Goal: Task Accomplishment & Management: Manage account settings

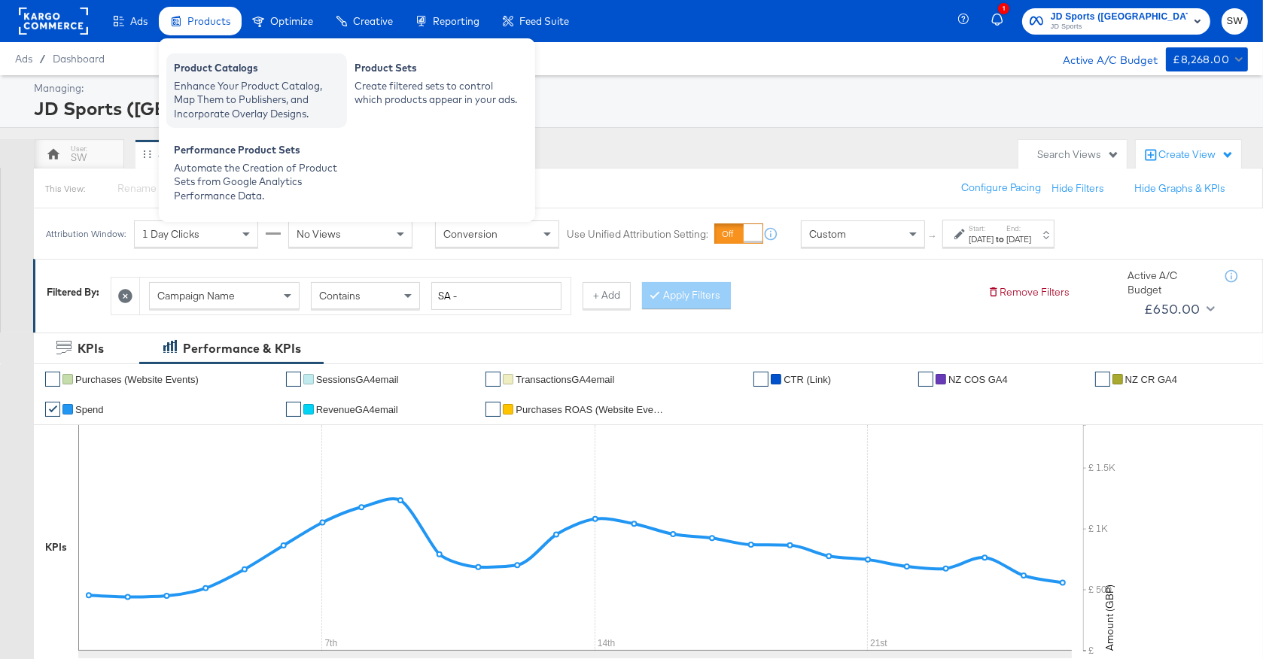
click at [212, 73] on div "Product Catalogs" at bounding box center [257, 70] width 166 height 18
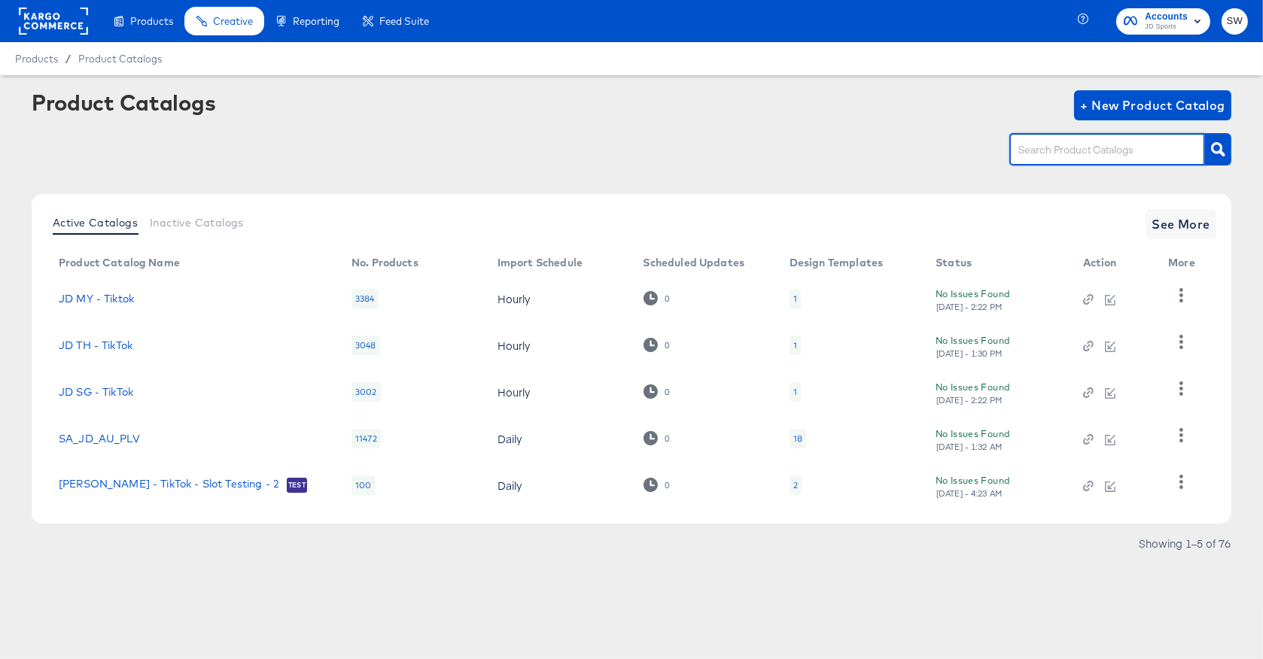
click at [1049, 149] on input "text" at bounding box center [1095, 150] width 160 height 17
type input "outdoors"
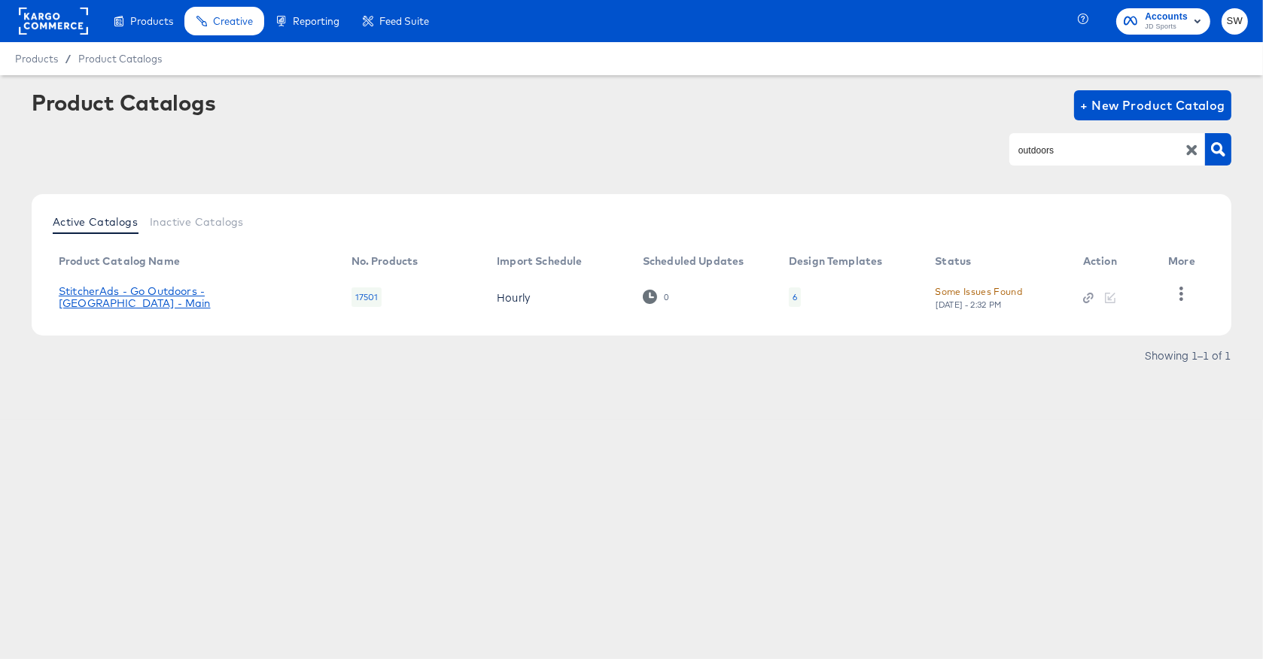
click at [199, 296] on link "StitcherAds - Go Outdoors - UK - Main" at bounding box center [190, 297] width 263 height 24
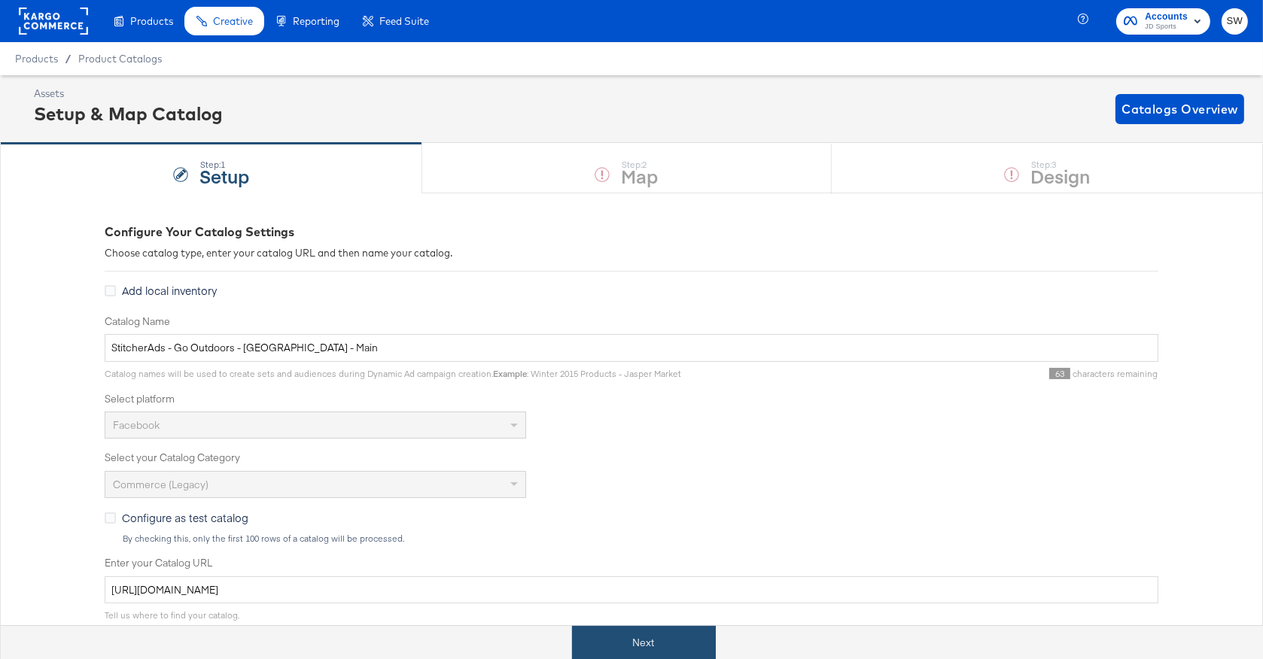
click at [644, 644] on button "Next" at bounding box center [644, 643] width 144 height 34
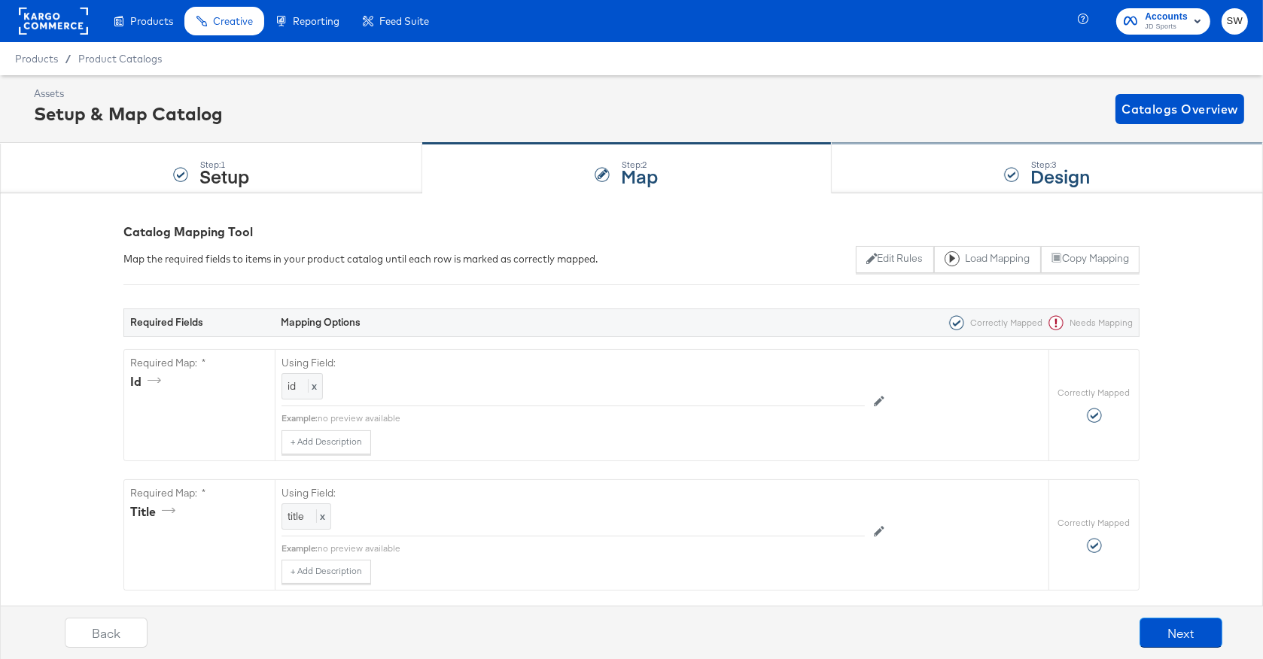
click at [1007, 157] on div "Step: 3 Design" at bounding box center [1047, 169] width 431 height 50
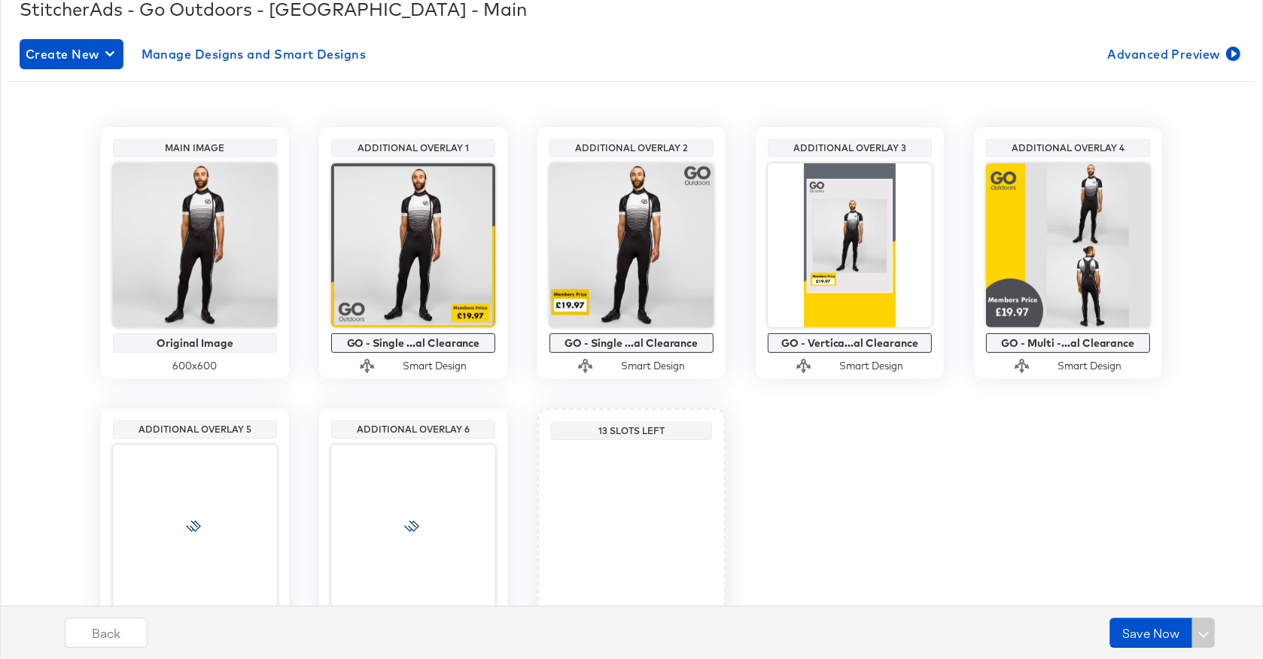
scroll to position [227, 0]
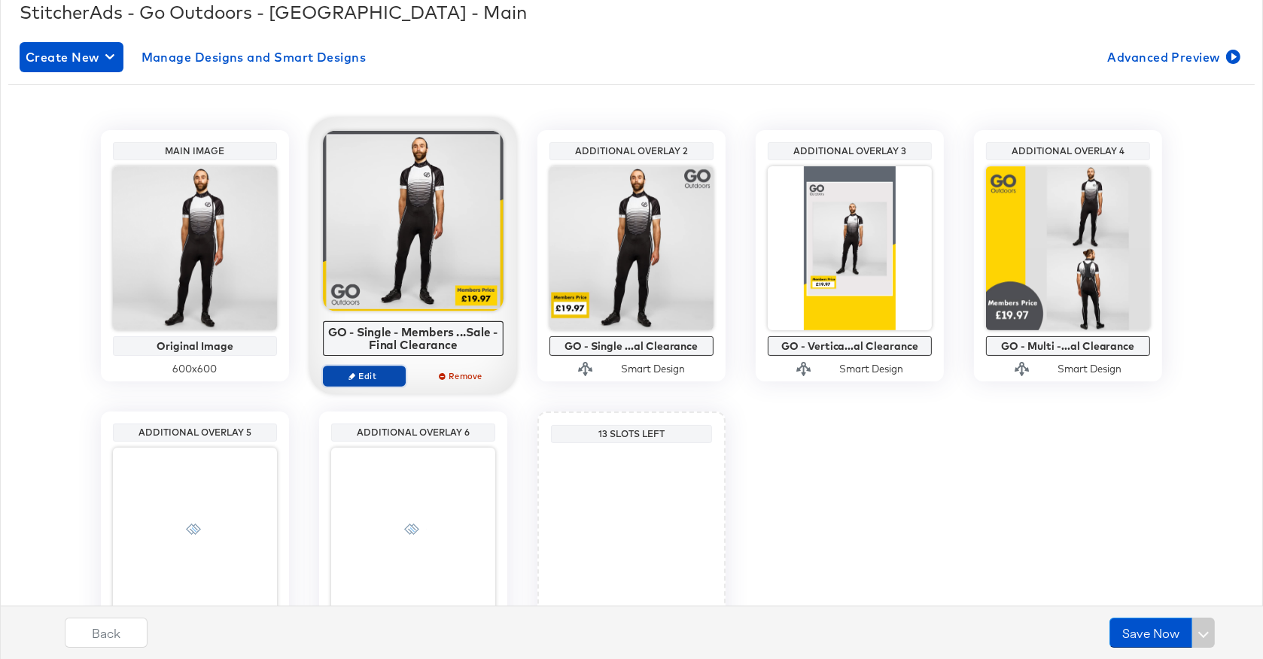
click at [383, 378] on span "Edit" at bounding box center [364, 375] width 69 height 11
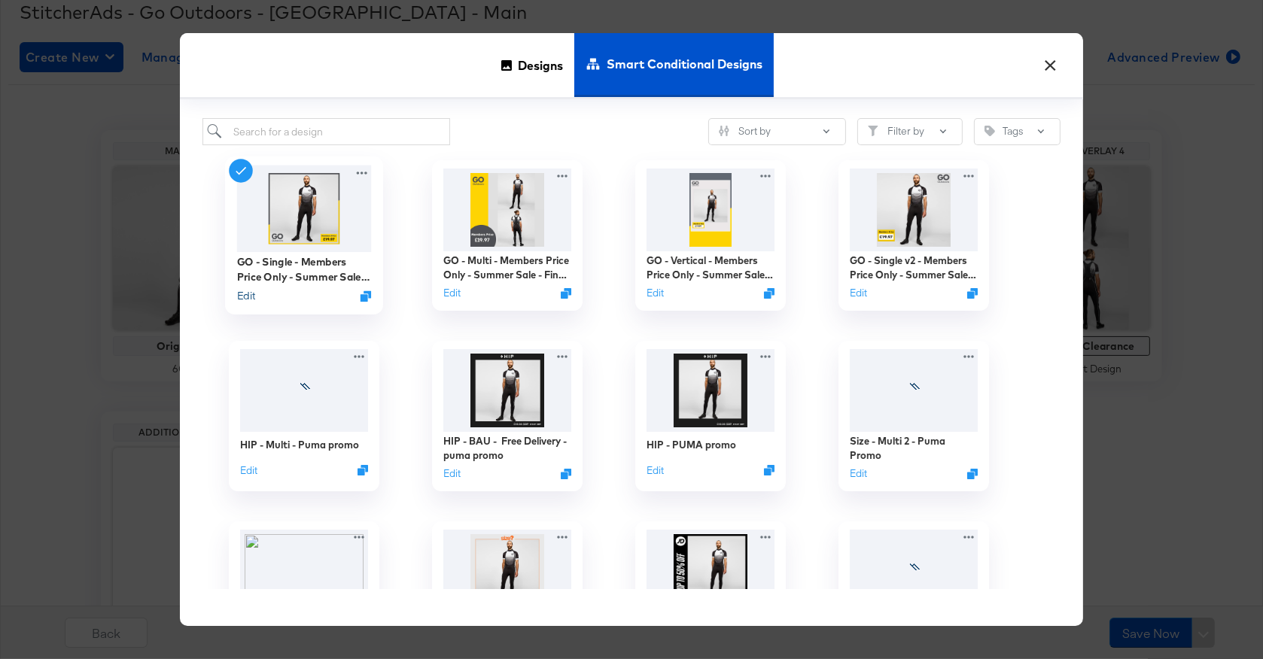
click at [243, 301] on button "Edit" at bounding box center [246, 296] width 18 height 14
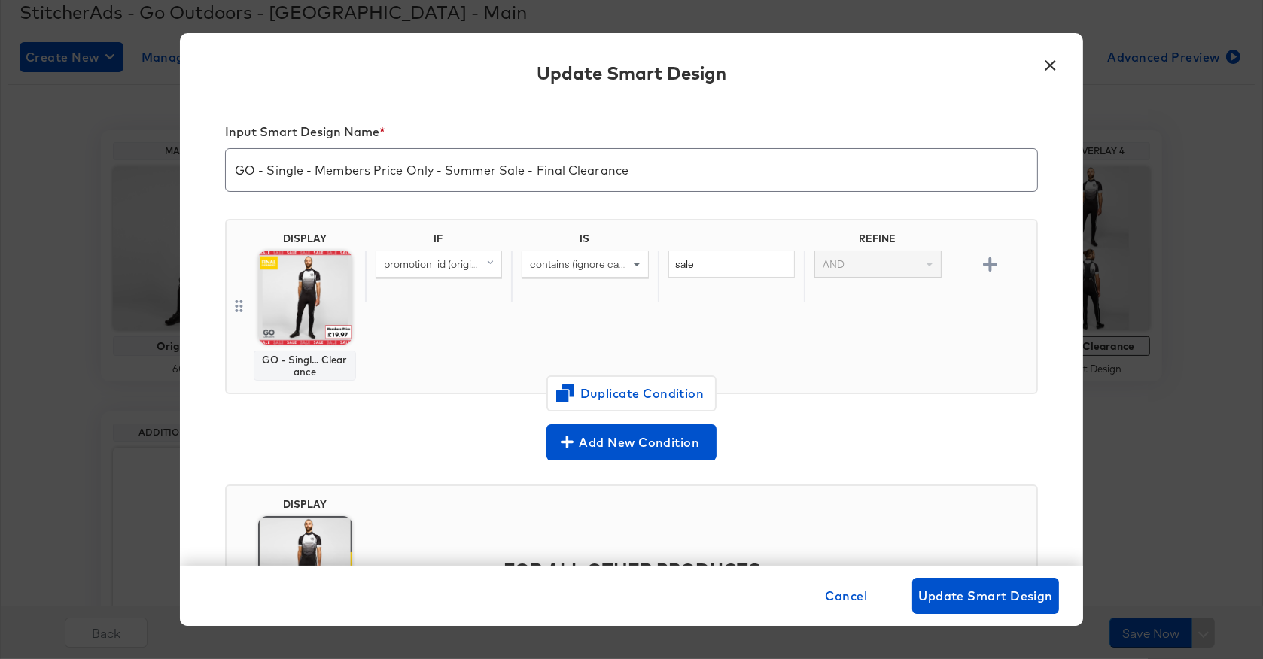
scroll to position [0, 0]
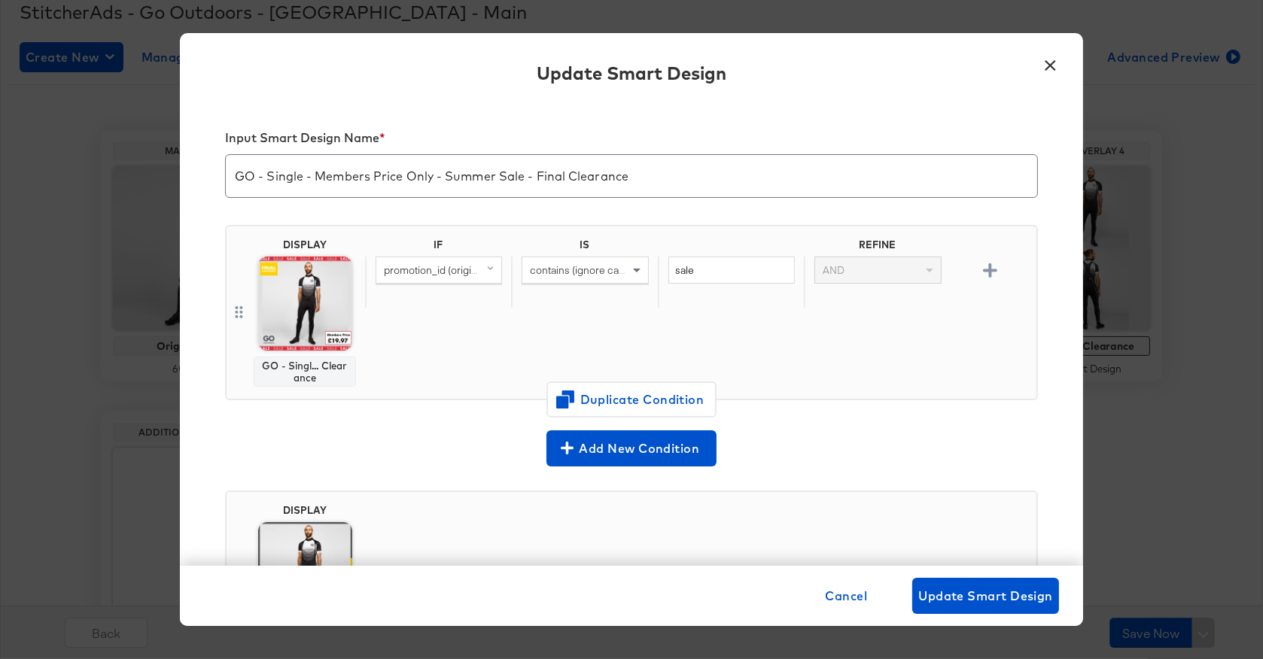
click at [1048, 65] on button "×" at bounding box center [1050, 61] width 27 height 27
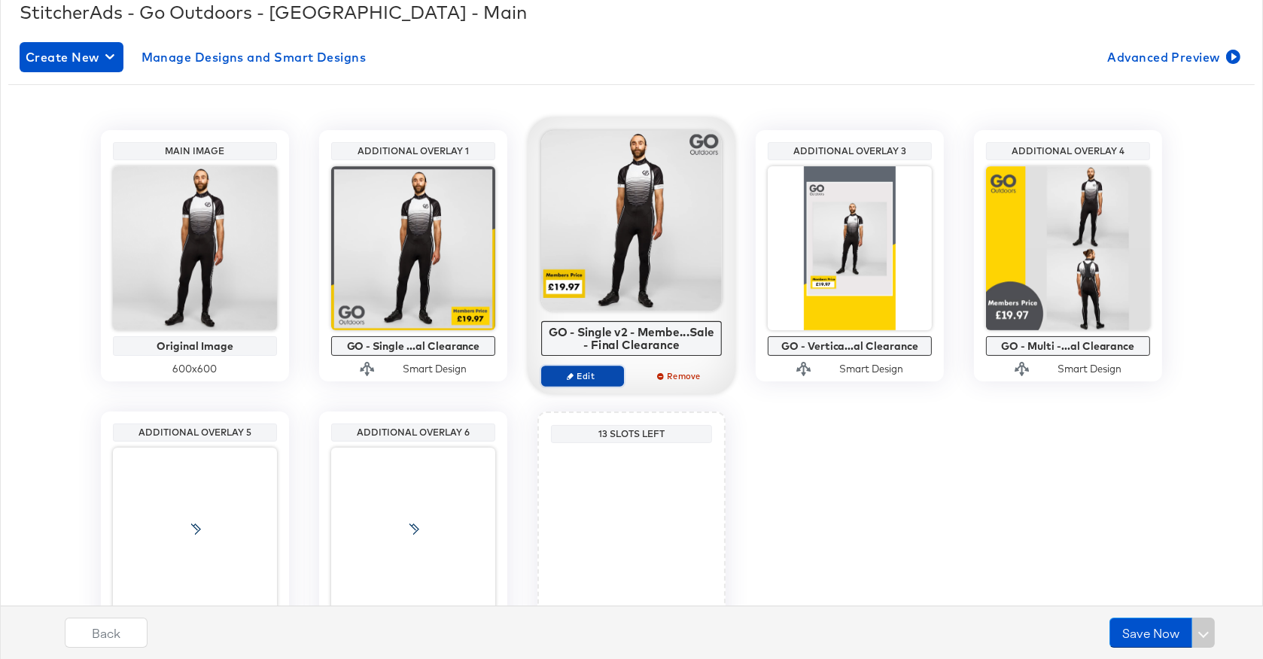
click at [596, 377] on span "Edit" at bounding box center [582, 375] width 69 height 11
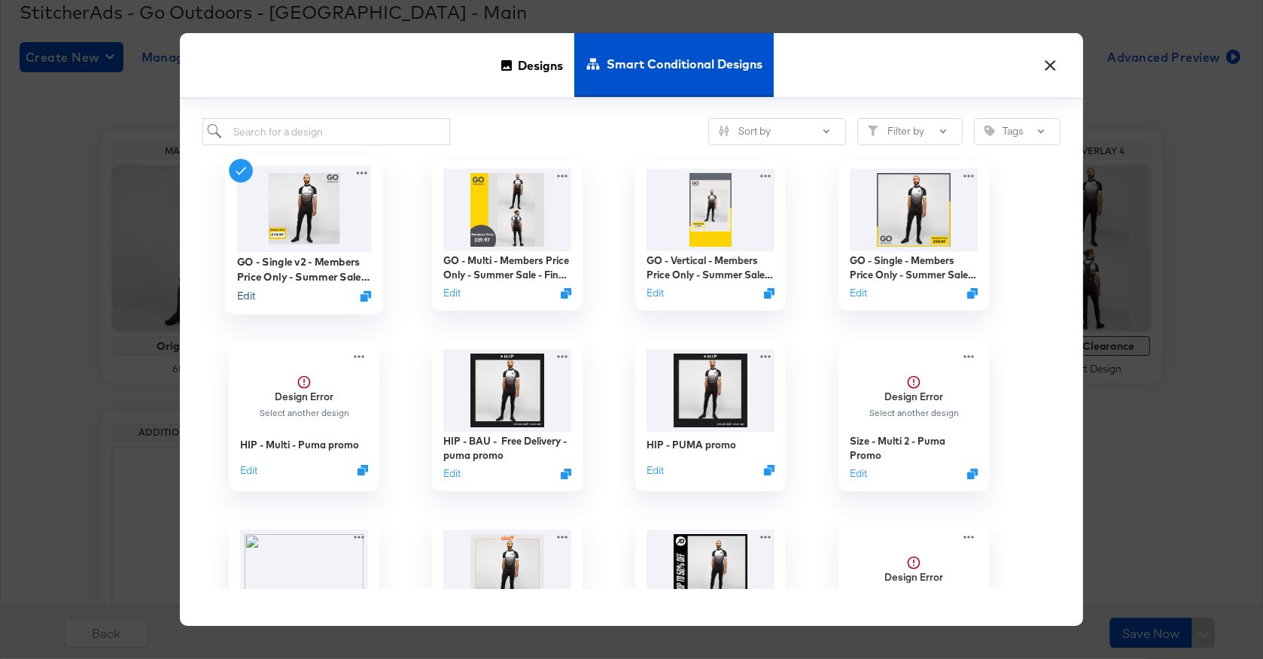
click at [241, 296] on button "Edit" at bounding box center [246, 296] width 18 height 14
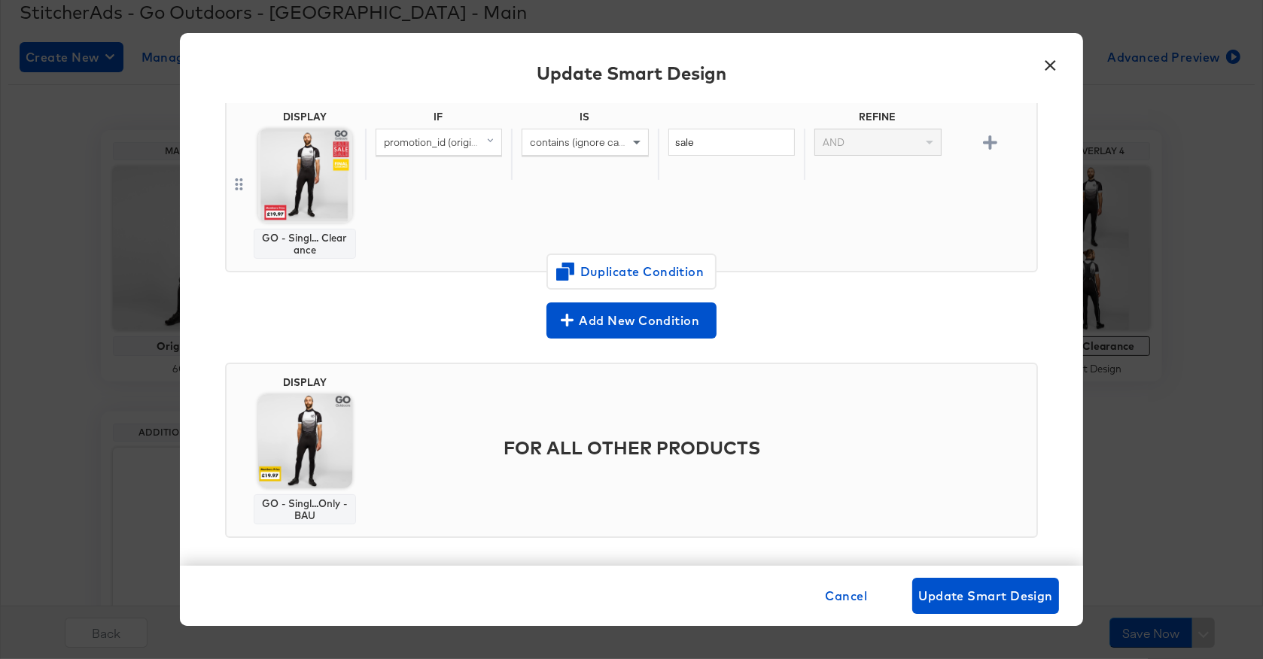
scroll to position [136, 0]
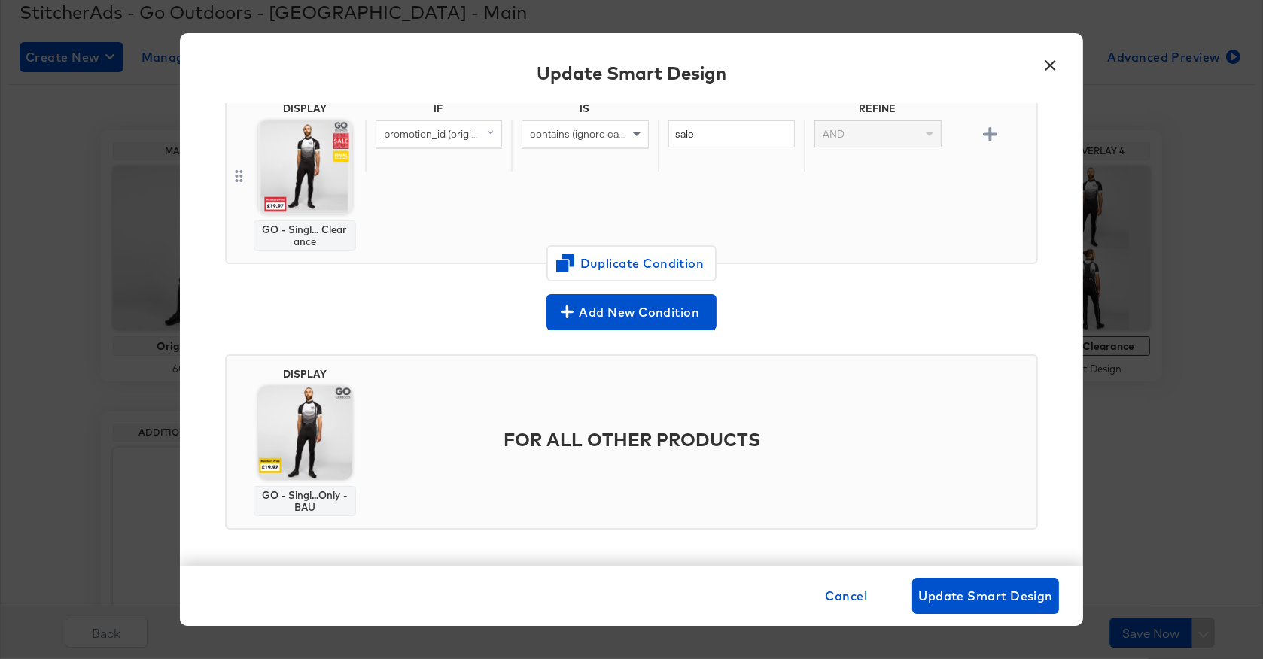
click at [1052, 68] on button "×" at bounding box center [1050, 61] width 27 height 27
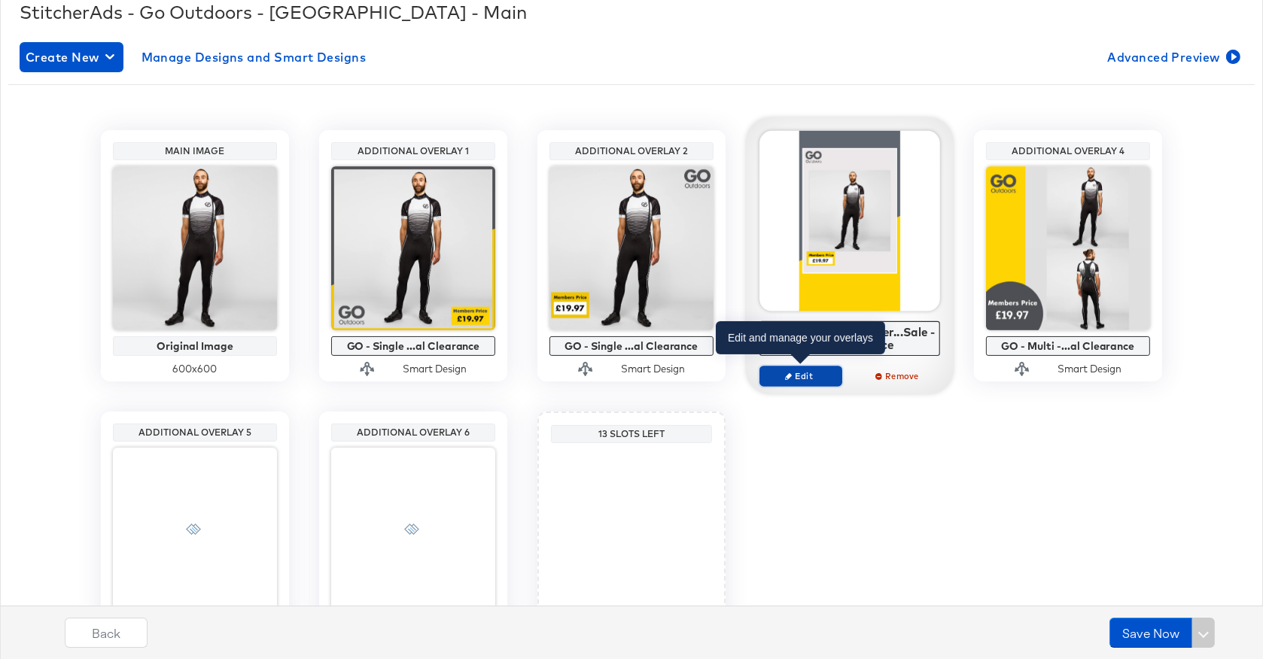
click at [798, 382] on button "Edit" at bounding box center [801, 376] width 83 height 21
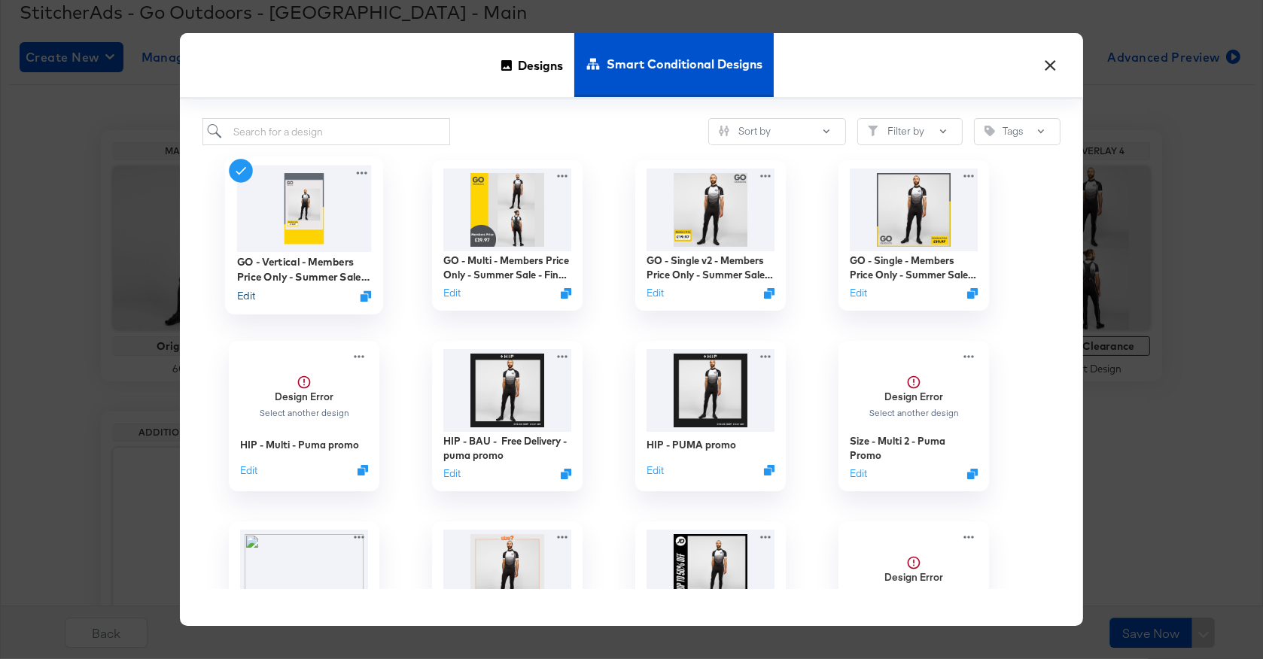
click at [242, 297] on button "Edit" at bounding box center [246, 296] width 18 height 14
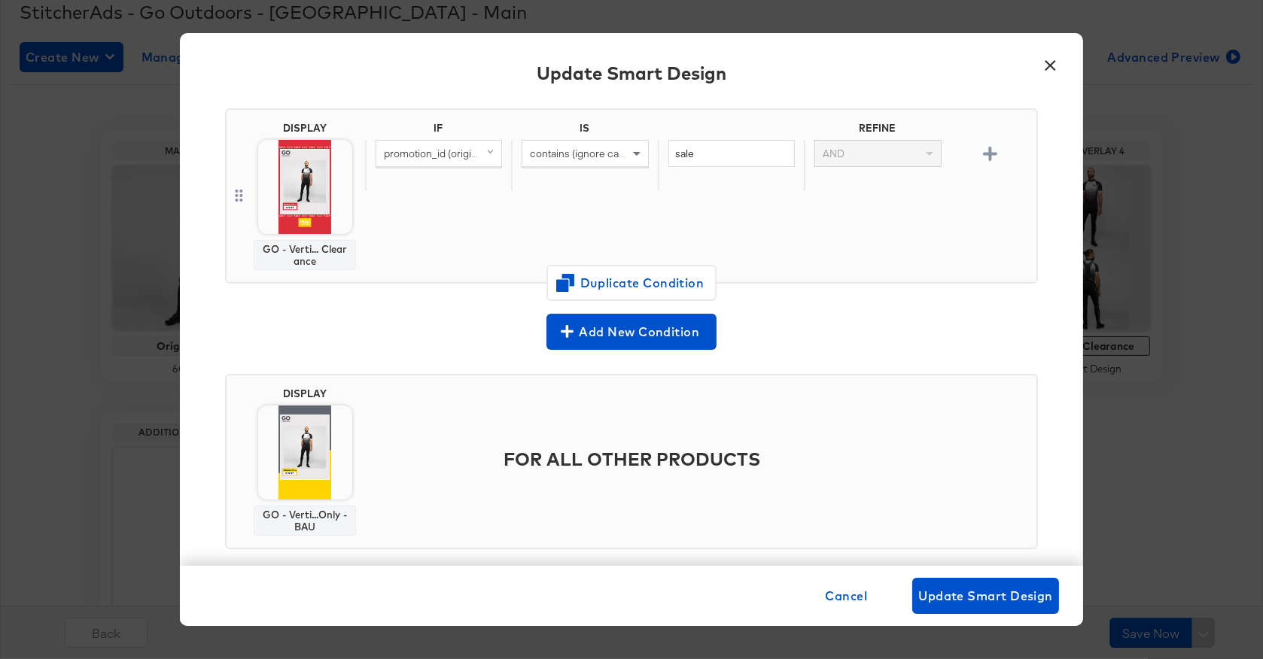
scroll to position [123, 0]
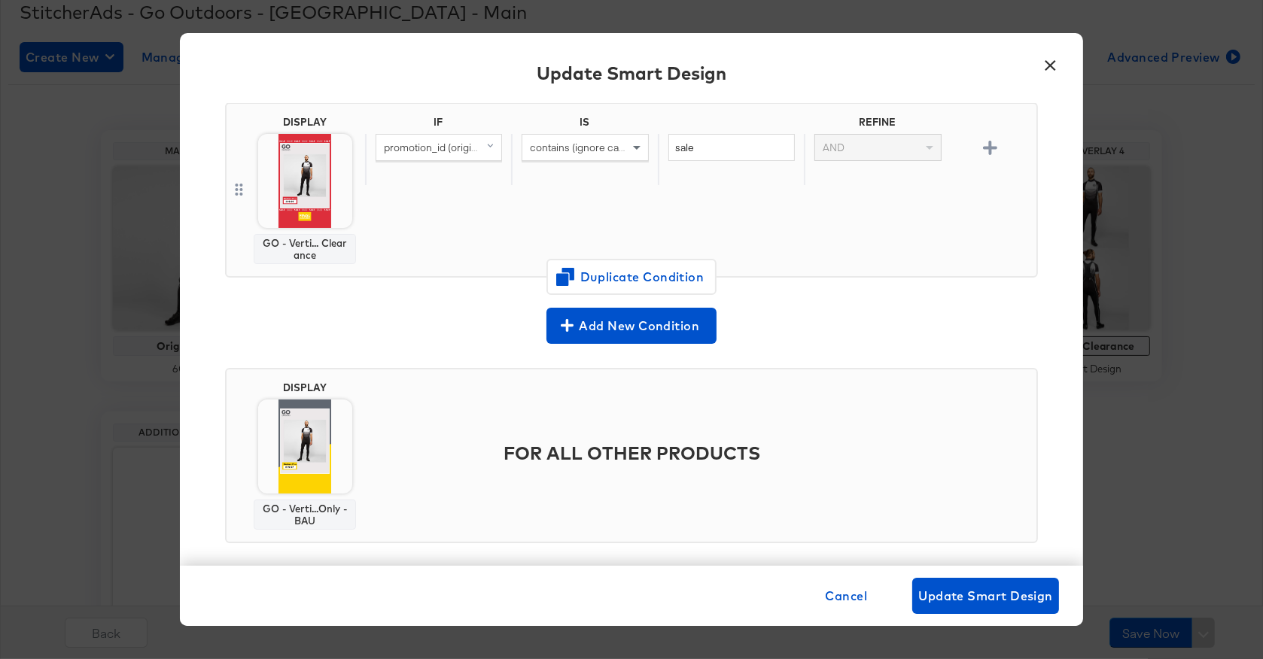
click at [1046, 65] on button "×" at bounding box center [1050, 61] width 27 height 27
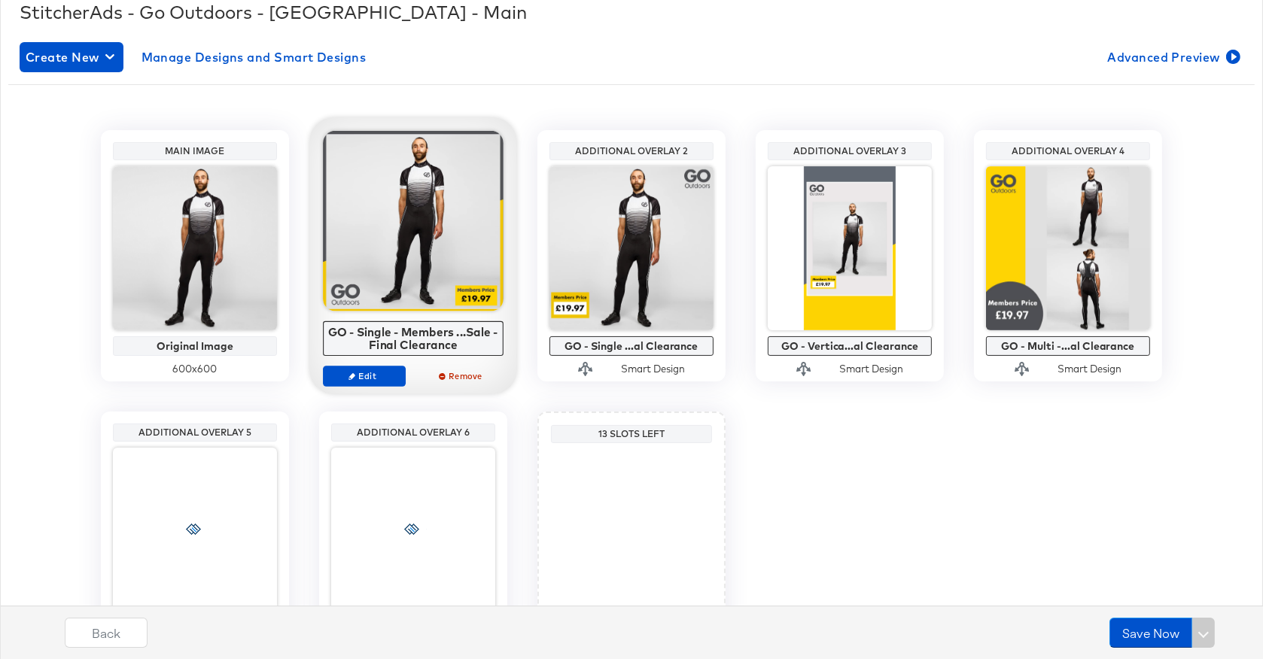
scroll to position [0, 0]
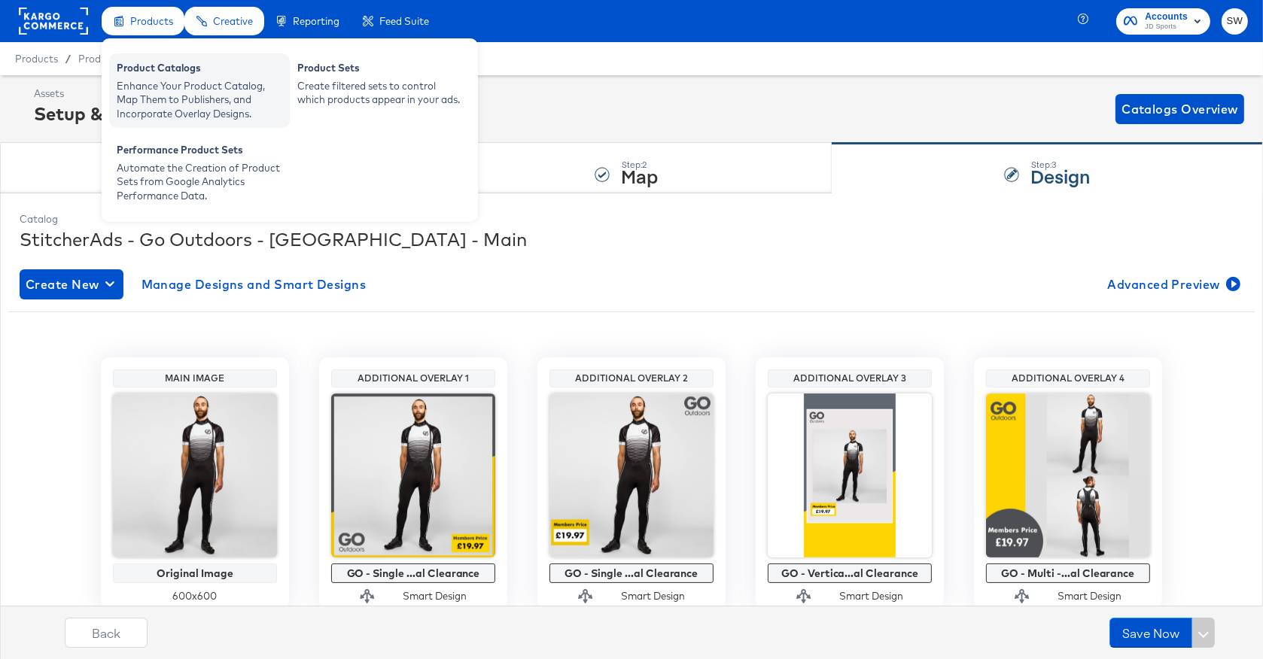
click at [193, 90] on div "Enhance Your Product Catalog, Map Them to Publishers, and Incorporate Overlay D…" at bounding box center [200, 100] width 166 height 42
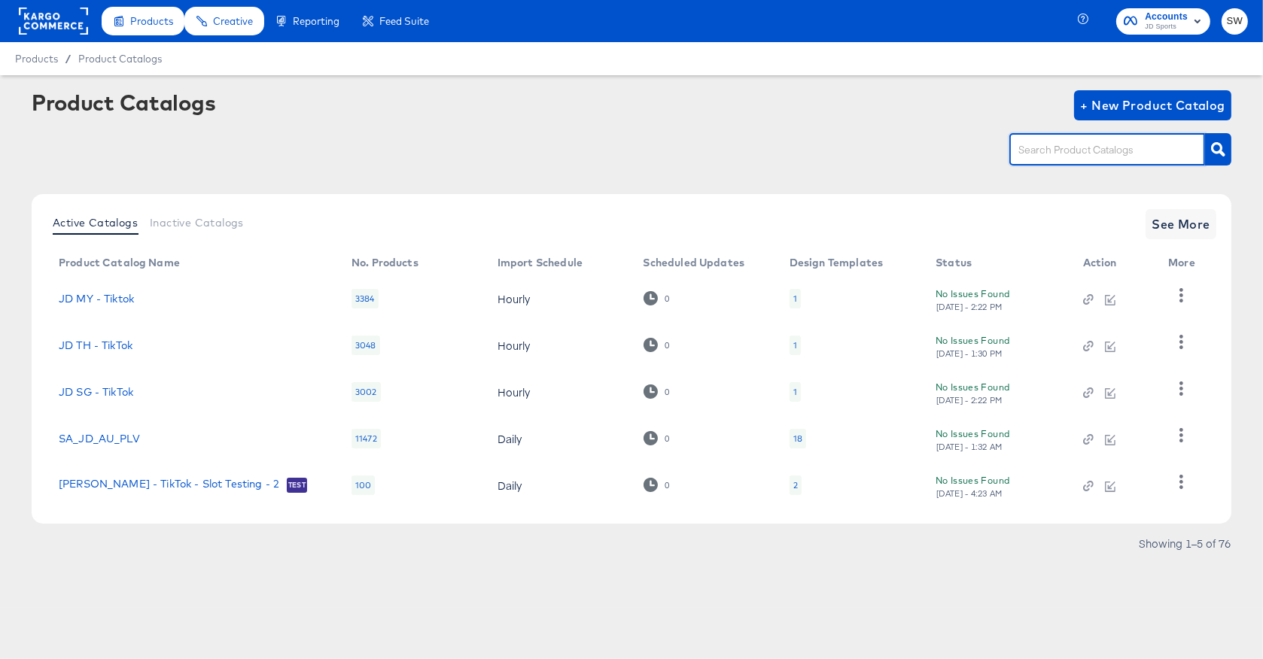
click at [1102, 159] on input "text" at bounding box center [1095, 150] width 160 height 17
type input "bl"
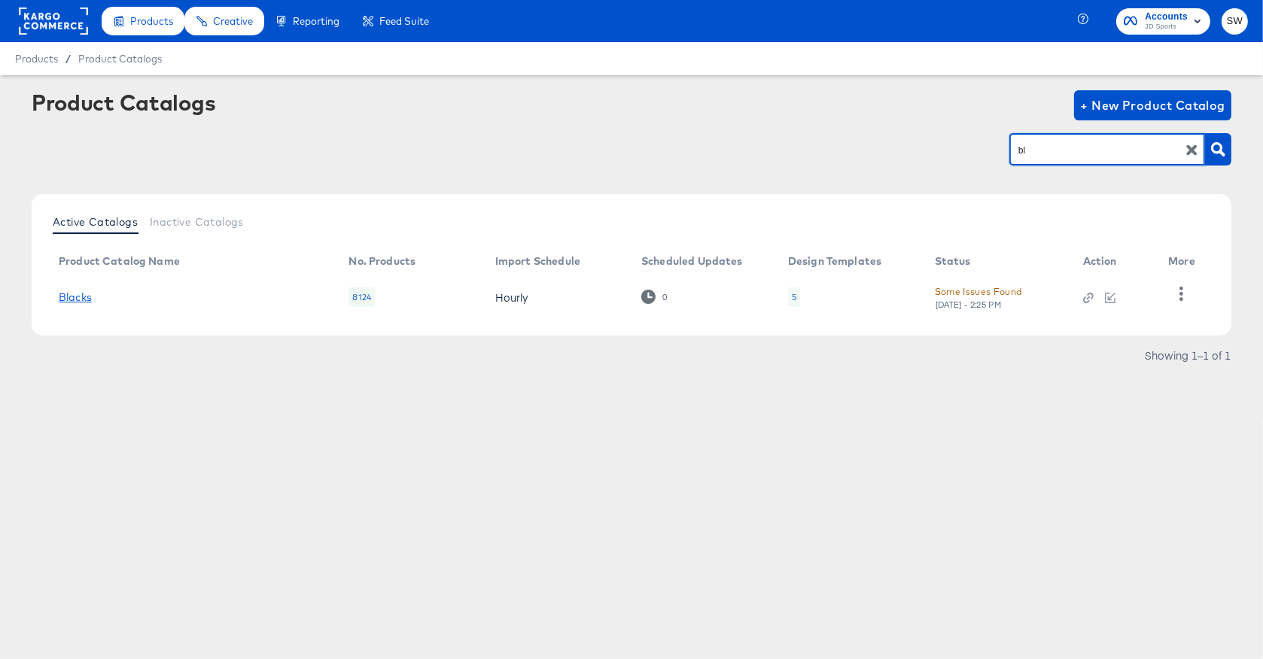
click at [75, 293] on link "Blacks" at bounding box center [75, 297] width 33 height 12
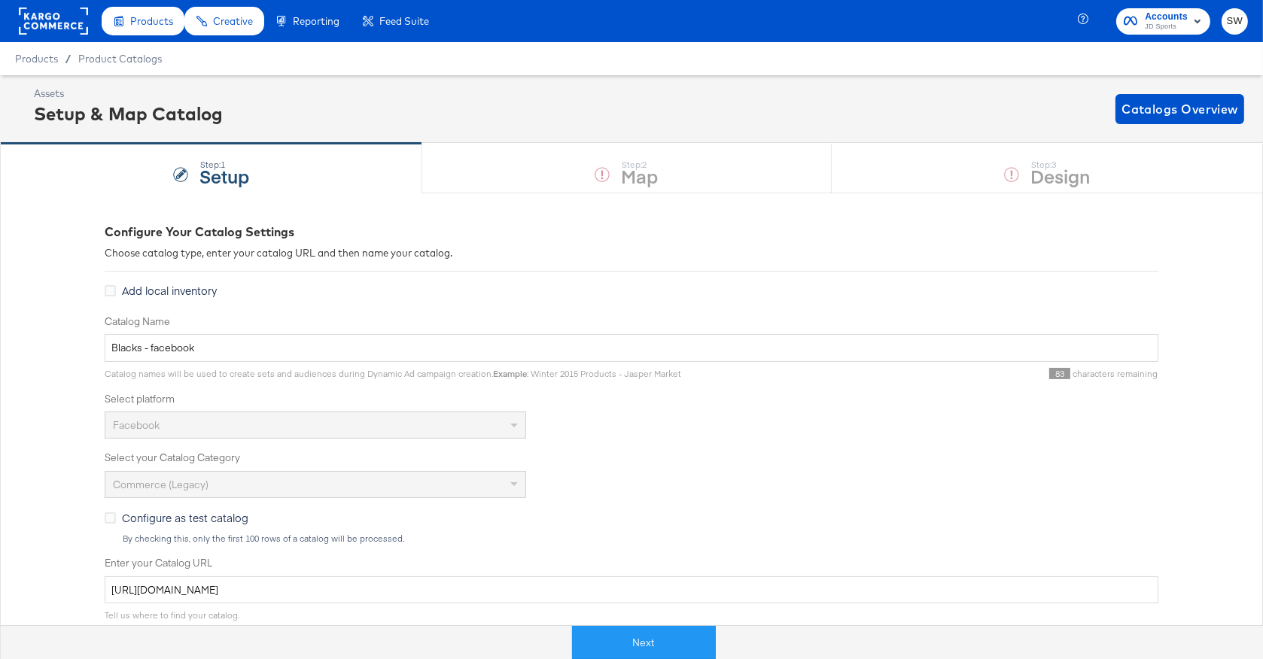
scroll to position [3, 0]
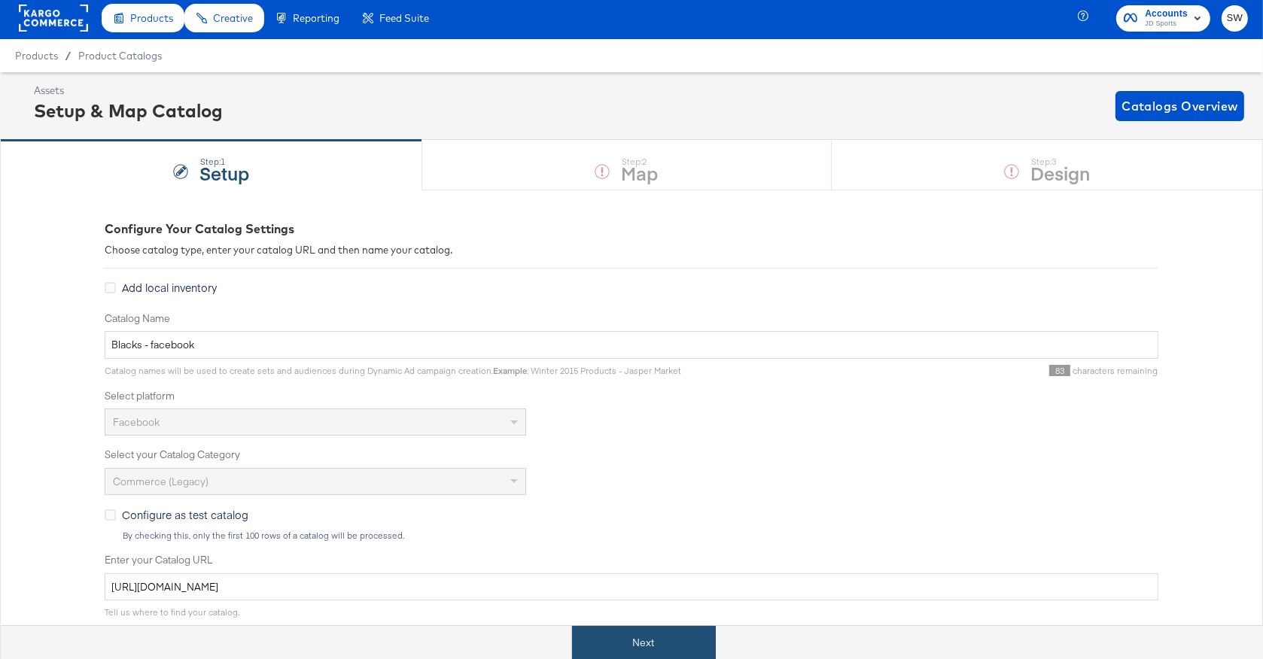
click at [702, 637] on button "Next" at bounding box center [644, 643] width 144 height 34
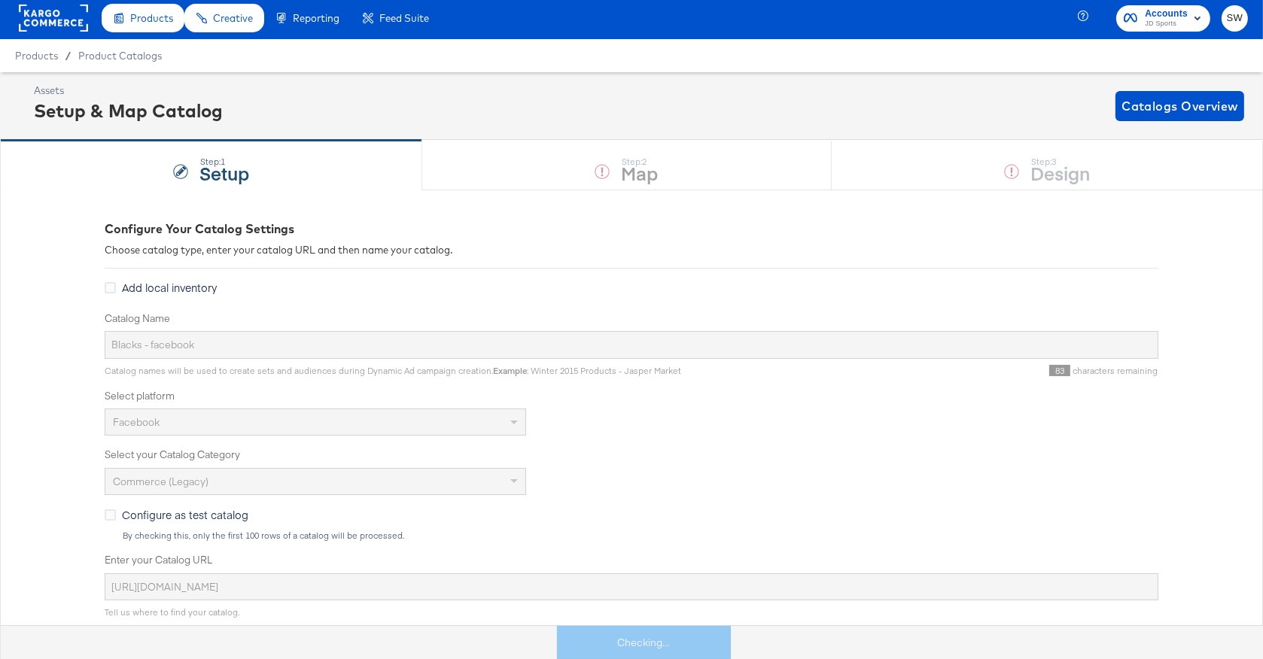
scroll to position [0, 0]
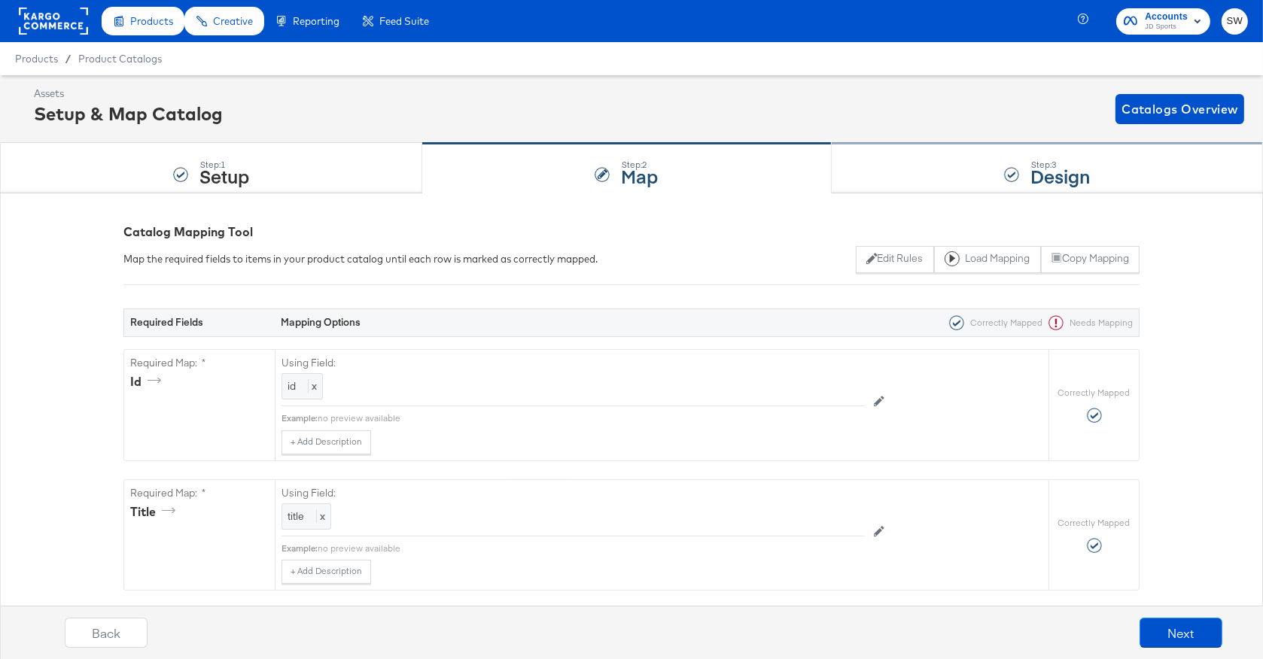
click at [1021, 157] on div "Step: 3 Design" at bounding box center [1047, 169] width 431 height 50
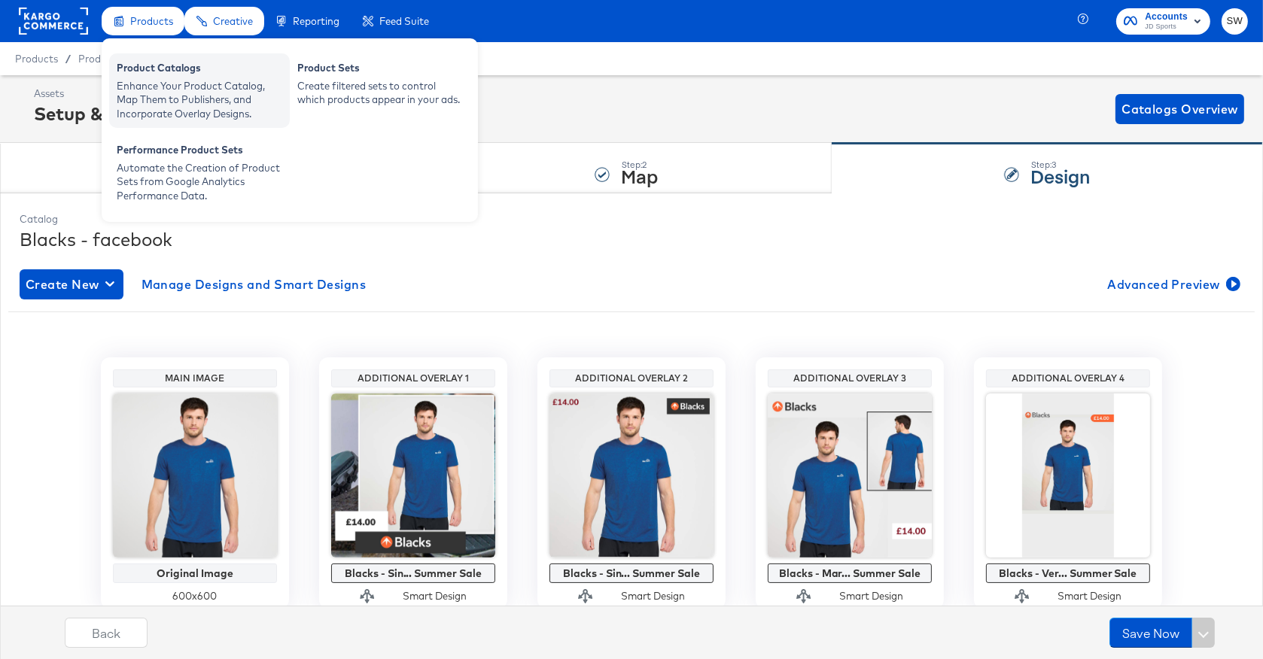
click at [172, 74] on div "Product Catalogs" at bounding box center [200, 70] width 166 height 18
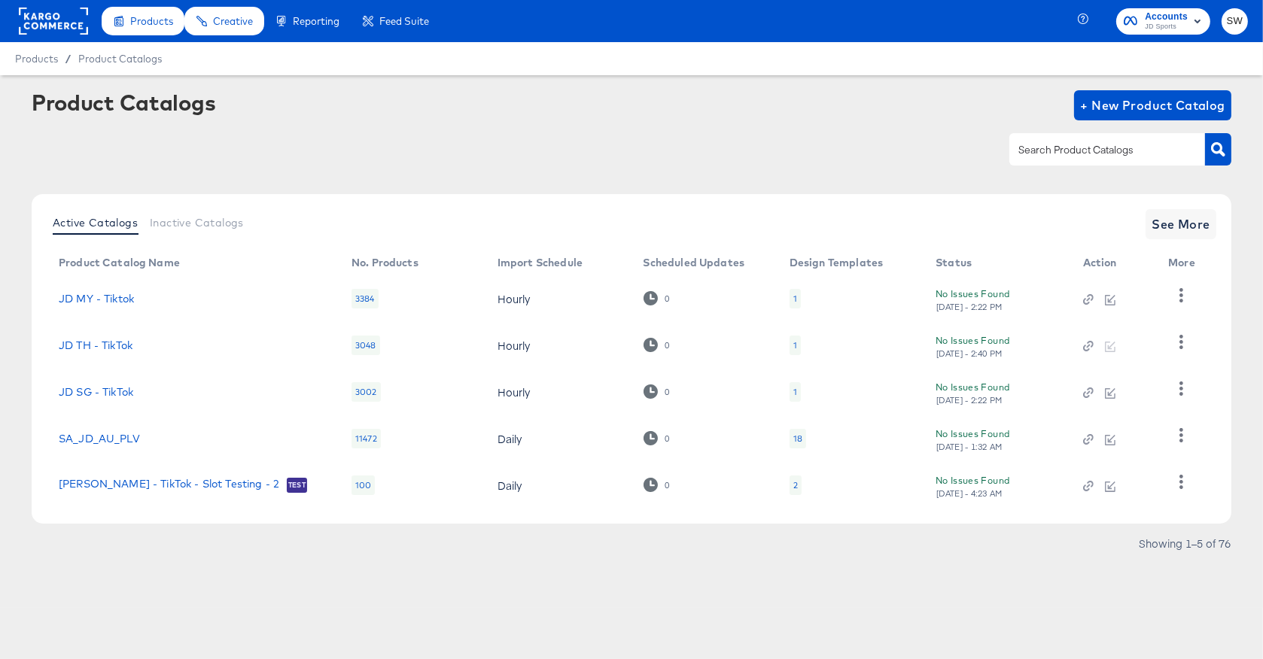
click at [1045, 152] on input "text" at bounding box center [1095, 150] width 160 height 17
type input "mill"
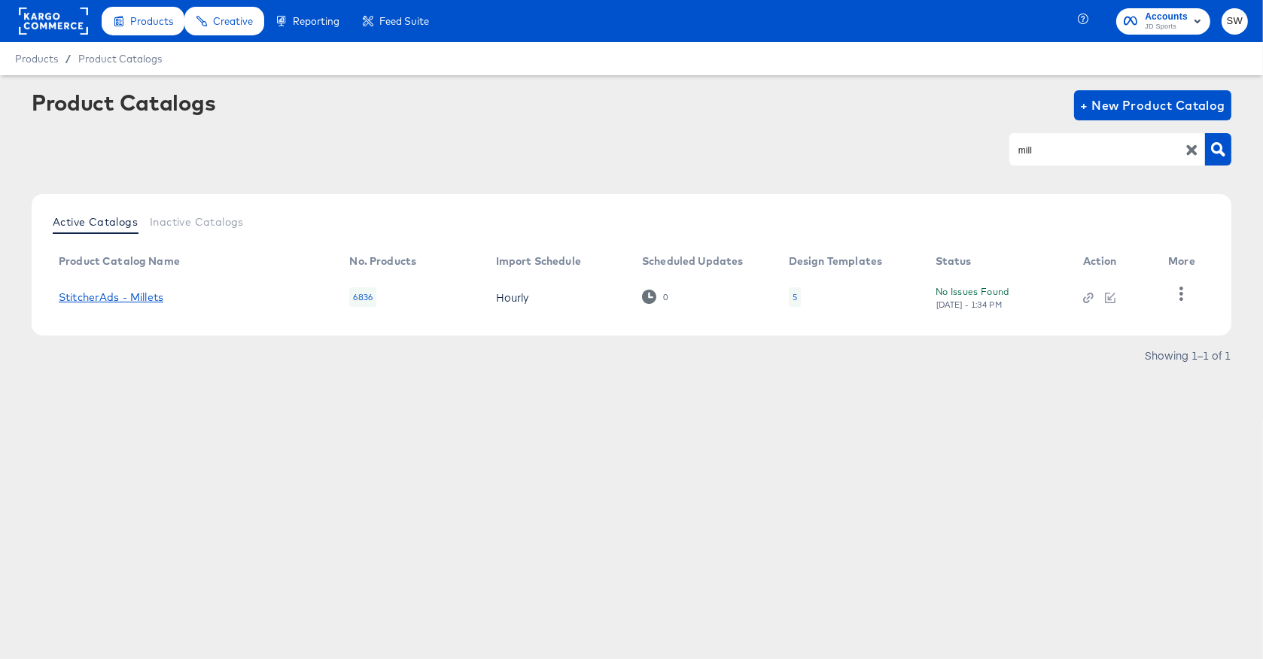
click at [148, 297] on link "StitcherAds - Millets" at bounding box center [111, 297] width 105 height 12
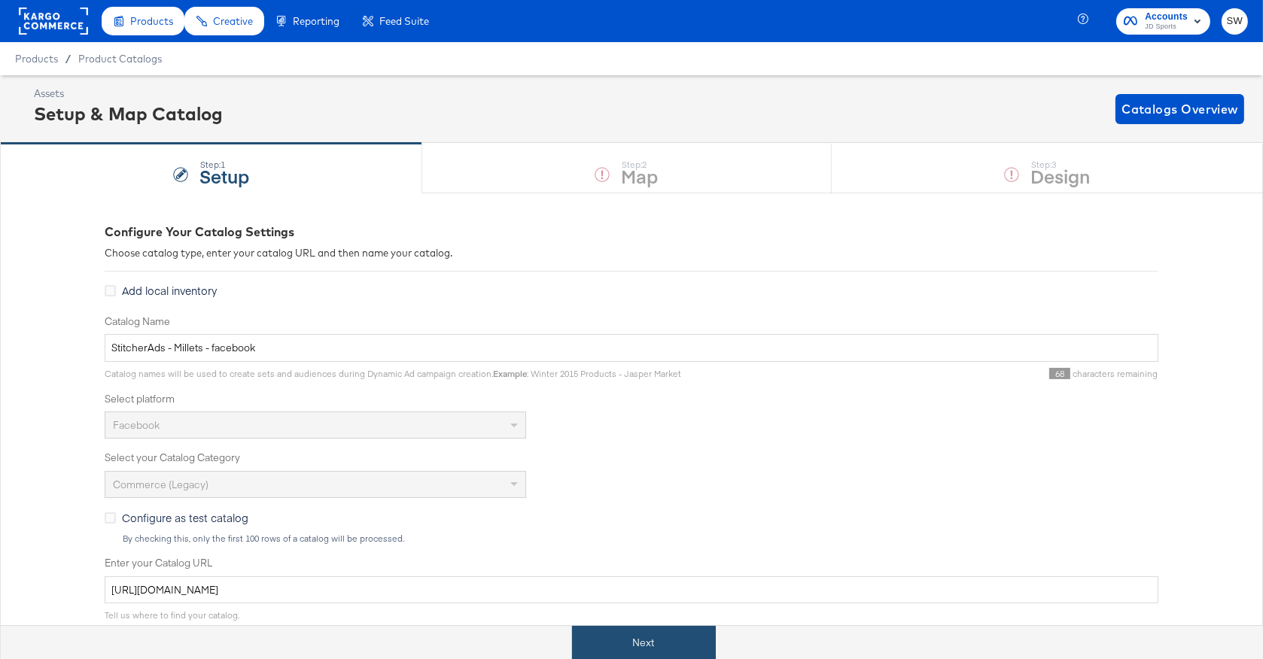
click at [686, 649] on button "Next" at bounding box center [644, 643] width 144 height 34
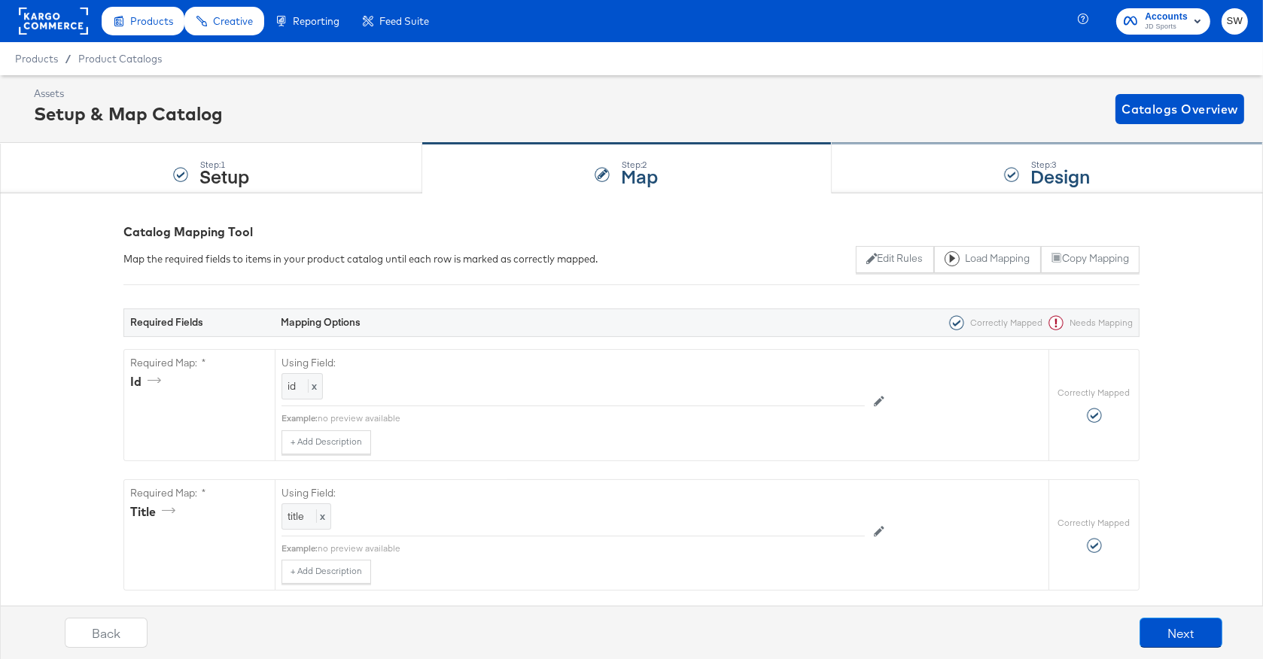
click at [999, 174] on div "Step: 3 Design" at bounding box center [1047, 169] width 431 height 50
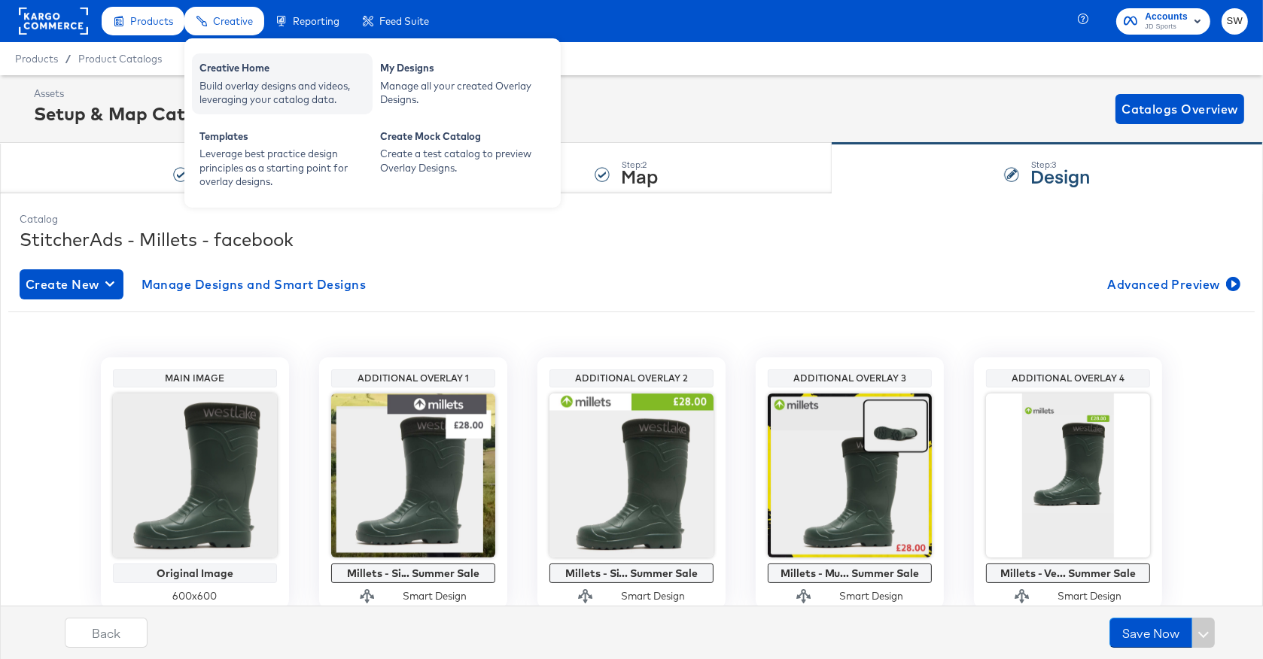
click at [270, 68] on div "Creative Home" at bounding box center [282, 70] width 166 height 18
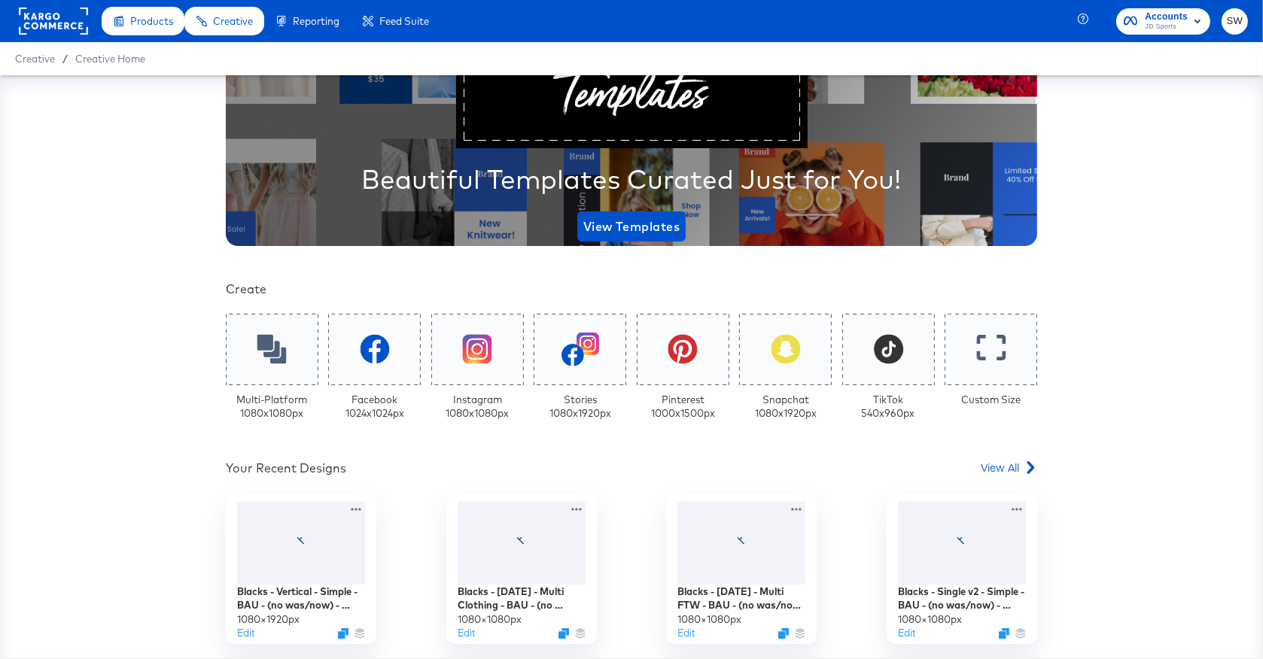
scroll to position [266, 0]
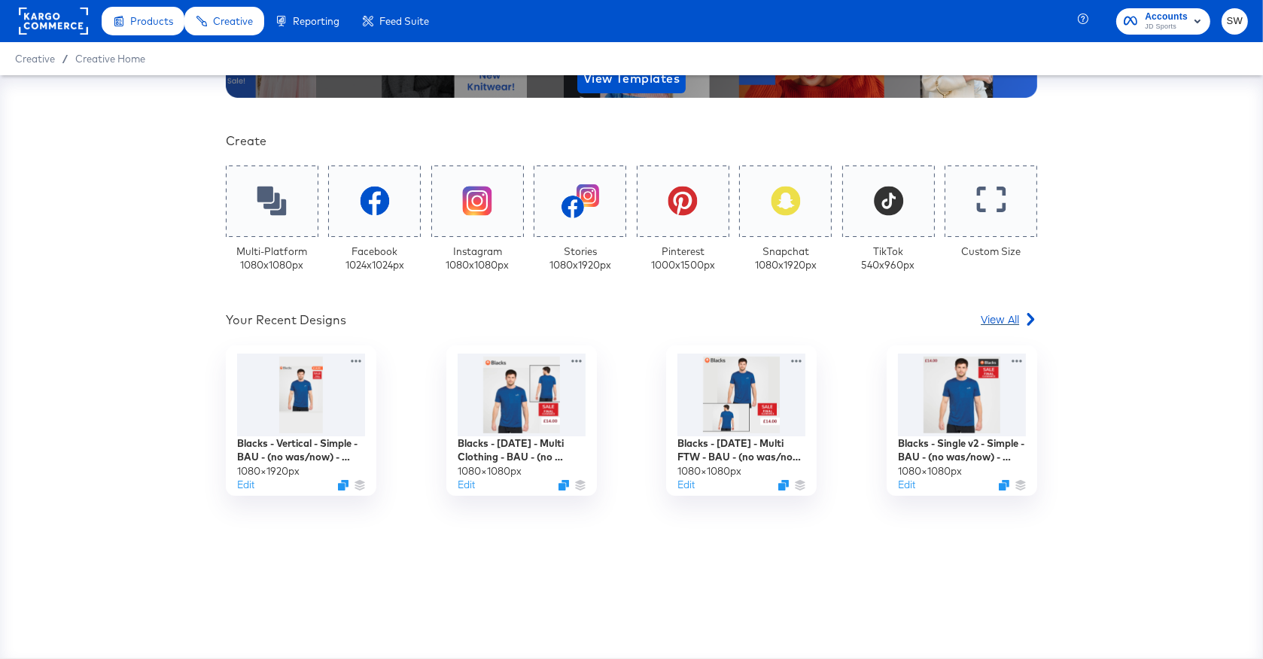
click at [1024, 318] on icon at bounding box center [1030, 319] width 13 height 13
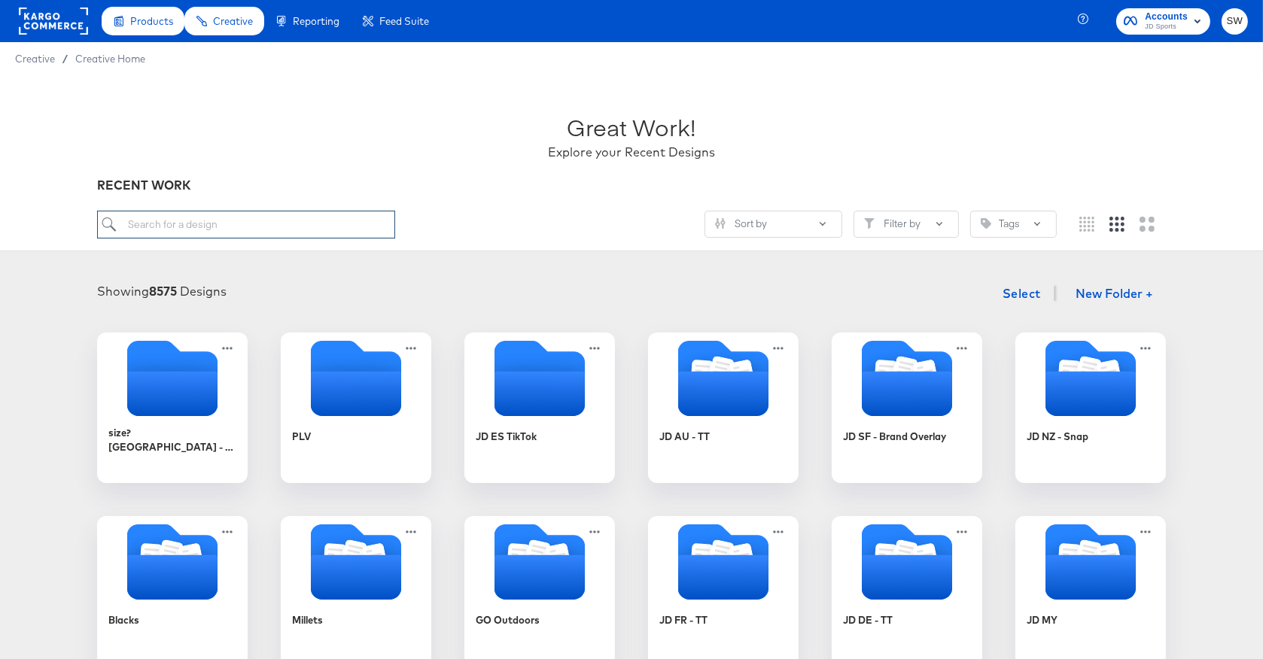
click at [280, 225] on input "search" at bounding box center [246, 225] width 298 height 28
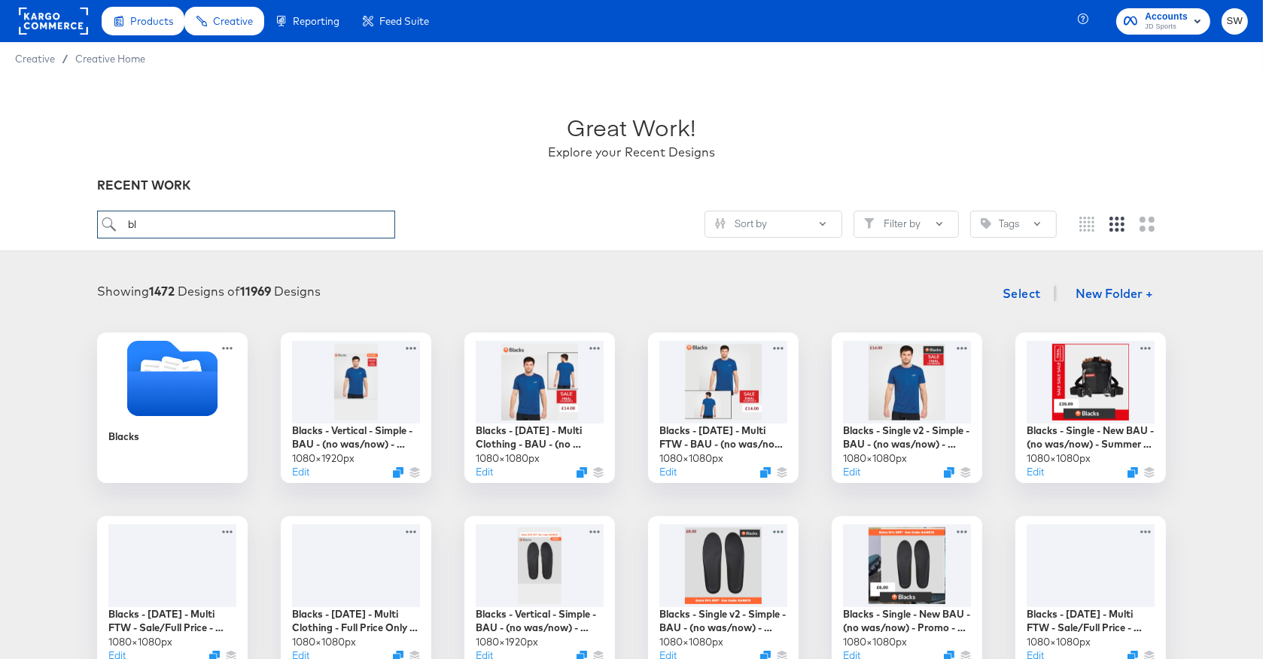
click at [138, 221] on input "bl" at bounding box center [246, 225] width 298 height 28
type input "mill"
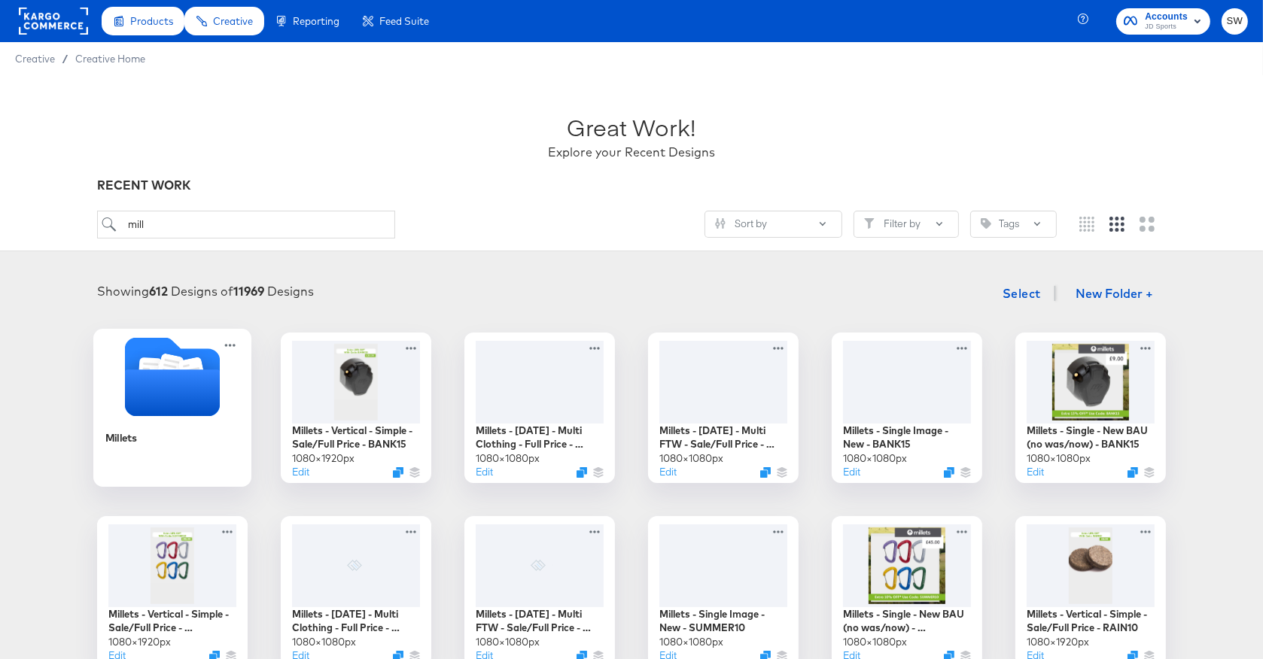
click at [147, 367] on icon "Folder" at bounding box center [150, 372] width 17 height 18
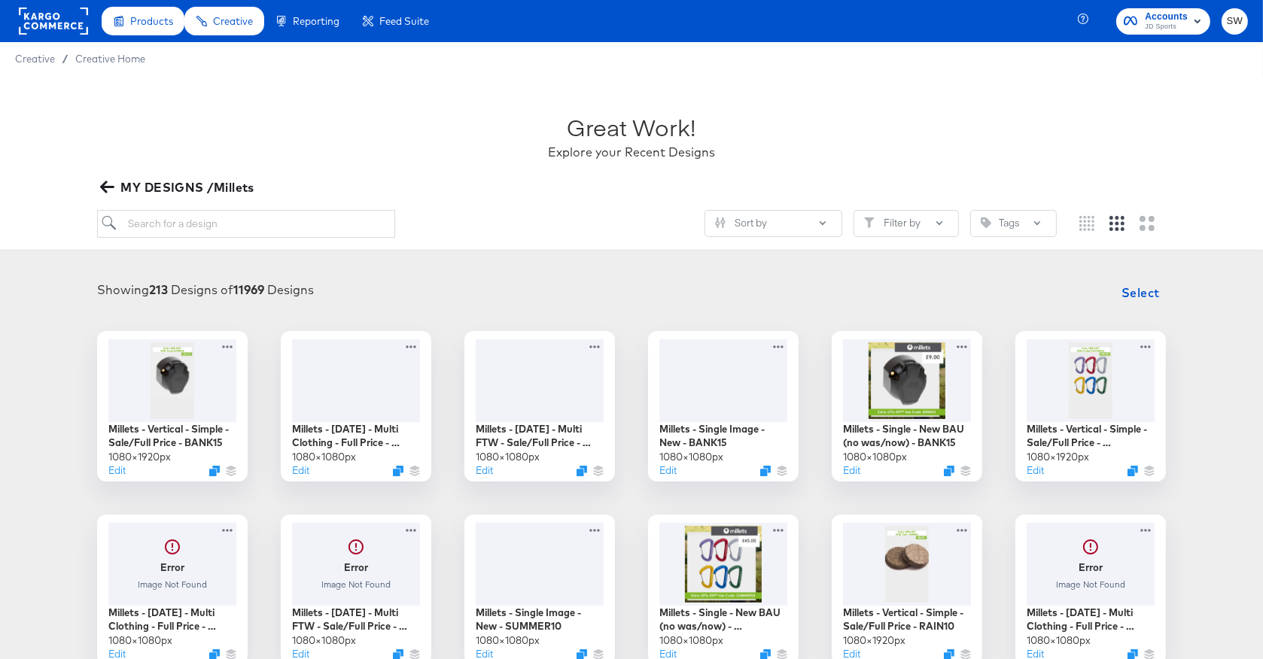
click at [40, 23] on rect at bounding box center [53, 21] width 69 height 27
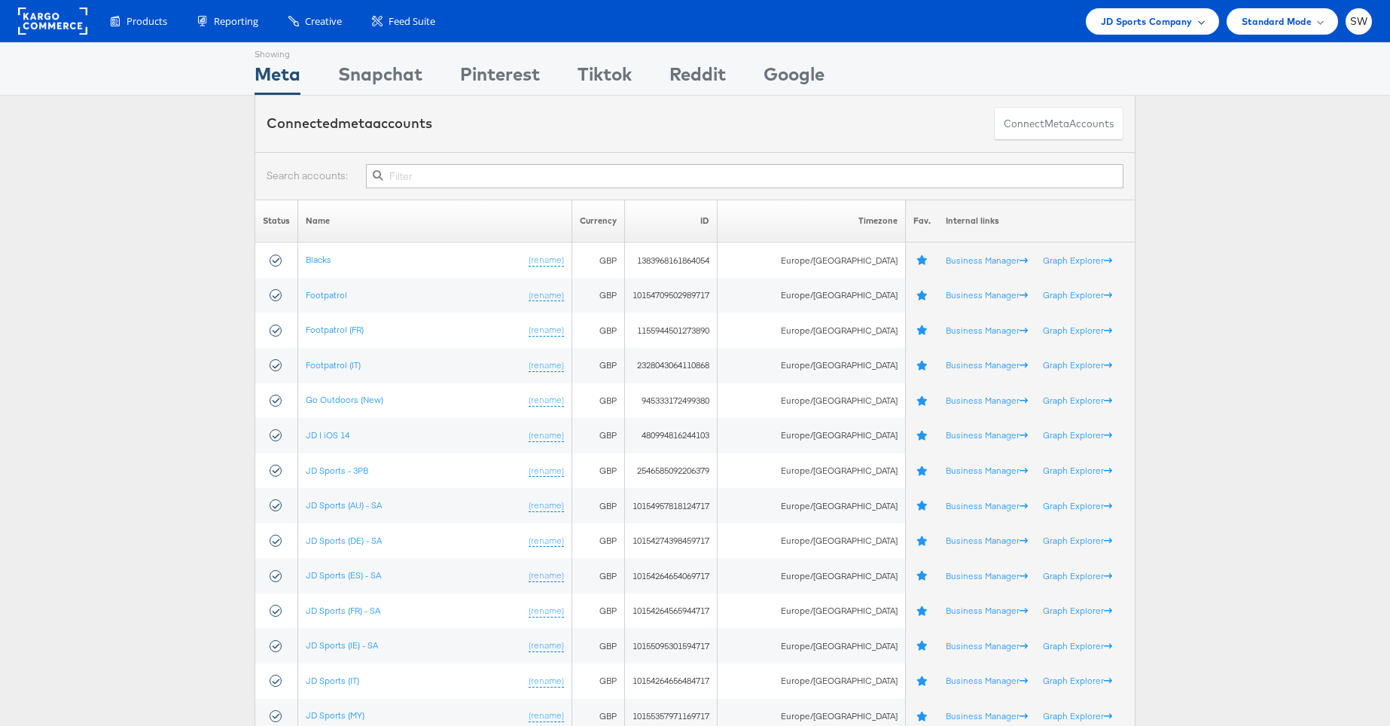
click at [1140, 20] on span "JD Sports Company" at bounding box center [1146, 22] width 92 height 16
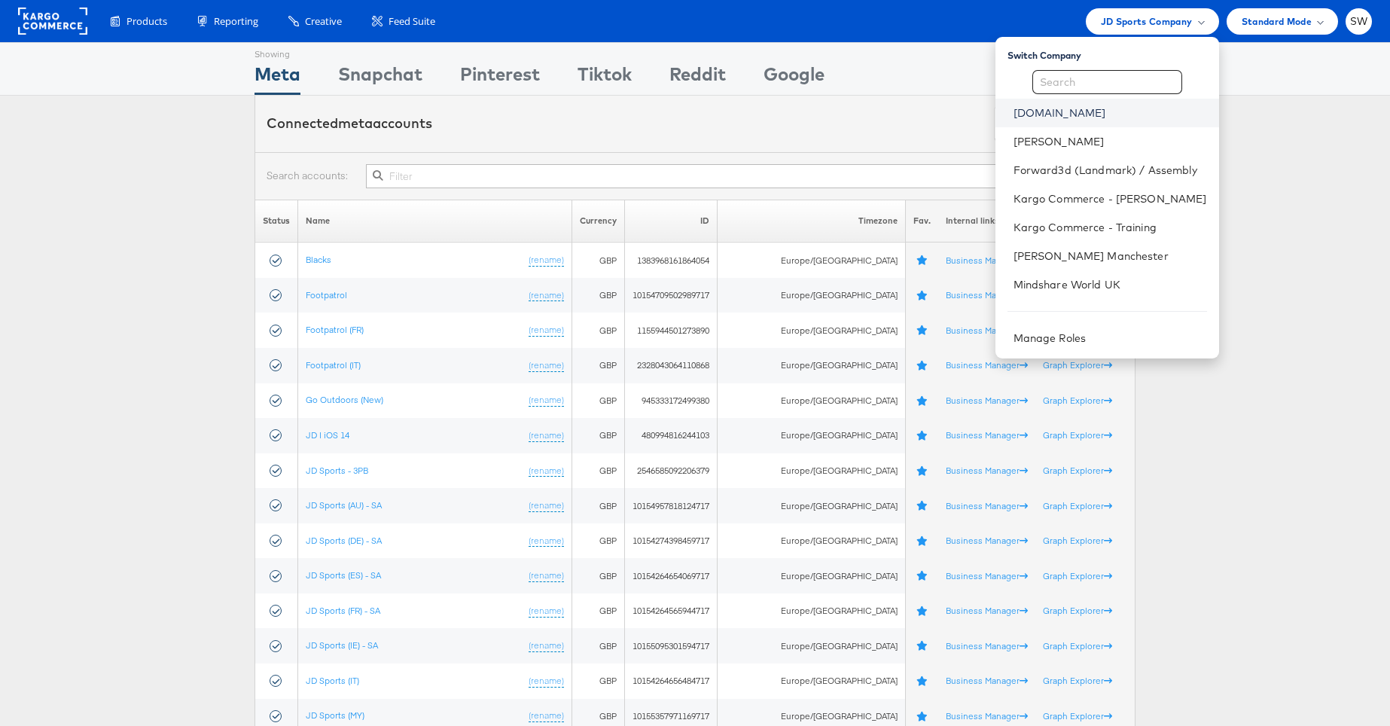
click at [1033, 115] on link "[DOMAIN_NAME]" at bounding box center [1109, 112] width 193 height 15
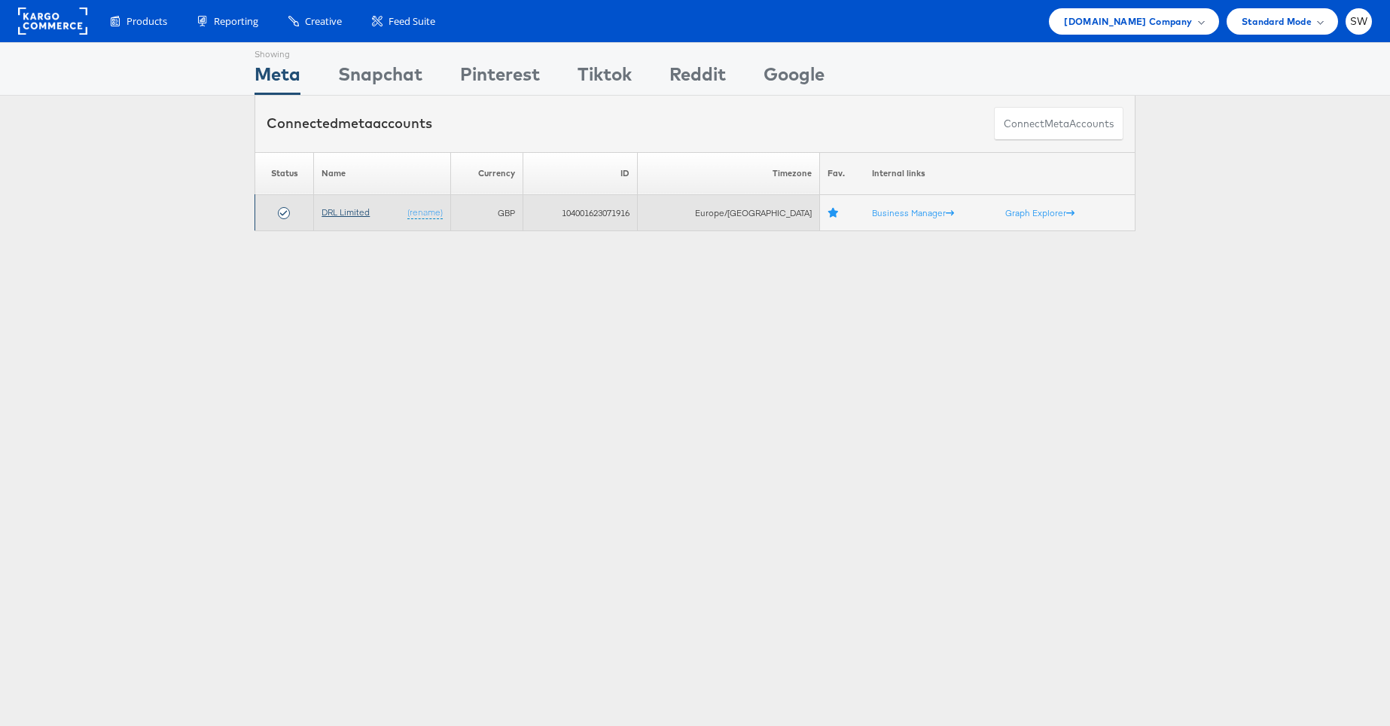
click at [355, 211] on link "DRL Limited" at bounding box center [345, 211] width 48 height 11
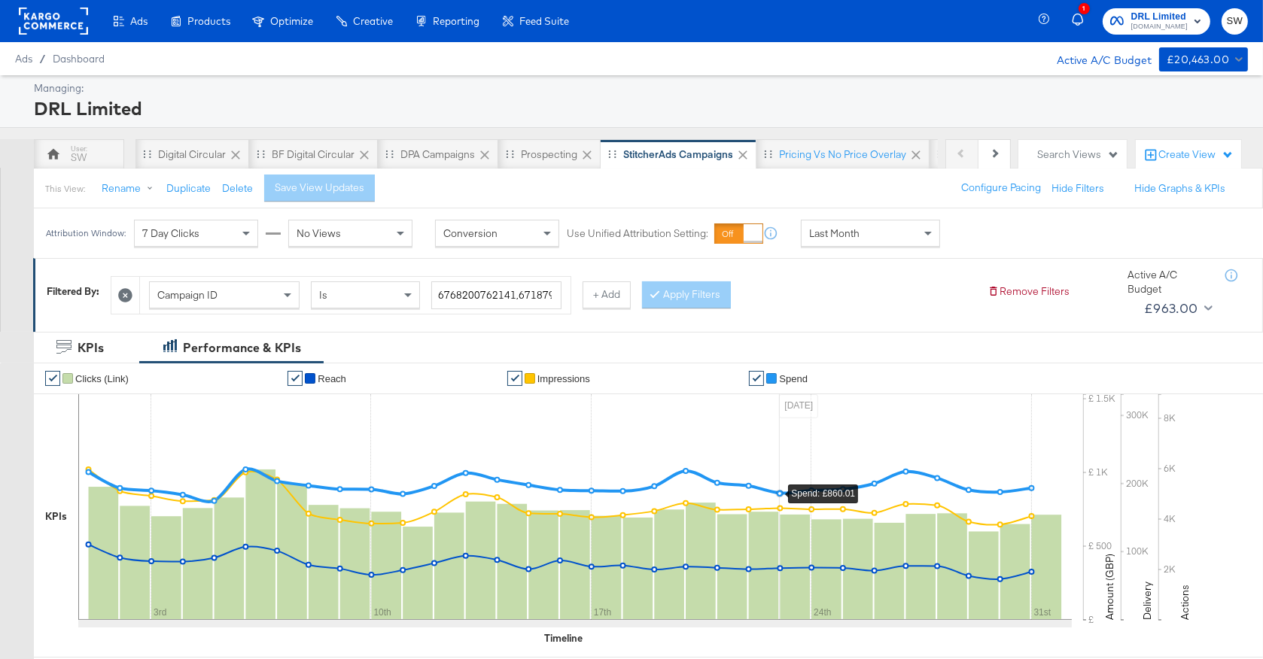
click at [860, 227] on div "Last Month" at bounding box center [871, 234] width 138 height 26
click at [958, 238] on icon at bounding box center [959, 234] width 11 height 11
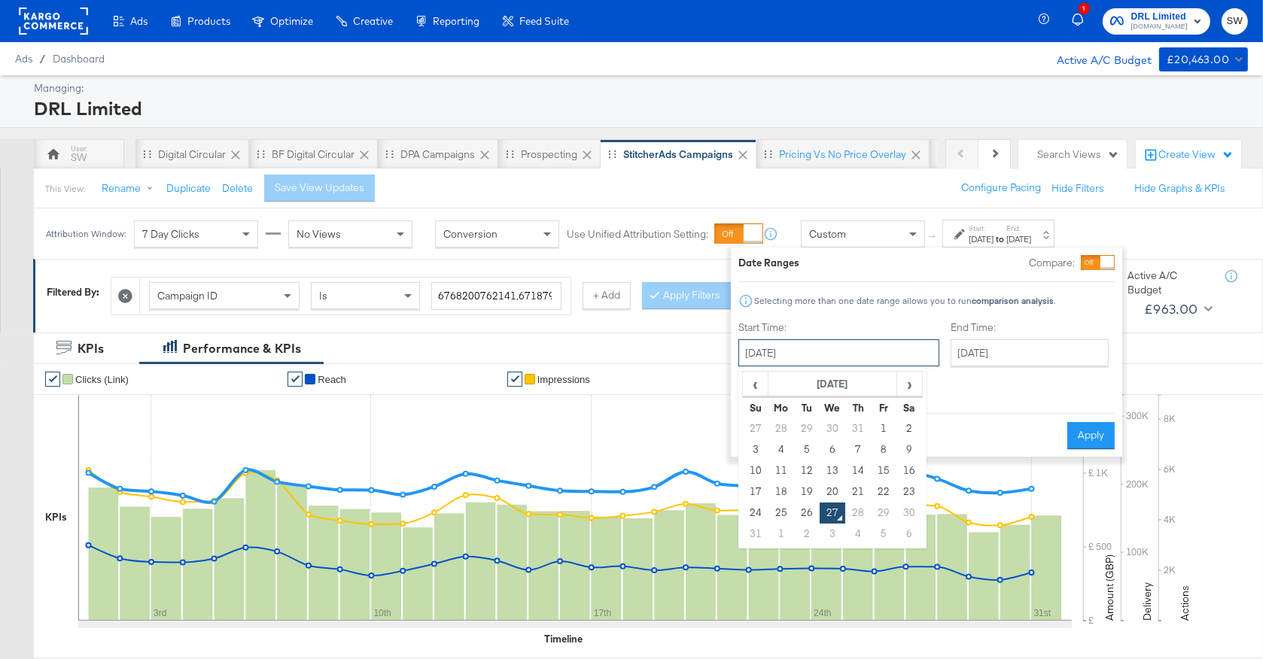
click at [853, 349] on input "August 27th 2025" at bounding box center [838, 352] width 201 height 27
click at [782, 494] on td "18" at bounding box center [782, 492] width 26 height 21
type input "August 18th 2025"
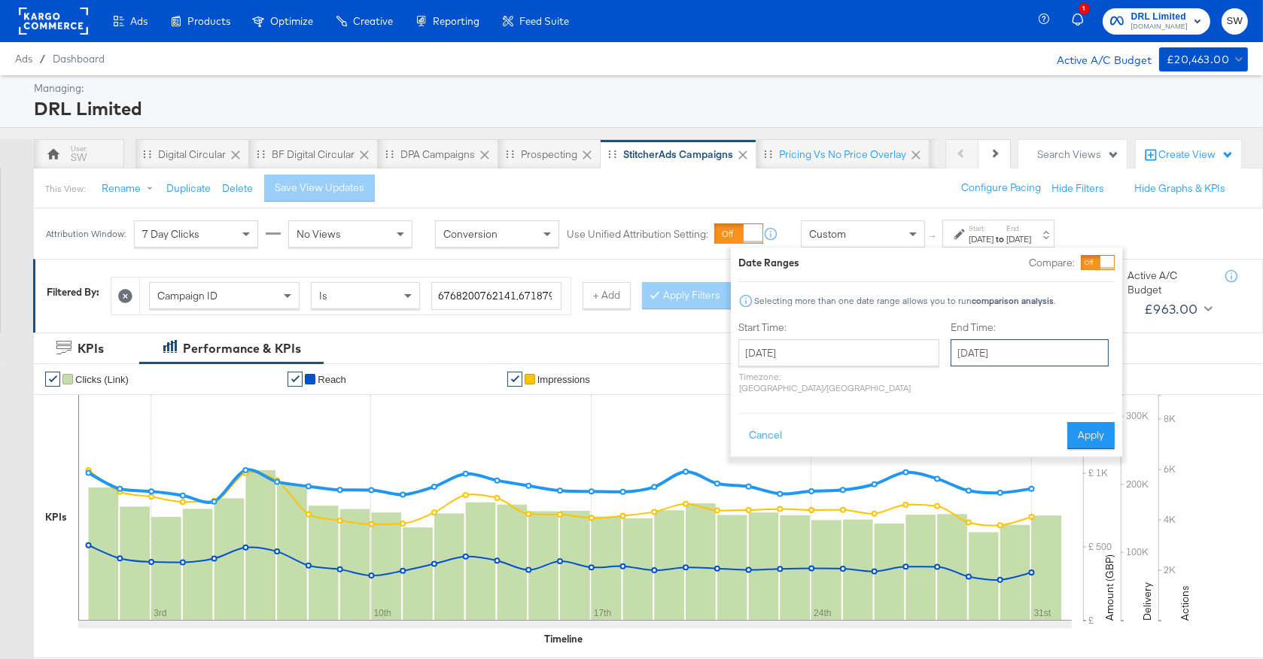
click at [1010, 358] on input "August 27th 2025" at bounding box center [1030, 352] width 158 height 27
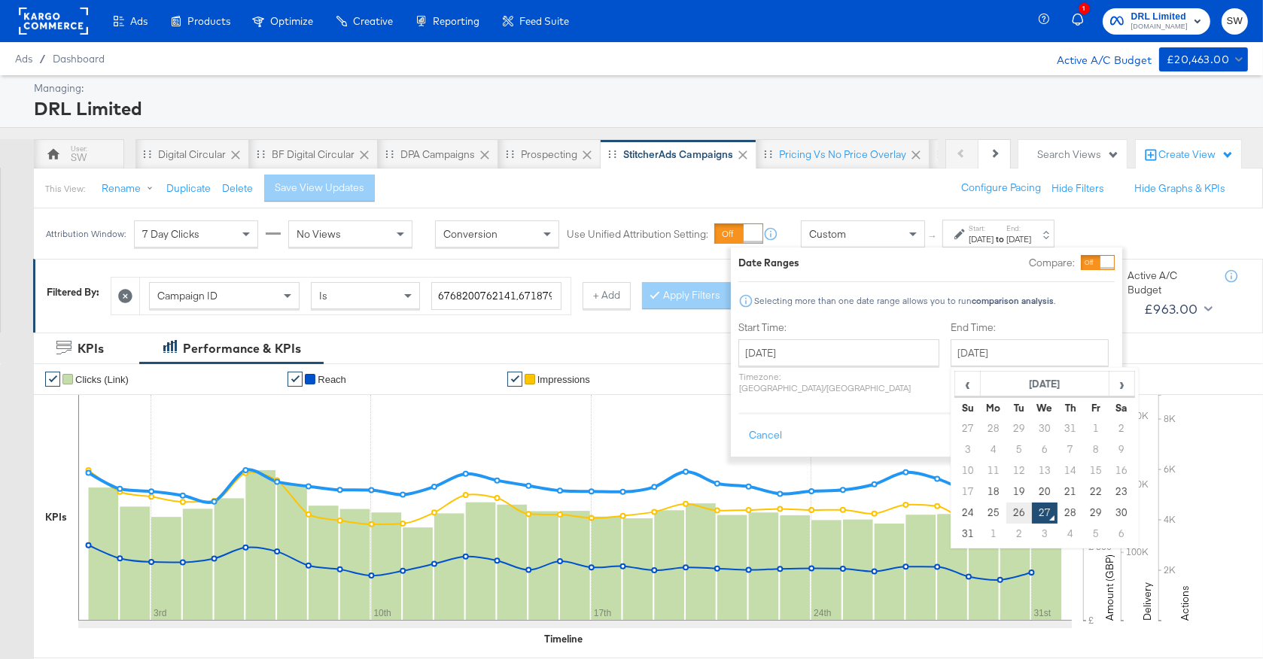
click at [1006, 507] on td "26" at bounding box center [1019, 513] width 26 height 21
type input "August 26th 2025"
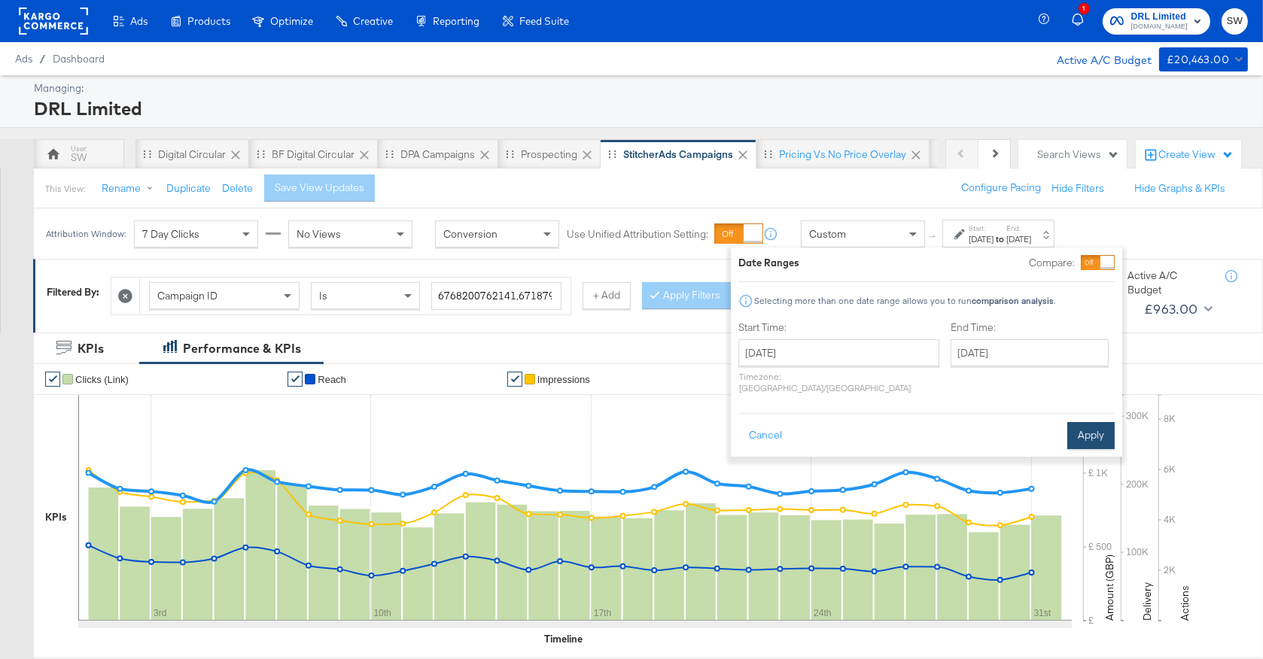
click at [1103, 425] on button "Apply" at bounding box center [1090, 435] width 47 height 27
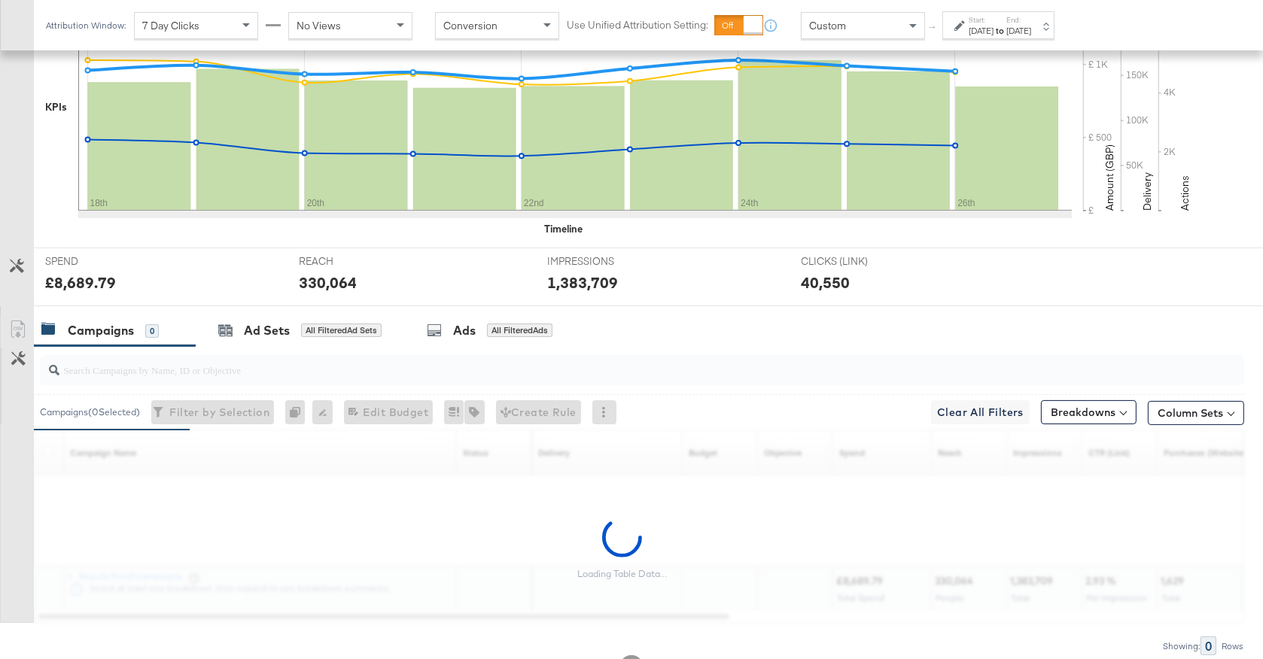
scroll to position [471, 0]
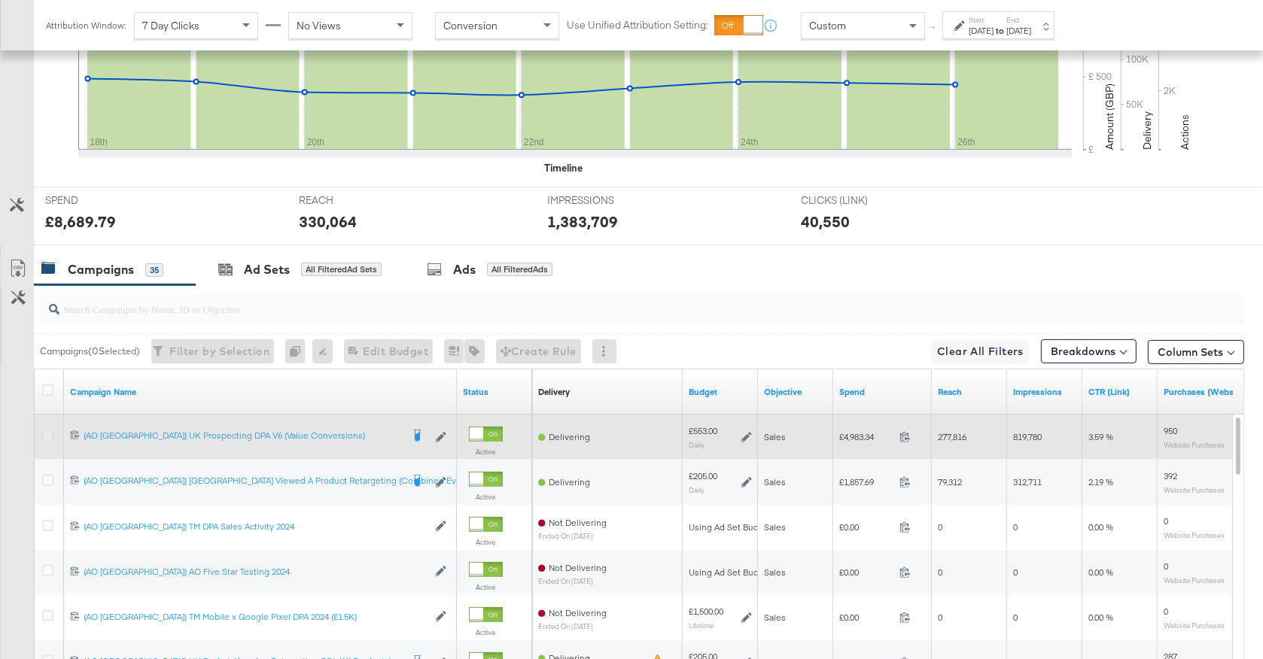
click at [43, 433] on icon at bounding box center [47, 435] width 11 height 11
click at [0, 0] on input "checkbox" at bounding box center [0, 0] width 0 height 0
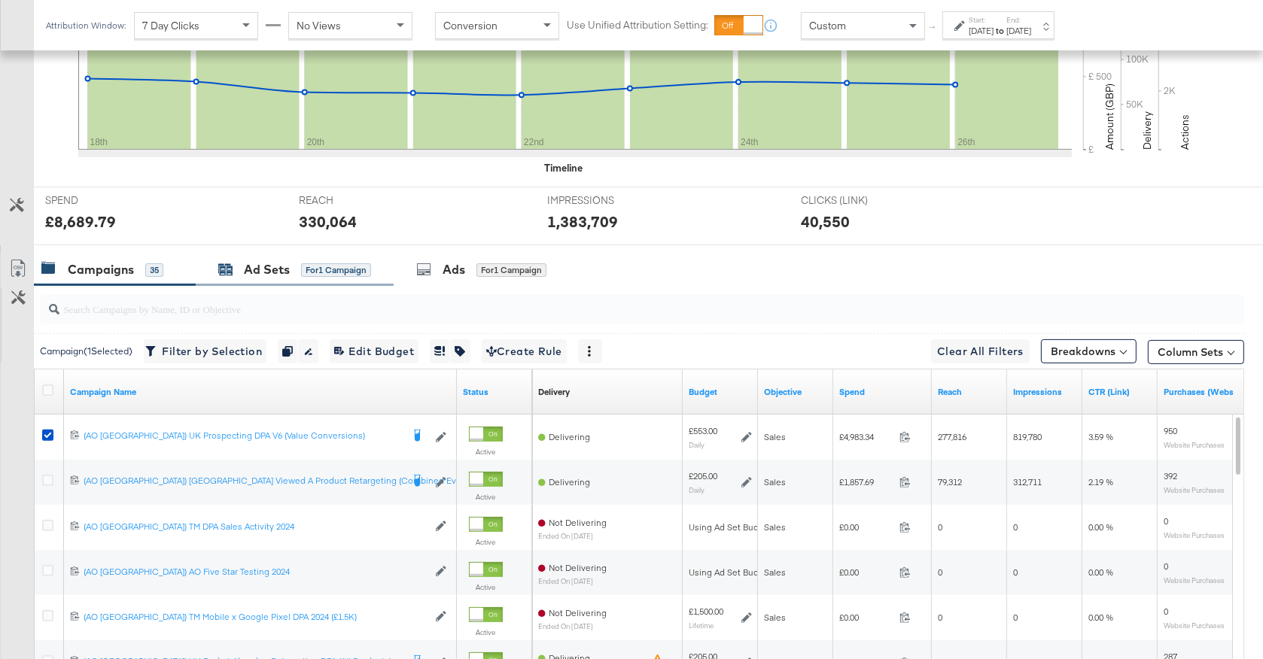
click at [283, 270] on div "Ad Sets" at bounding box center [267, 269] width 46 height 17
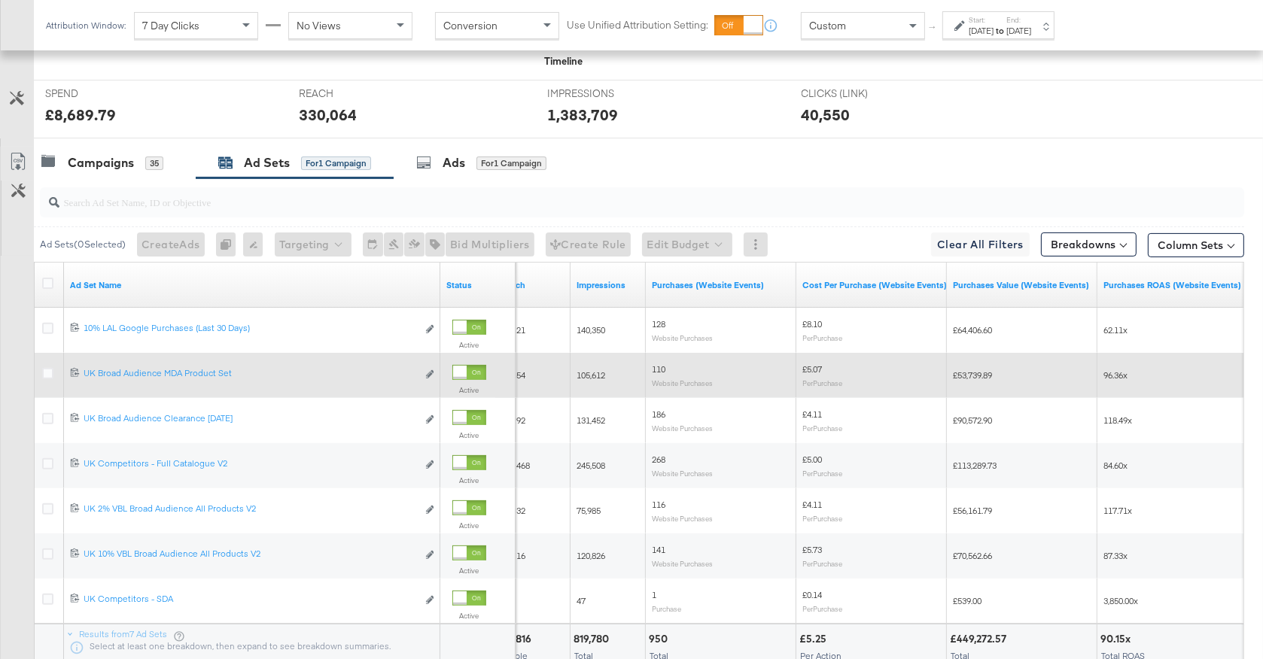
scroll to position [580, 0]
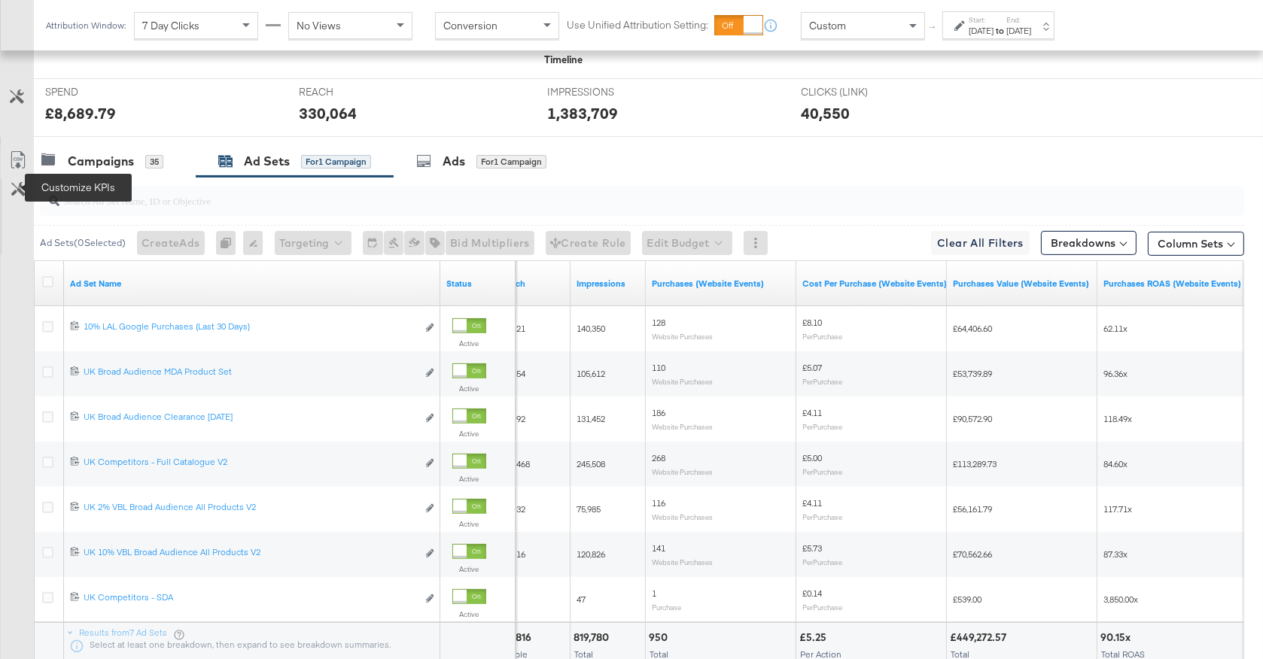
click at [29, 193] on button "Customize KPIs" at bounding box center [19, 190] width 34 height 23
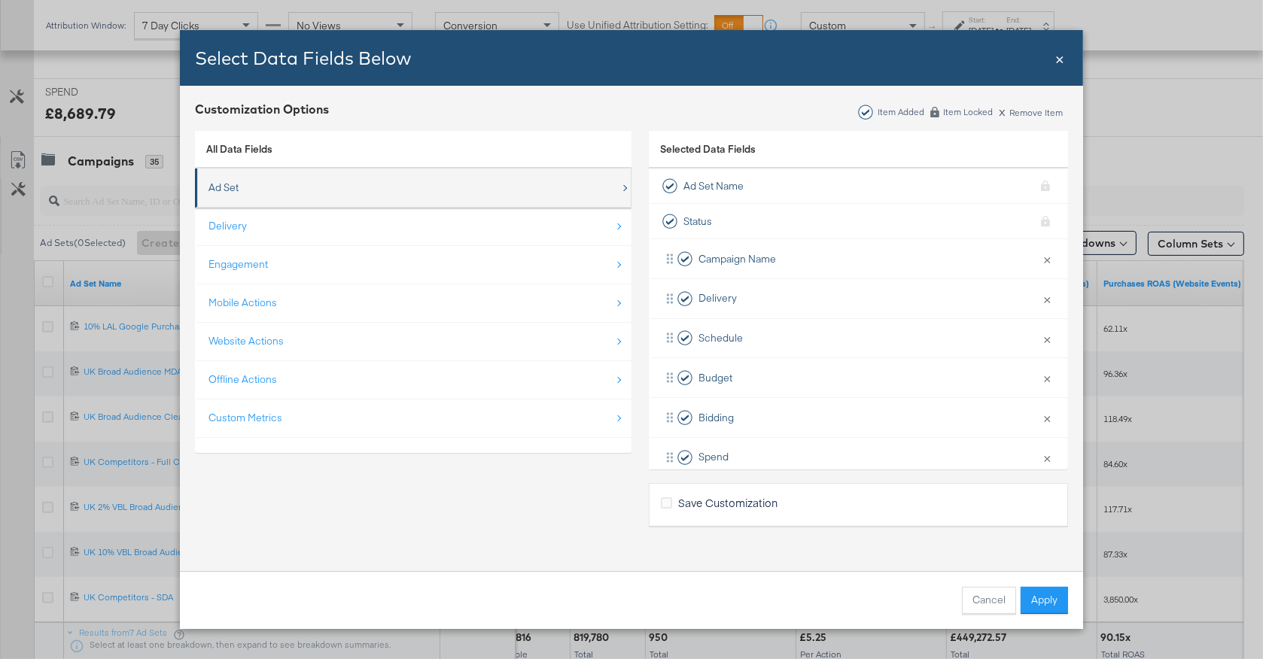
click at [282, 190] on div "Ad Set" at bounding box center [415, 187] width 412 height 31
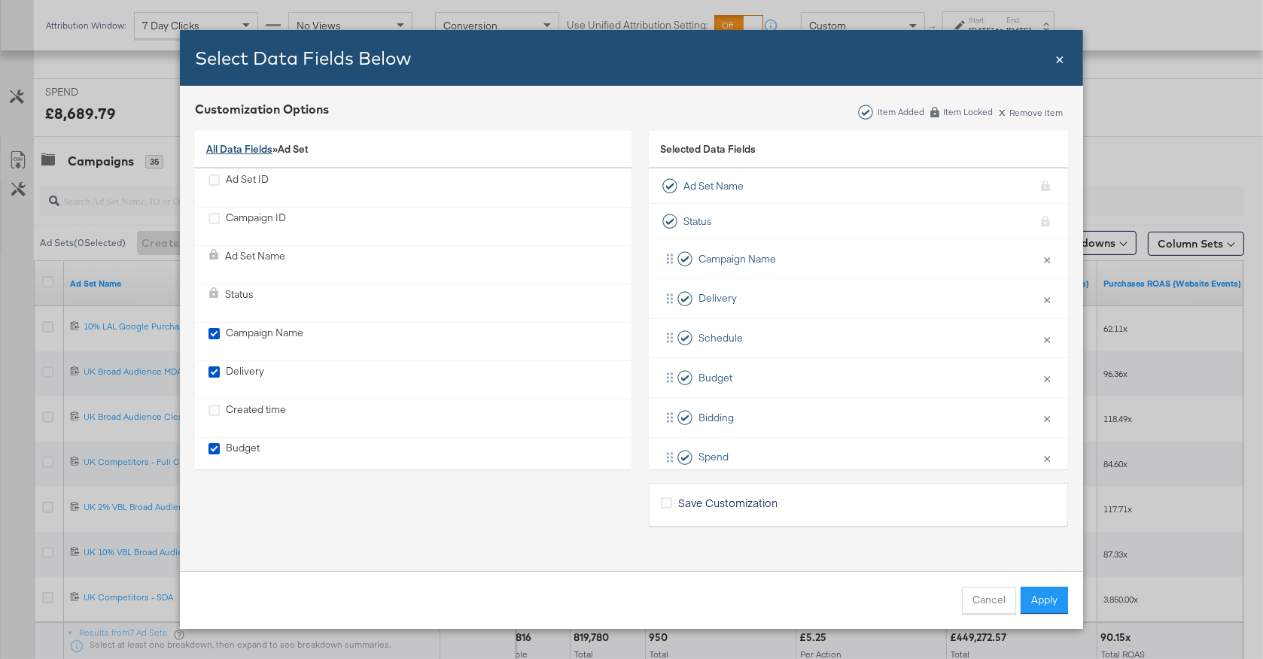
click at [226, 151] on link "All Data Fields" at bounding box center [239, 149] width 66 height 14
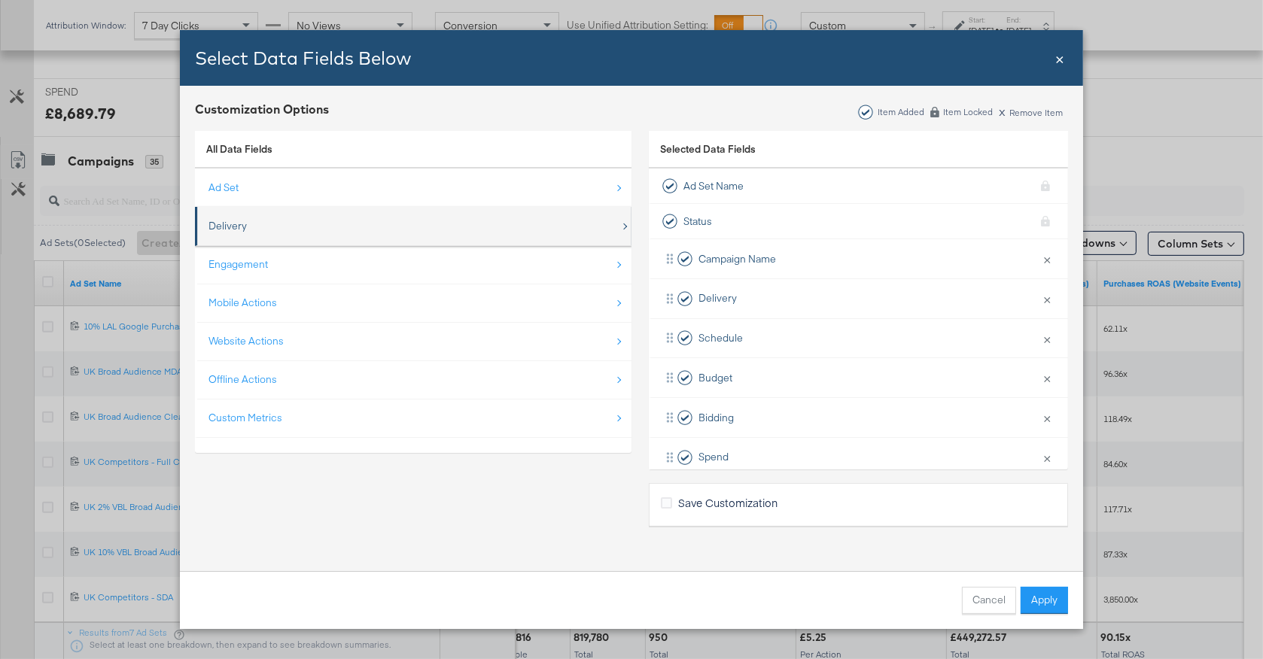
click at [234, 240] on div "Delivery" at bounding box center [415, 226] width 412 height 31
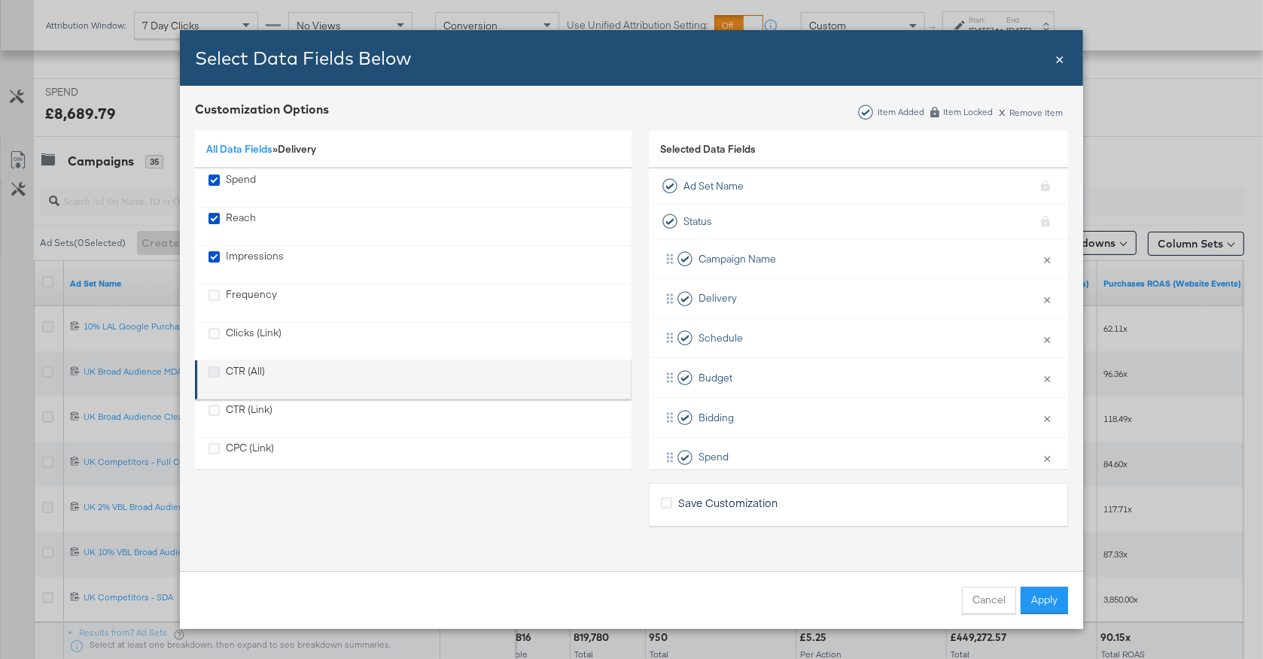
click at [216, 370] on icon "CTR (All)" at bounding box center [214, 372] width 11 height 11
click at [0, 0] on input "CTR (All)" at bounding box center [0, 0] width 0 height 0
drag, startPoint x: 215, startPoint y: 370, endPoint x: 215, endPoint y: 381, distance: 11.3
click at [215, 370] on icon "CTR (All)" at bounding box center [214, 372] width 11 height 11
click at [0, 0] on input "CTR (All)" at bounding box center [0, 0] width 0 height 0
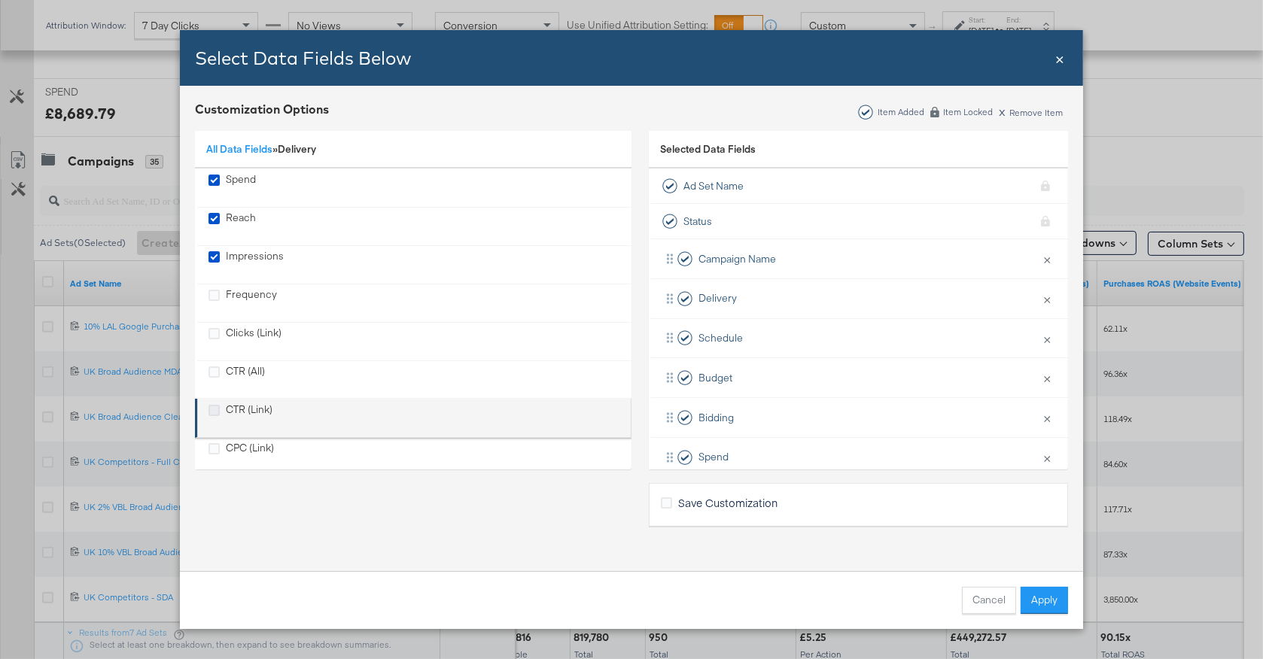
click at [217, 410] on icon "CTR (Link)" at bounding box center [214, 410] width 11 height 11
click at [0, 0] on input "CTR (Link)" at bounding box center [0, 0] width 0 height 0
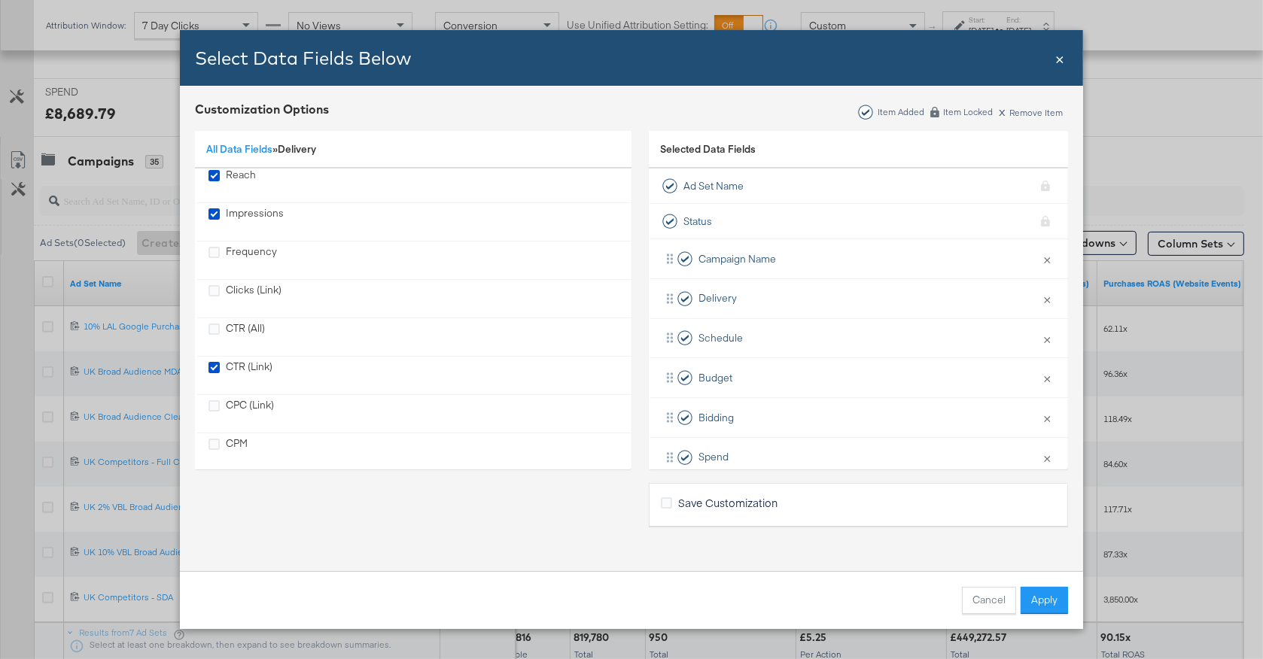
scroll to position [57, 0]
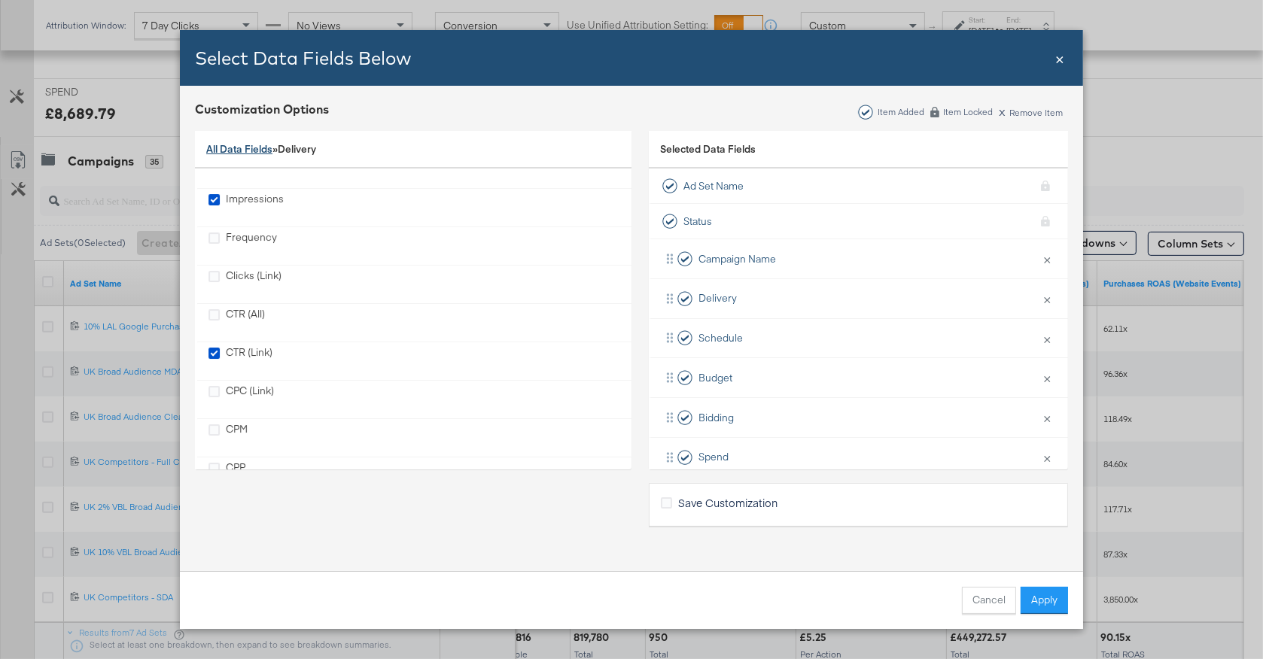
click at [256, 154] on link "All Data Fields" at bounding box center [239, 149] width 66 height 14
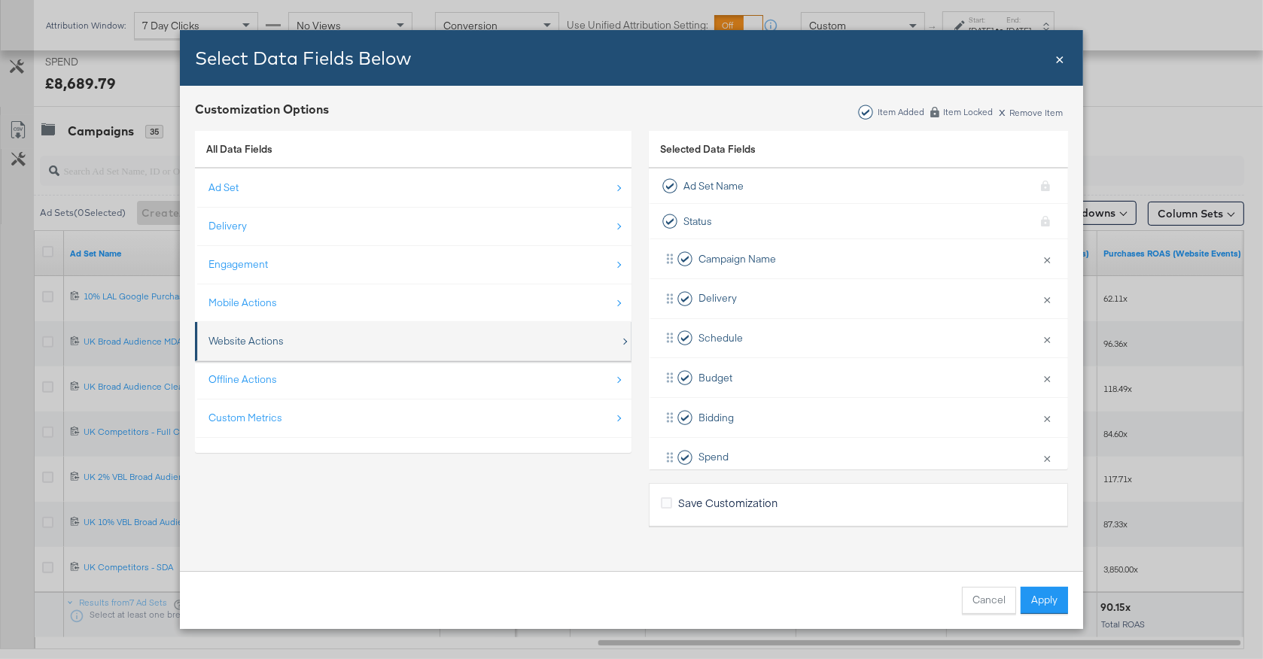
scroll to position [612, 0]
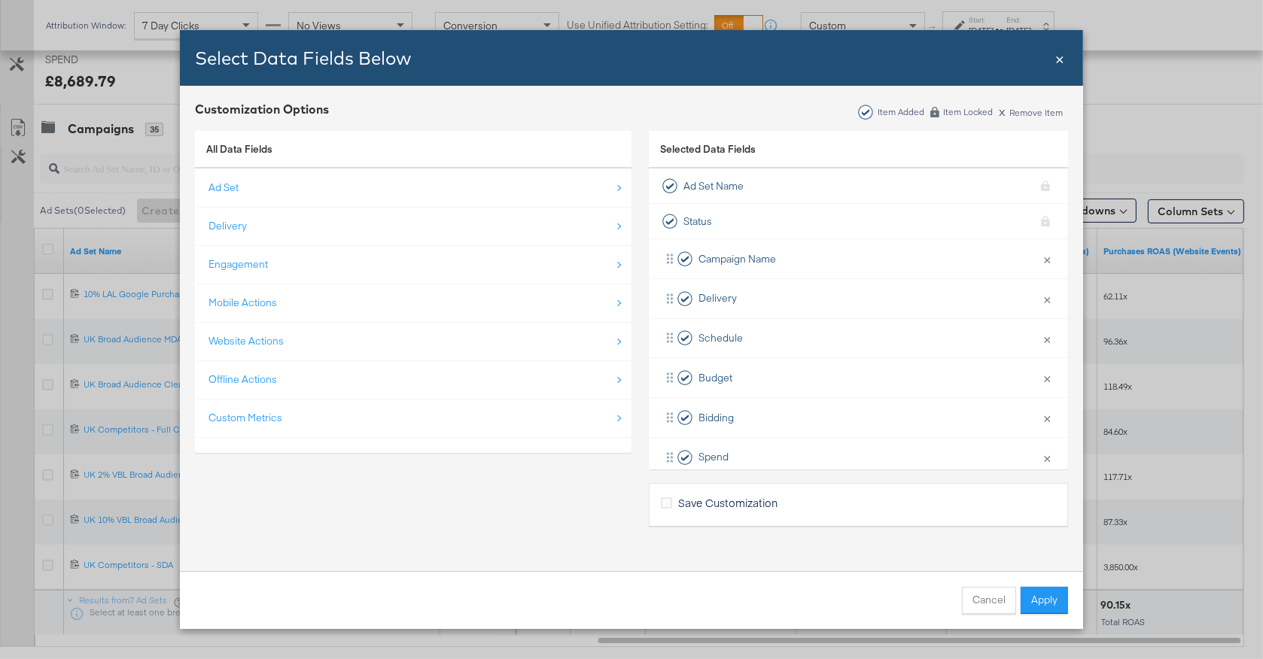
drag, startPoint x: 298, startPoint y: 417, endPoint x: 326, endPoint y: 366, distance: 58.3
click at [298, 417] on div "Custom Metrics" at bounding box center [415, 418] width 412 height 31
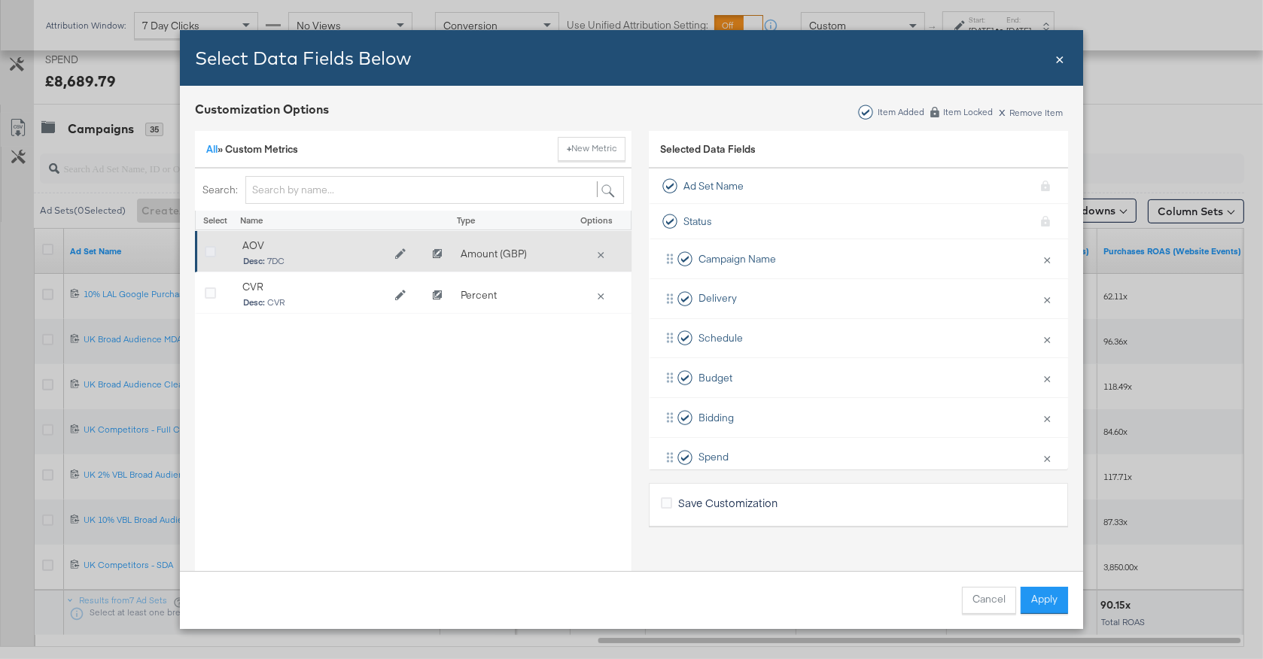
click at [209, 247] on icon "Bulk Add Locations Modal" at bounding box center [210, 252] width 11 height 11
click at [0, 0] on input "Bulk Add Locations Modal" at bounding box center [0, 0] width 0 height 0
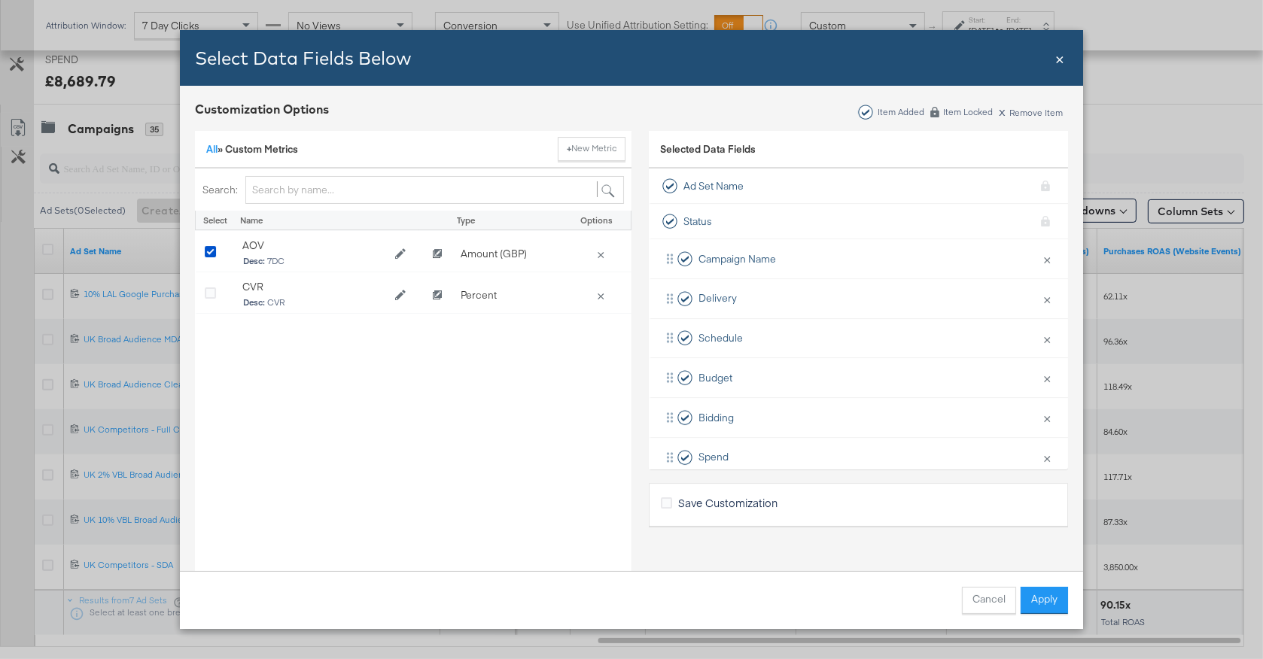
drag, startPoint x: 209, startPoint y: 293, endPoint x: 360, endPoint y: 327, distance: 154.3
click at [218, 297] on div "Bulk Add Locations Modal" at bounding box center [216, 295] width 23 height 15
drag, startPoint x: 214, startPoint y: 291, endPoint x: 444, endPoint y: 366, distance: 242.1
click at [214, 291] on icon "Bulk Add Locations Modal" at bounding box center [210, 293] width 11 height 11
click at [0, 0] on input "Bulk Add Locations Modal" at bounding box center [0, 0] width 0 height 0
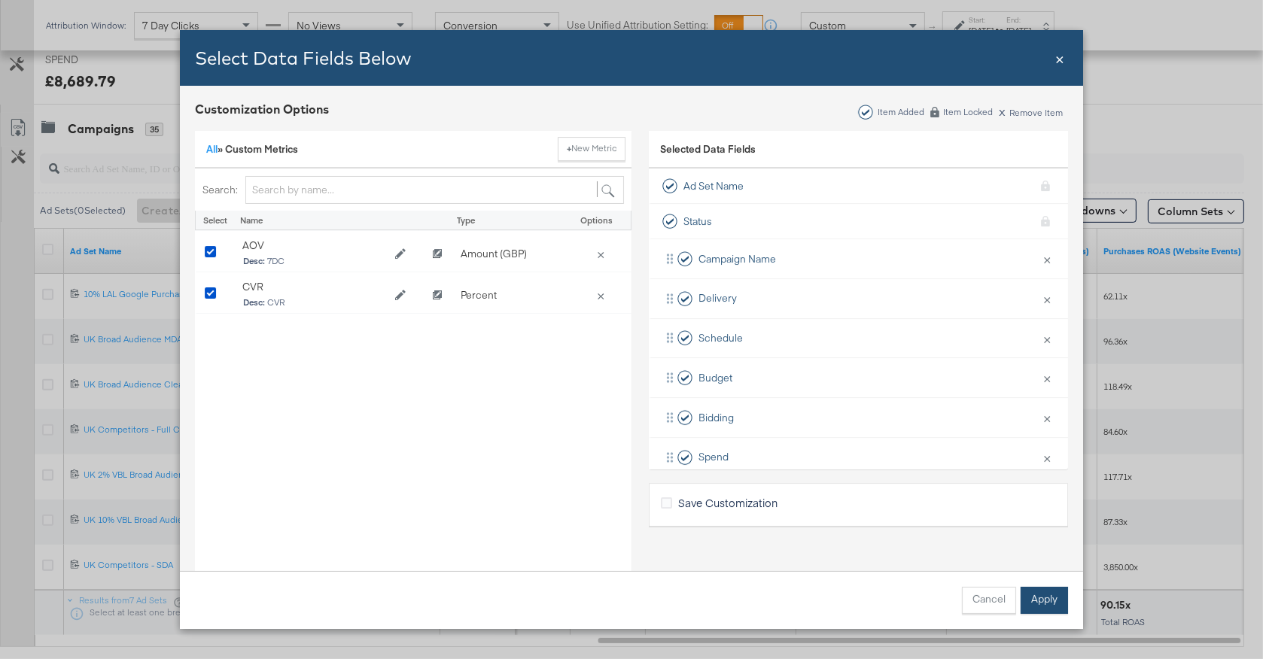
click at [1036, 604] on button "Apply" at bounding box center [1044, 600] width 47 height 27
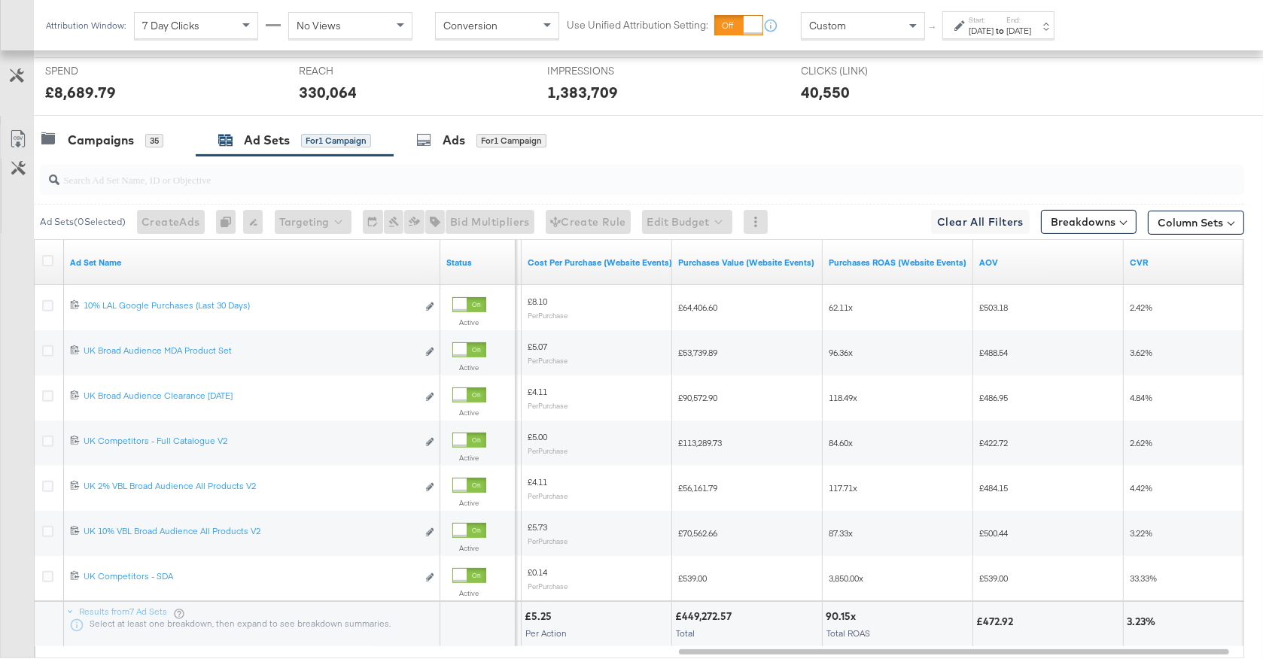
scroll to position [697, 0]
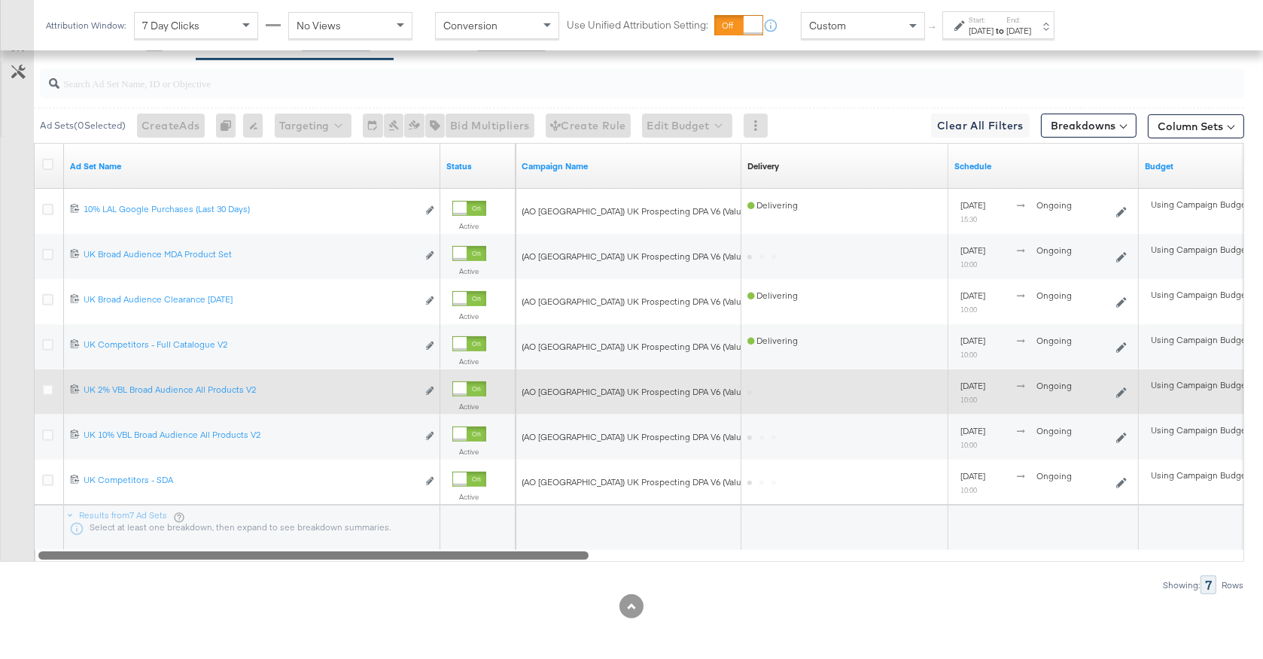
drag, startPoint x: 772, startPoint y: 553, endPoint x: 56, endPoint y: 409, distance: 729.4
click at [20, 537] on div "Customize KPIs Export as CSV Ad Set Name Status Campaign Name Delivery Sorting …" at bounding box center [622, 352] width 1244 height 419
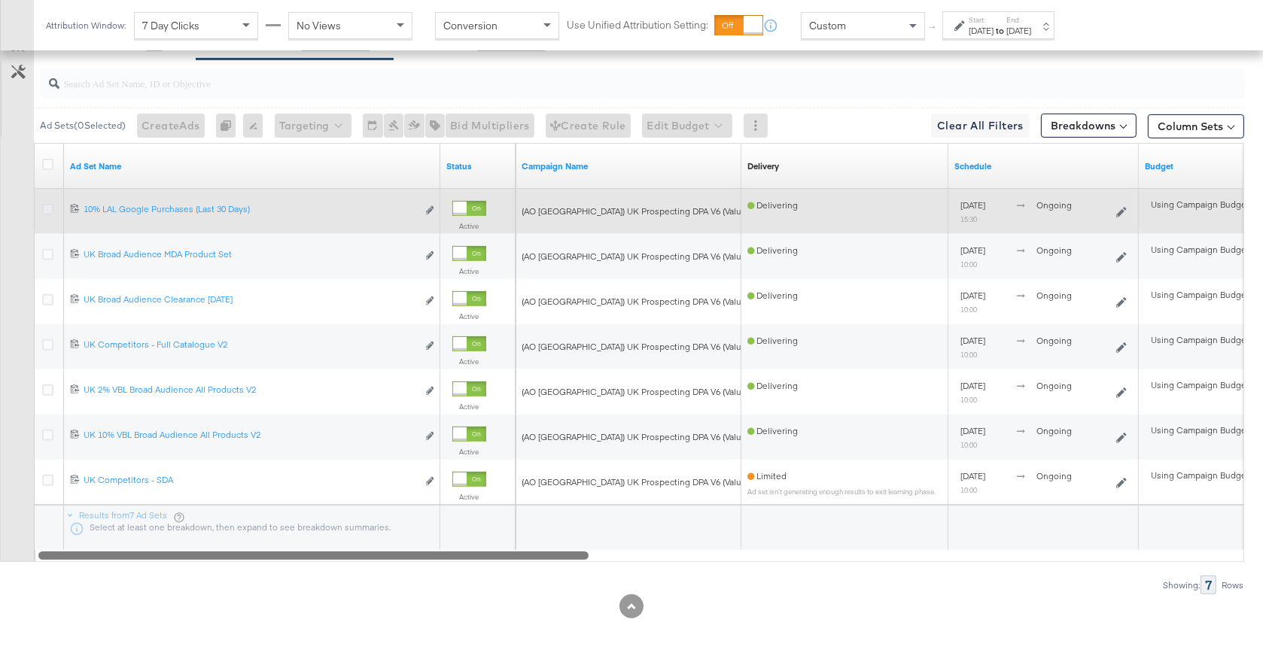
click at [49, 206] on icon at bounding box center [47, 209] width 11 height 11
click at [0, 0] on input "checkbox" at bounding box center [0, 0] width 0 height 0
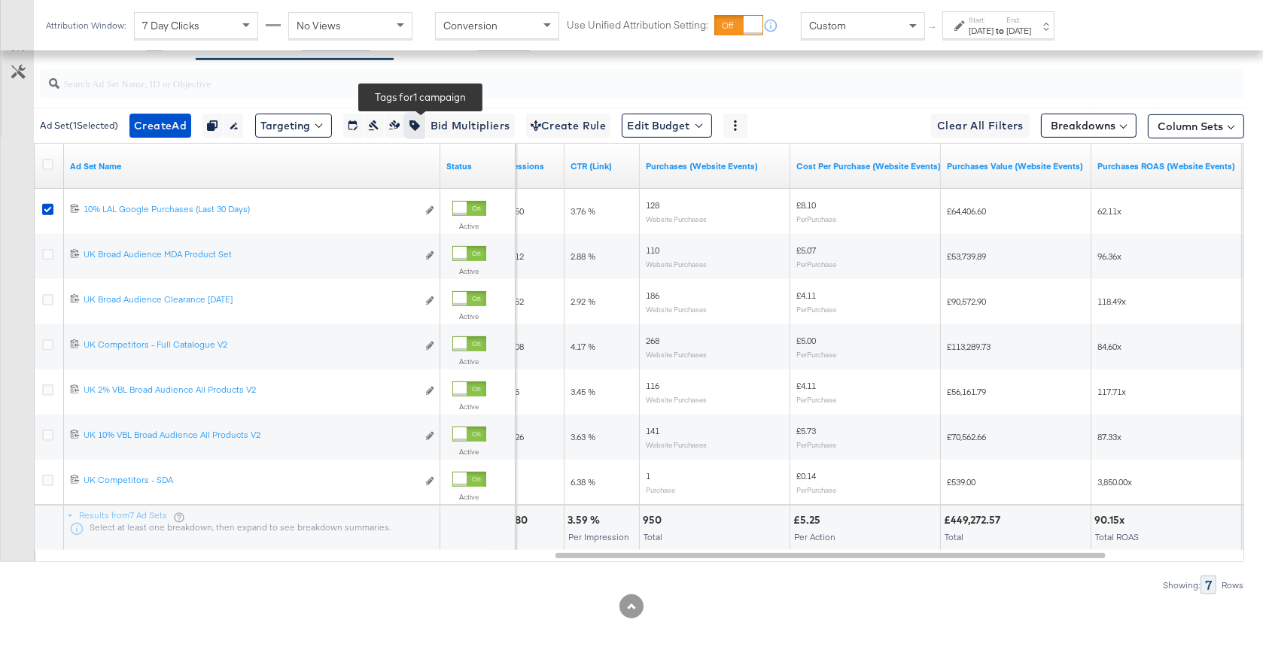
click at [415, 123] on button "button" at bounding box center [415, 126] width 20 height 24
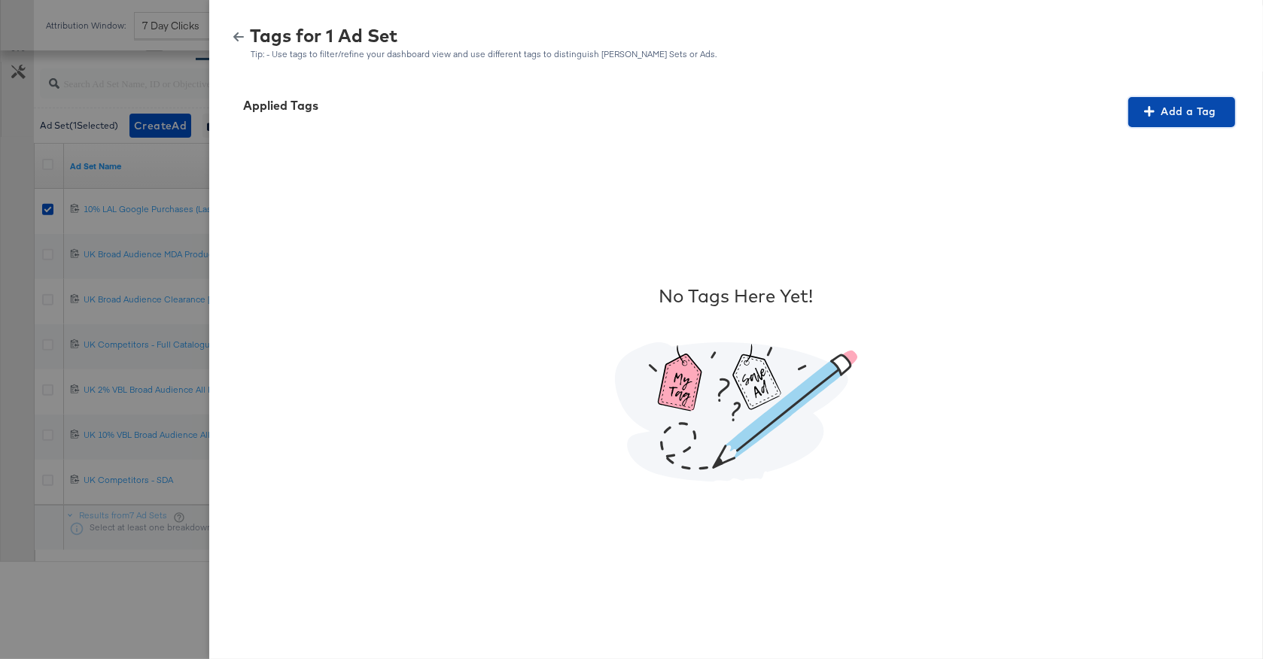
click at [1183, 106] on span "Add a Tag" at bounding box center [1181, 111] width 95 height 19
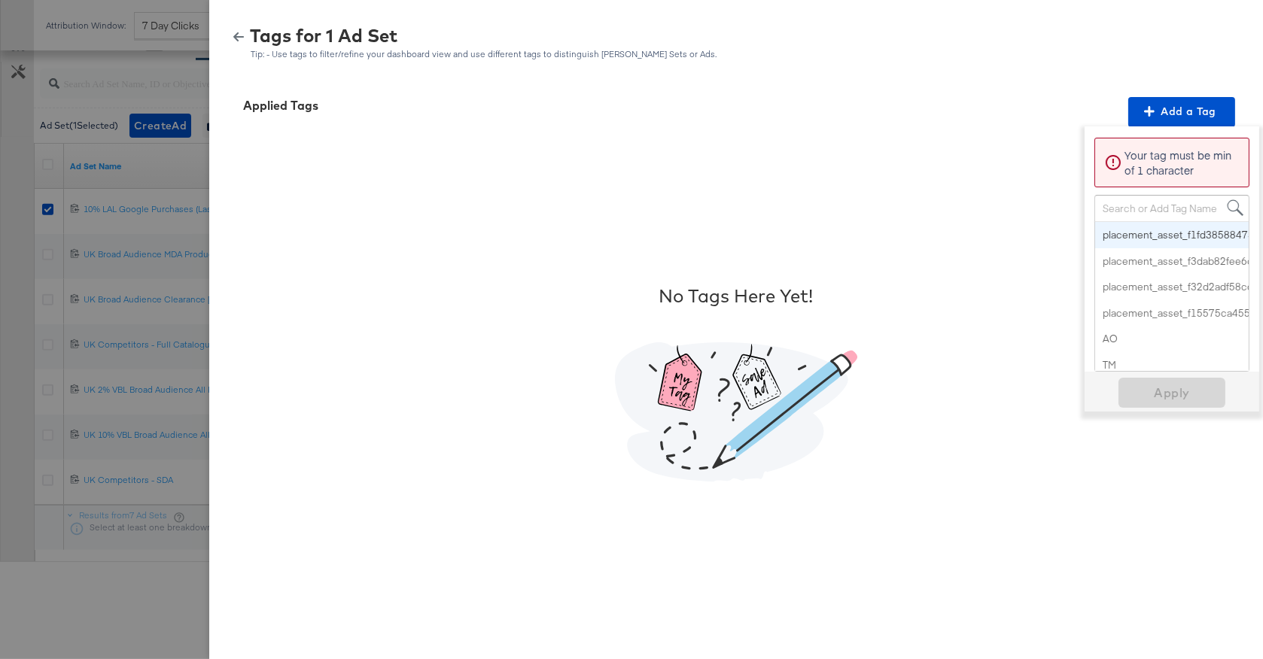
click at [1133, 209] on div "Search or Add Tag Name" at bounding box center [1172, 209] width 154 height 26
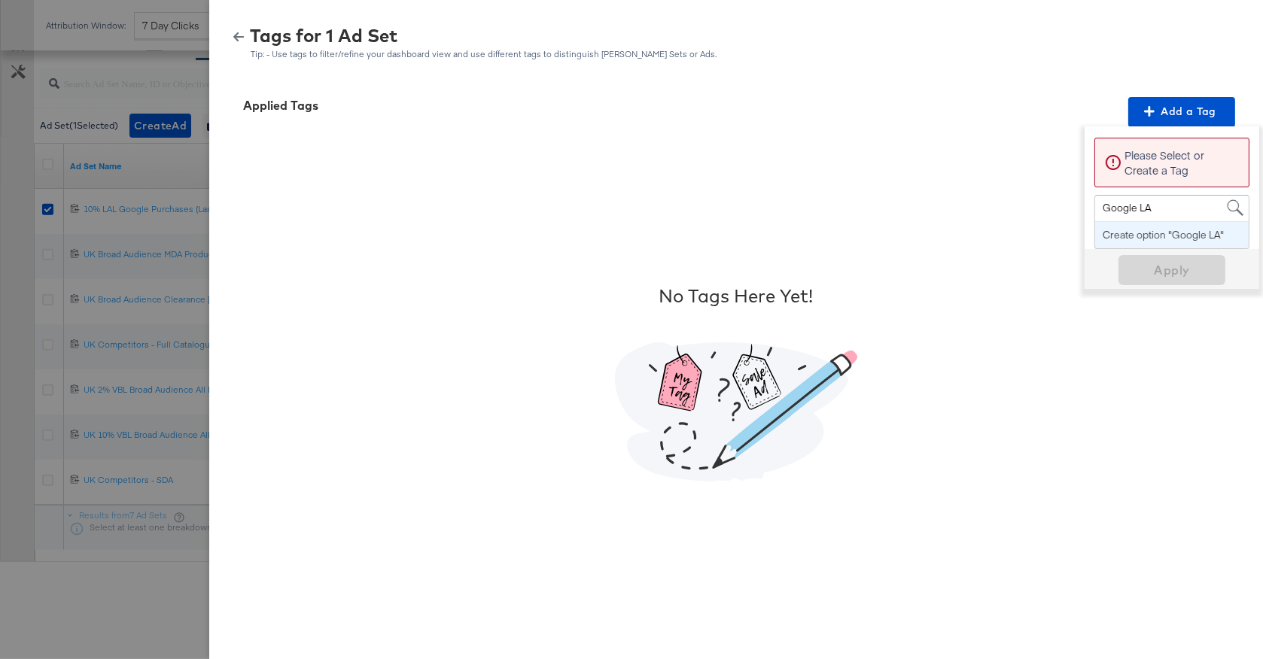
type input "Google LAL"
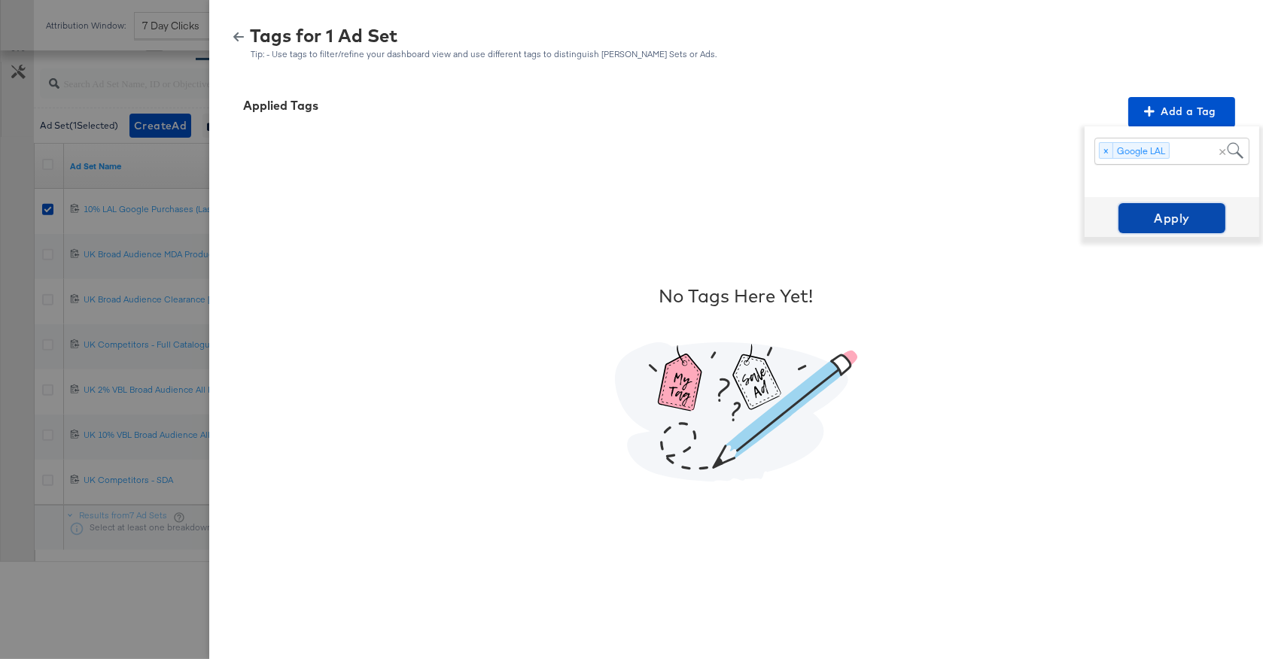
click at [1173, 224] on span "Apply" at bounding box center [1172, 218] width 95 height 21
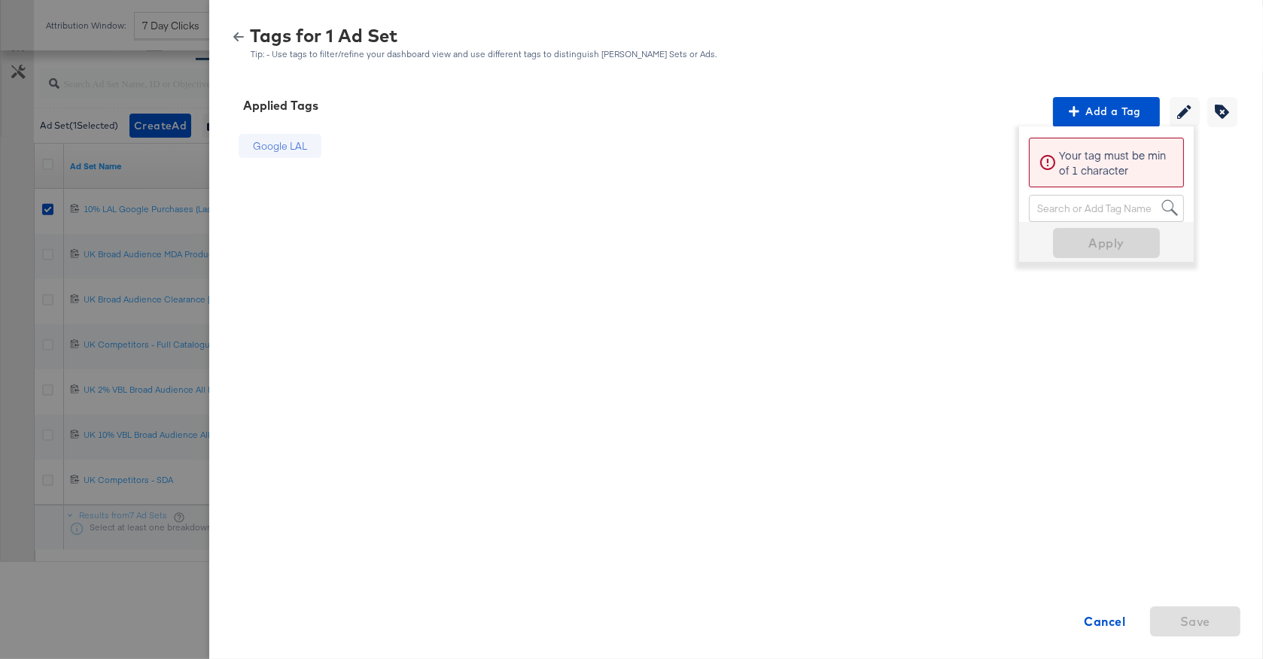
click at [237, 39] on icon "button" at bounding box center [238, 36] width 11 height 9
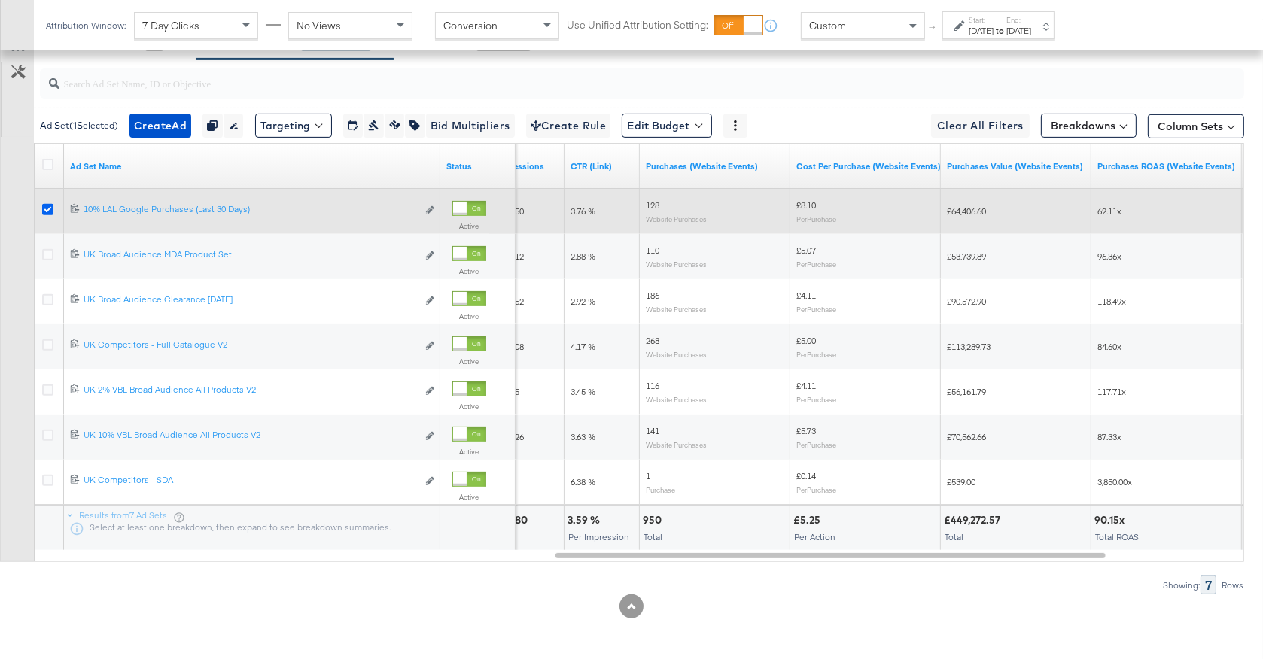
click at [48, 204] on icon at bounding box center [47, 209] width 11 height 11
click at [0, 0] on input "checkbox" at bounding box center [0, 0] width 0 height 0
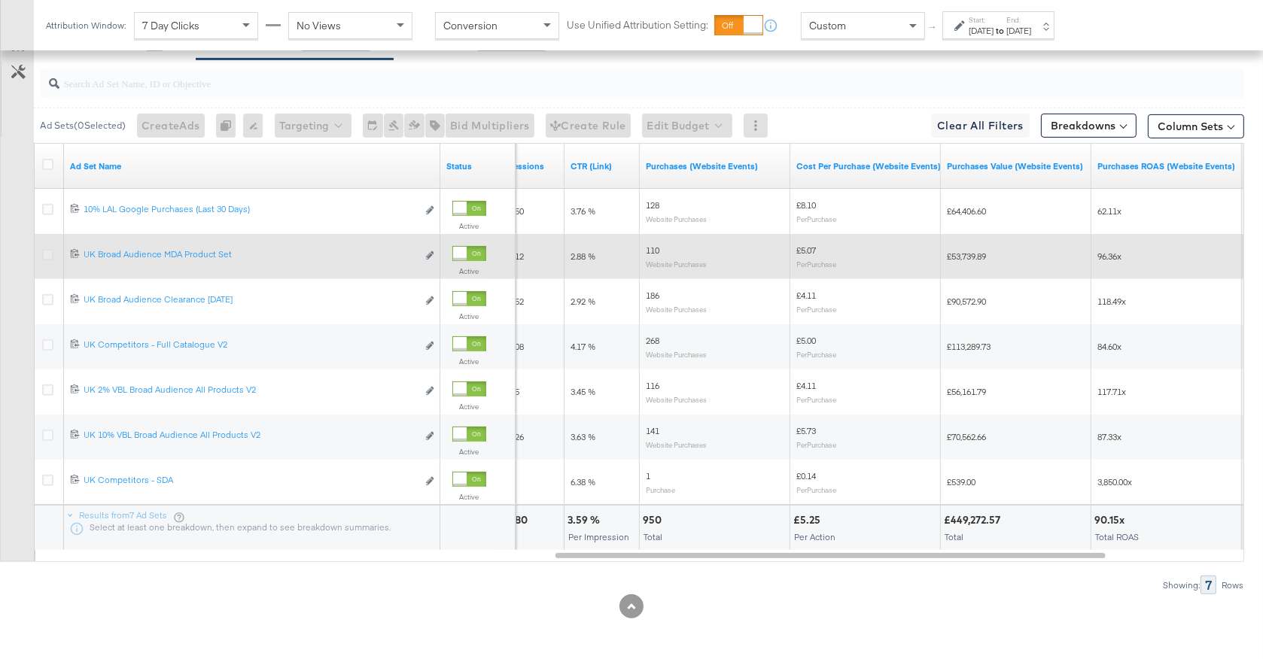
click at [48, 252] on icon at bounding box center [47, 254] width 11 height 11
click at [0, 0] on input "checkbox" at bounding box center [0, 0] width 0 height 0
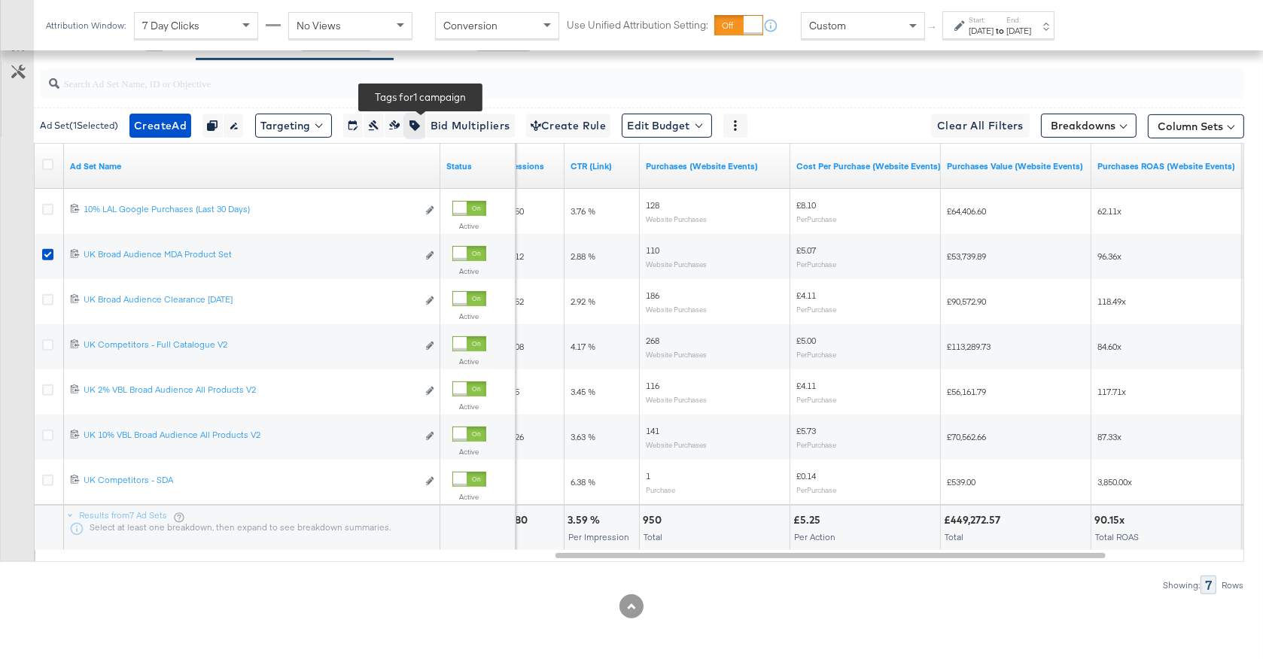
click at [420, 124] on icon "button" at bounding box center [414, 125] width 11 height 11
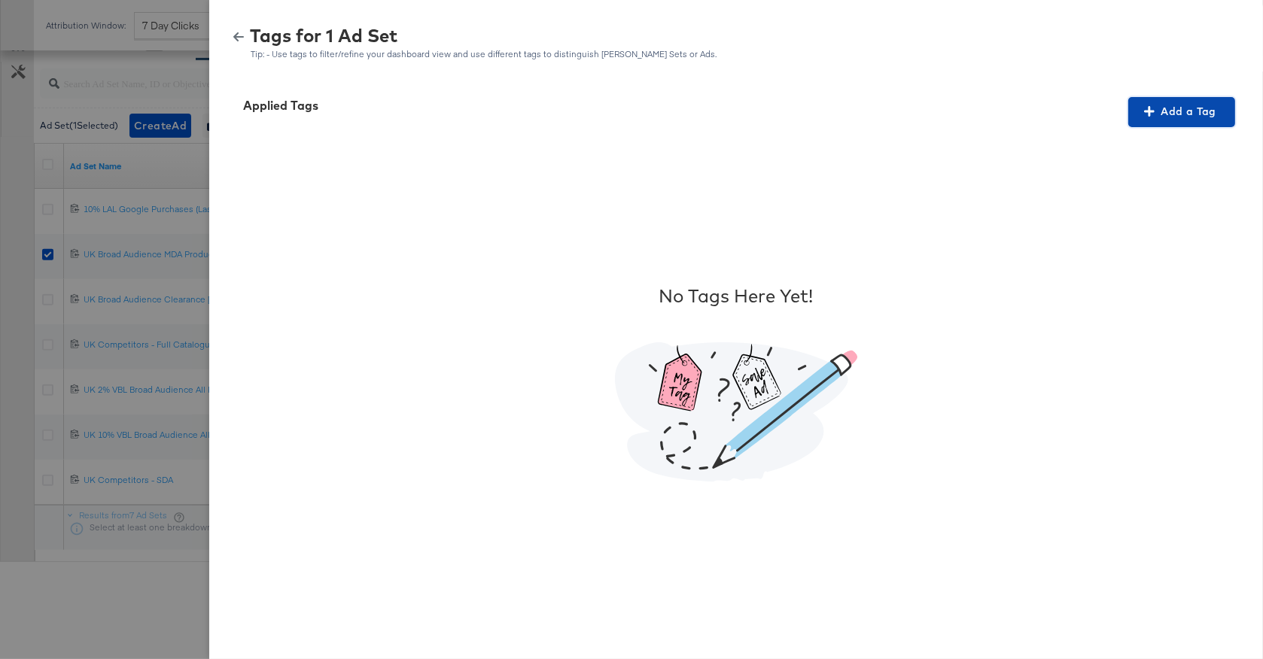
click at [1188, 114] on span "Add a Tag" at bounding box center [1181, 111] width 95 height 19
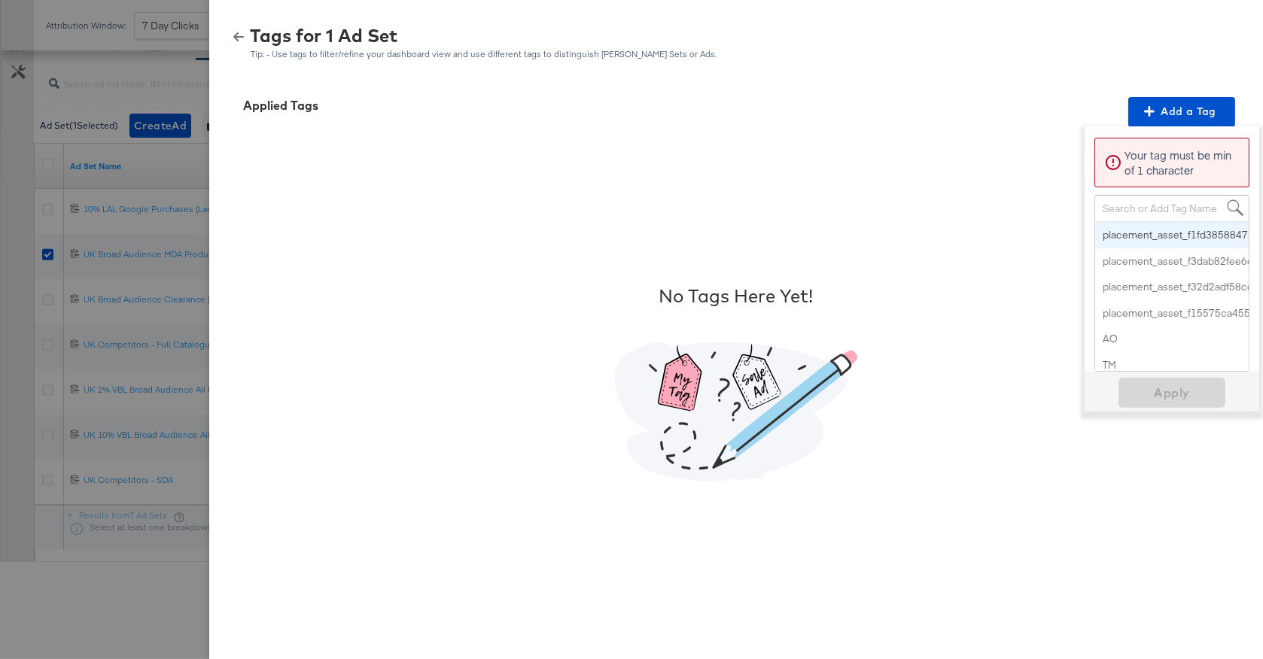
click at [1116, 212] on div "Search or Add Tag Name" at bounding box center [1172, 209] width 154 height 26
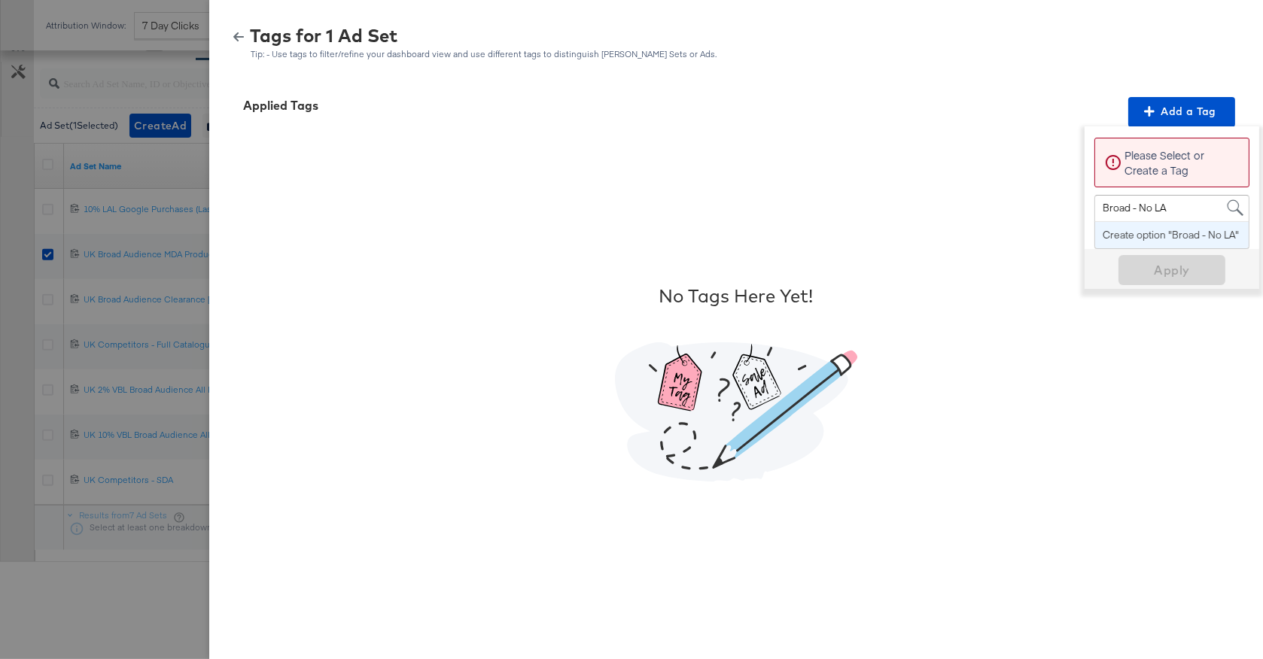
type input "Broad - No LAL"
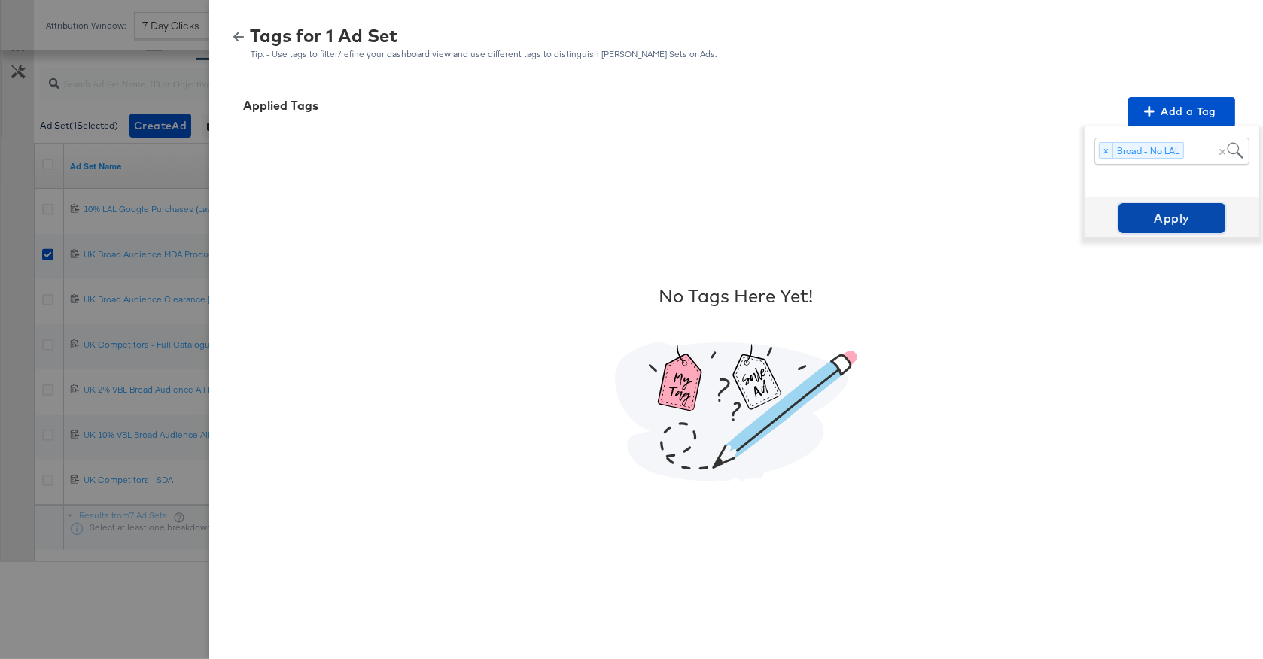
click at [1150, 215] on span "Apply" at bounding box center [1172, 218] width 95 height 21
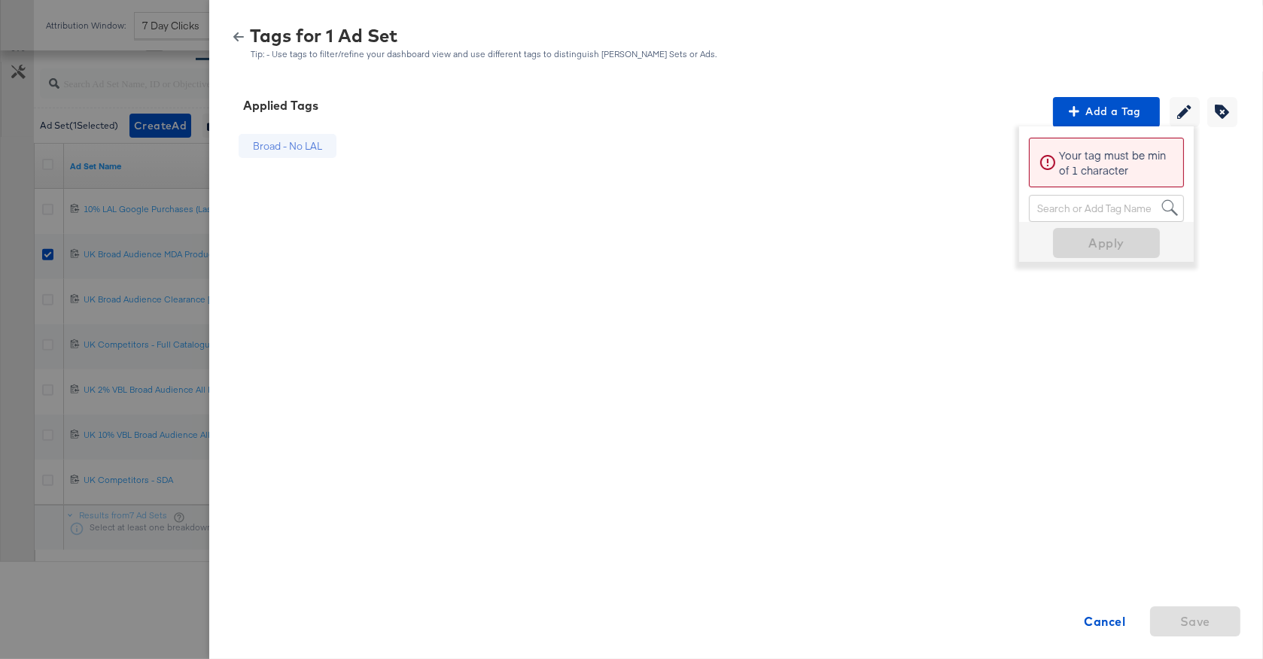
click at [236, 38] on icon "button" at bounding box center [238, 36] width 11 height 9
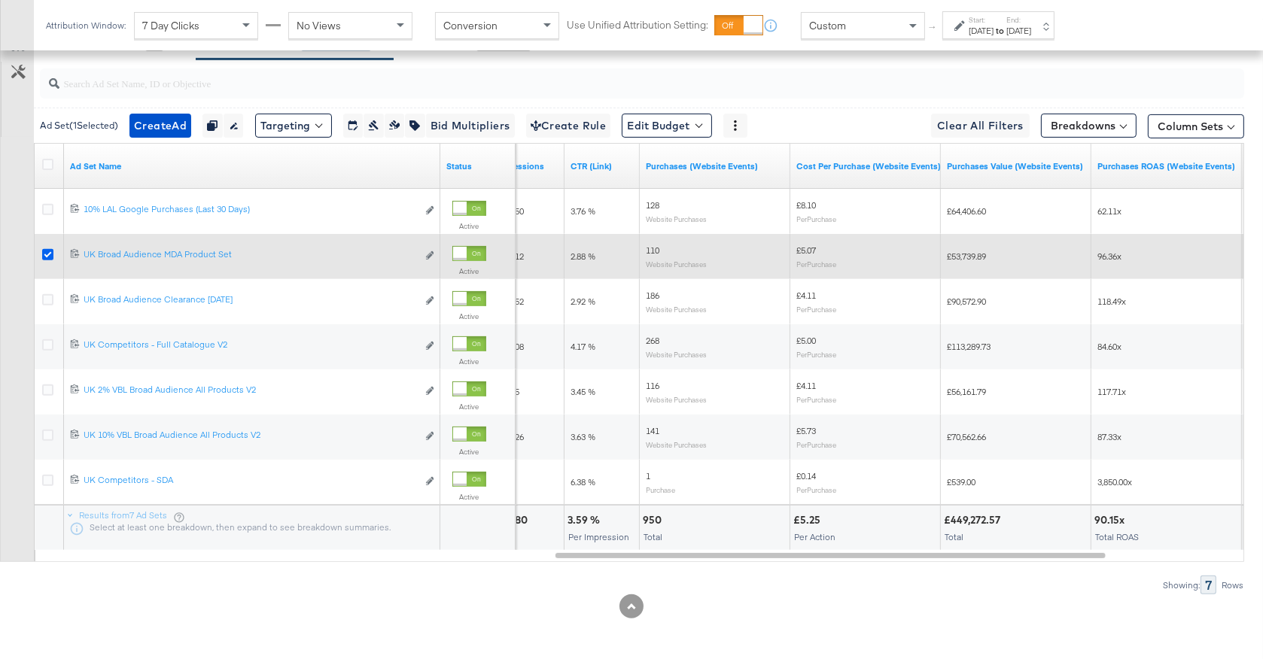
click at [44, 254] on icon at bounding box center [47, 254] width 11 height 11
click at [0, 0] on input "checkbox" at bounding box center [0, 0] width 0 height 0
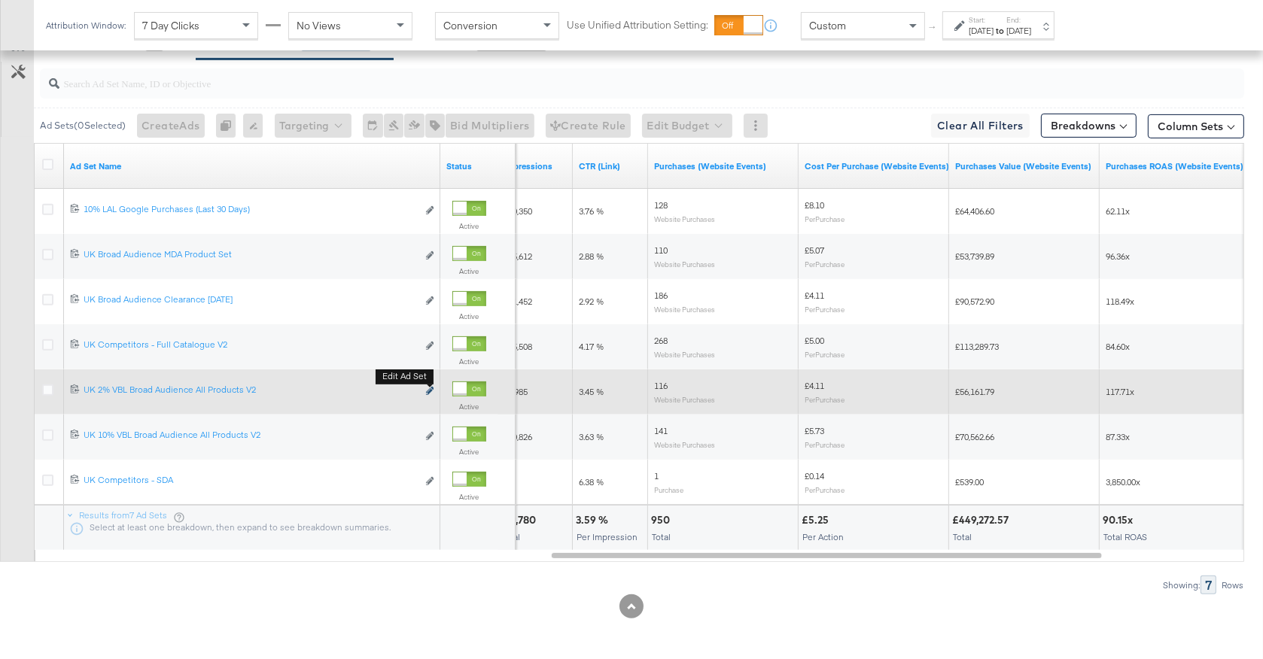
click at [431, 388] on icon "link" at bounding box center [430, 391] width 8 height 8
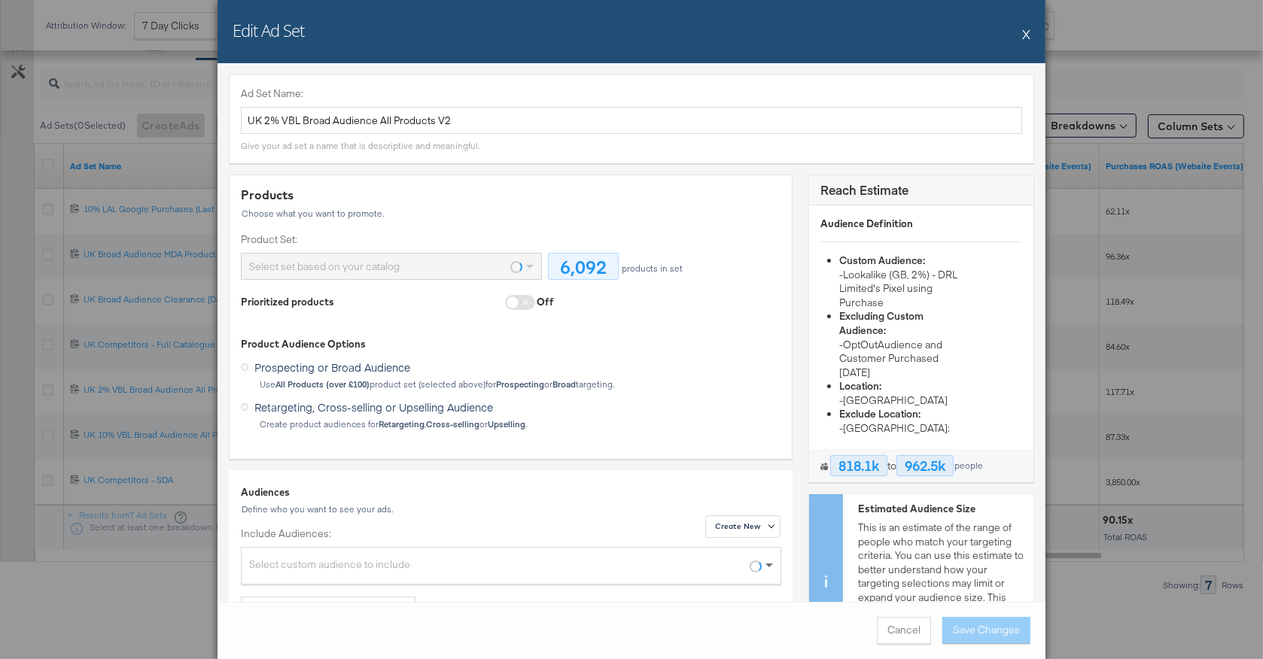
click at [1026, 32] on button "X" at bounding box center [1026, 34] width 8 height 30
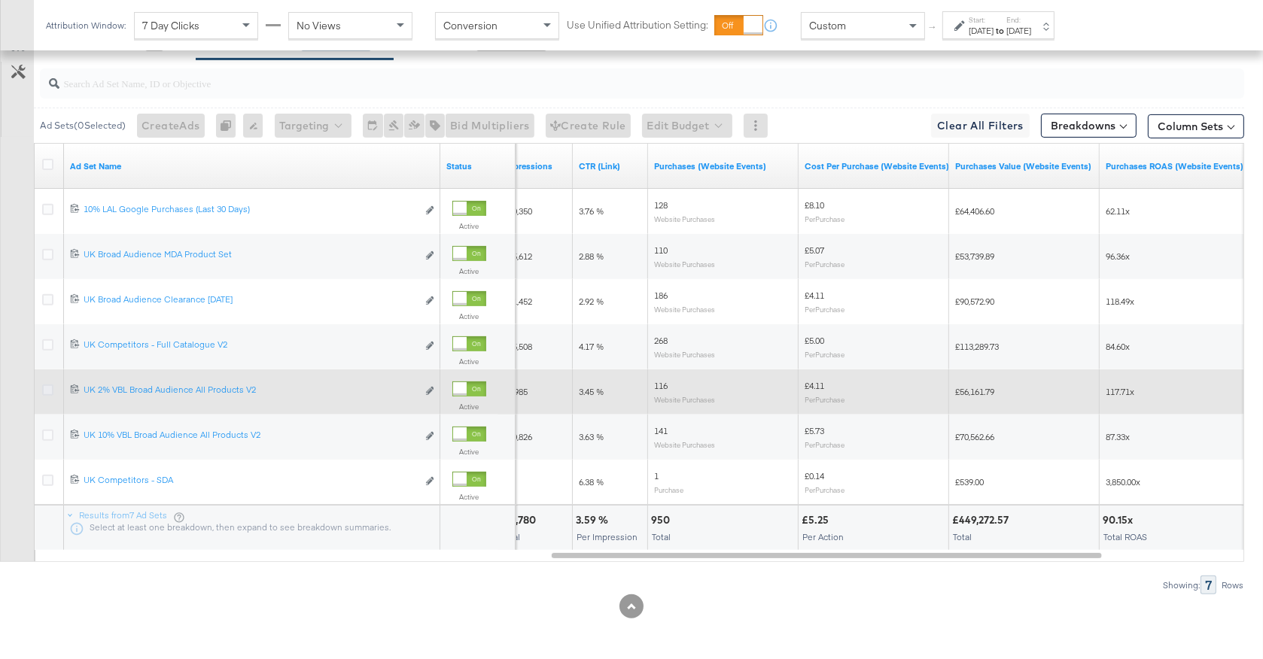
click at [45, 388] on icon at bounding box center [47, 390] width 11 height 11
click at [0, 0] on input "checkbox" at bounding box center [0, 0] width 0 height 0
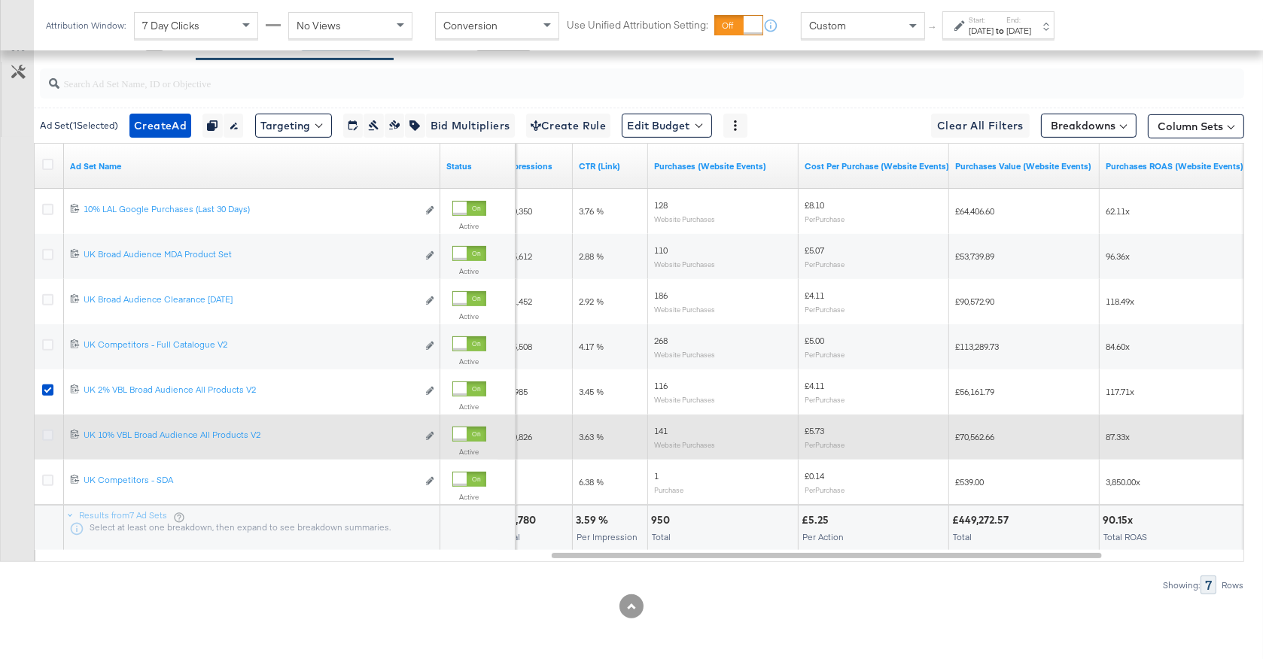
click at [45, 431] on icon at bounding box center [47, 435] width 11 height 11
click at [0, 0] on input "checkbox" at bounding box center [0, 0] width 0 height 0
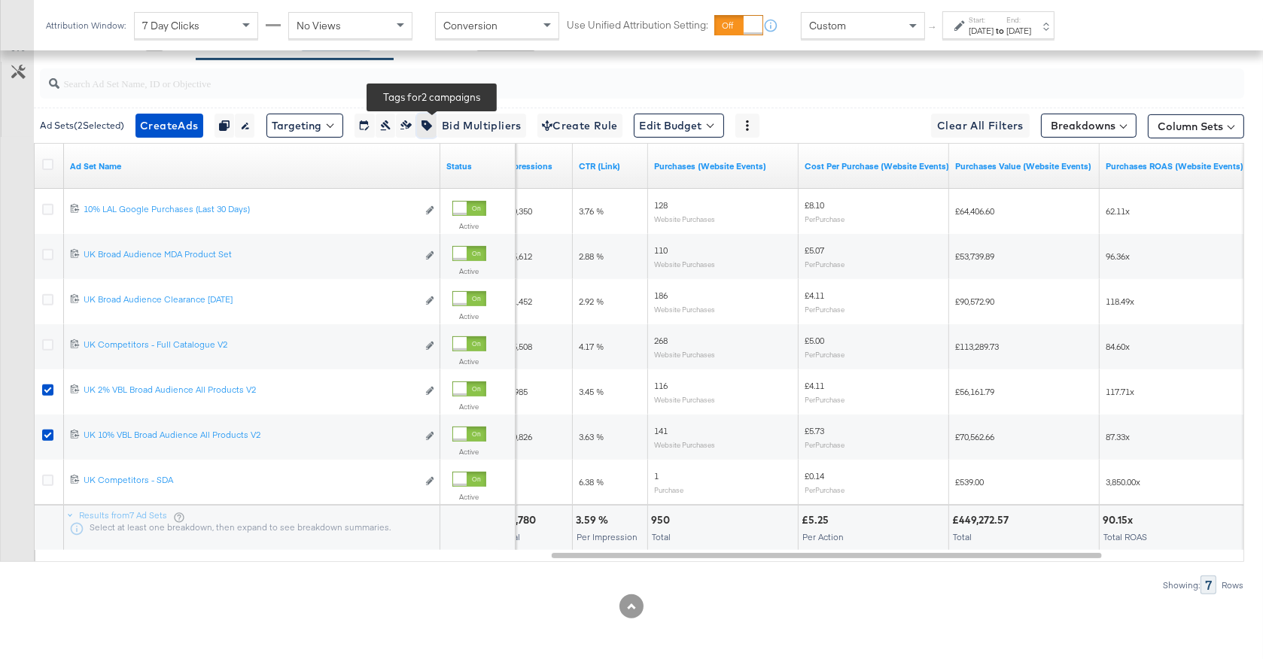
click at [432, 123] on icon "button" at bounding box center [427, 125] width 11 height 11
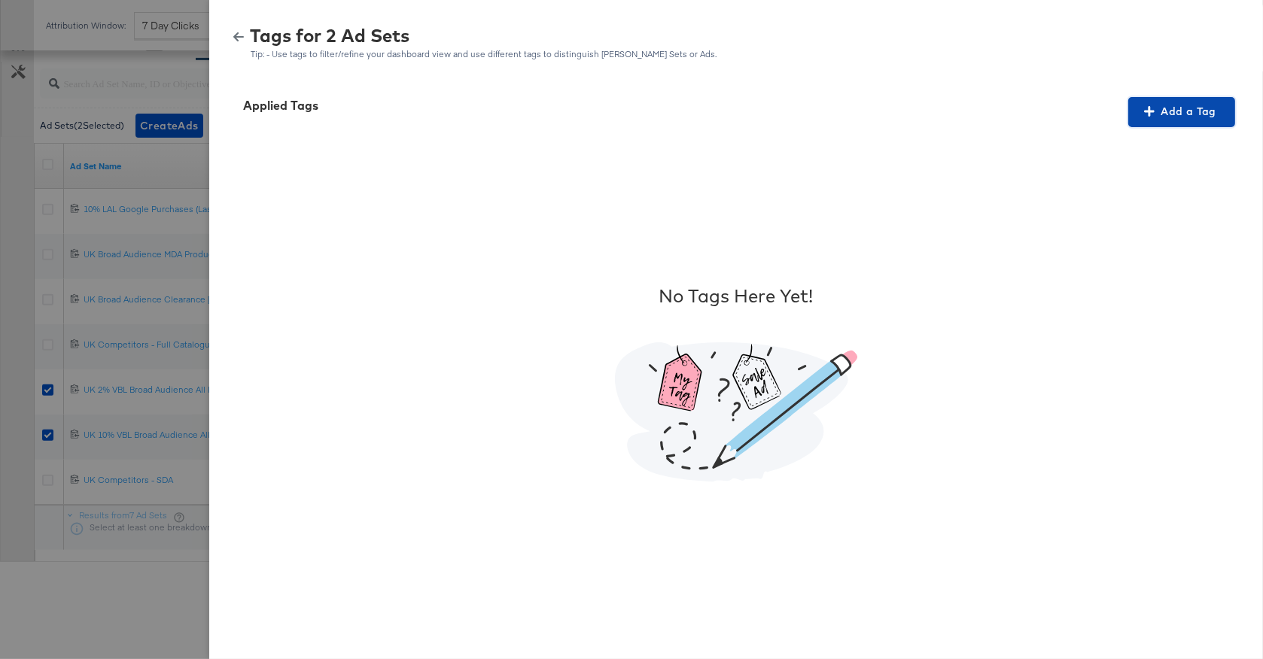
click at [1180, 116] on span "Add a Tag" at bounding box center [1181, 111] width 95 height 19
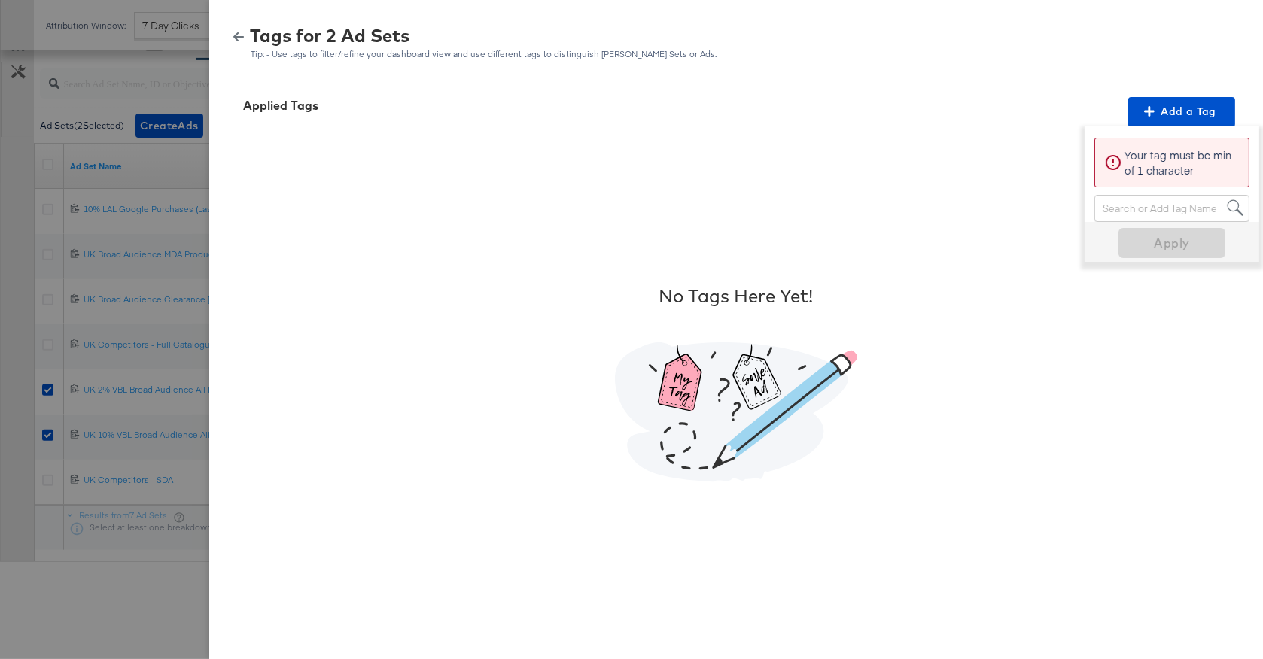
click at [1113, 211] on div "Search or Add Tag Name" at bounding box center [1172, 209] width 154 height 26
type input "Purchase LAL"
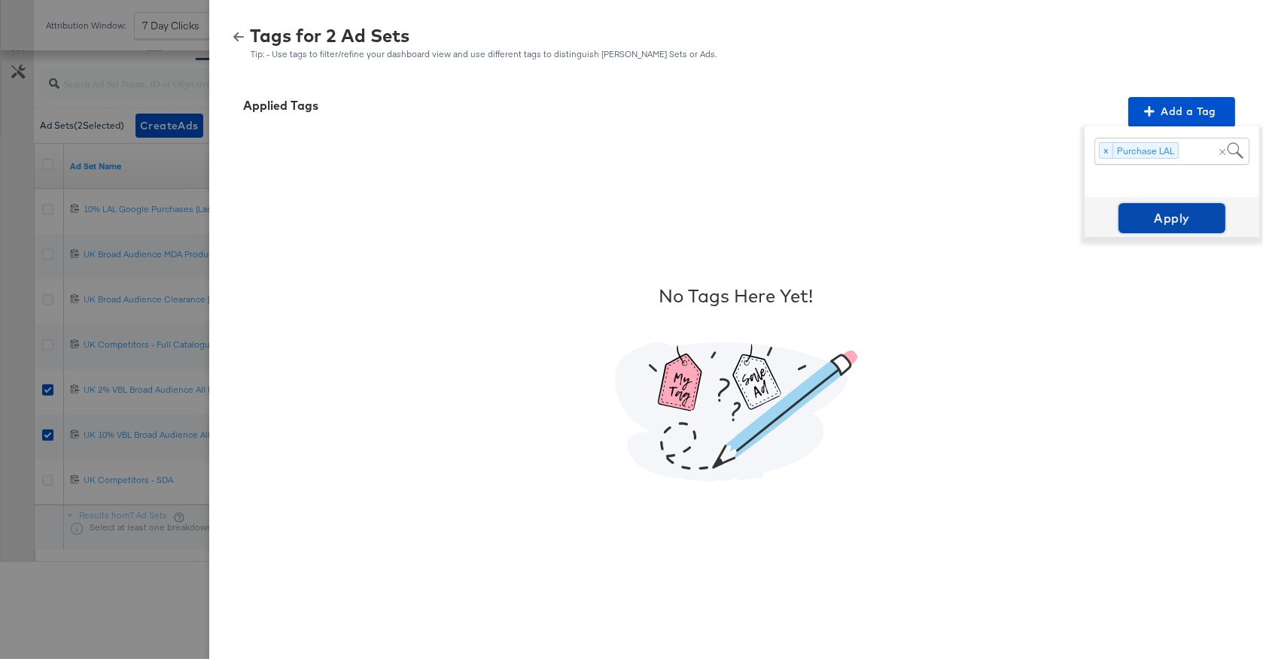
click at [1142, 228] on span "Apply" at bounding box center [1172, 218] width 95 height 21
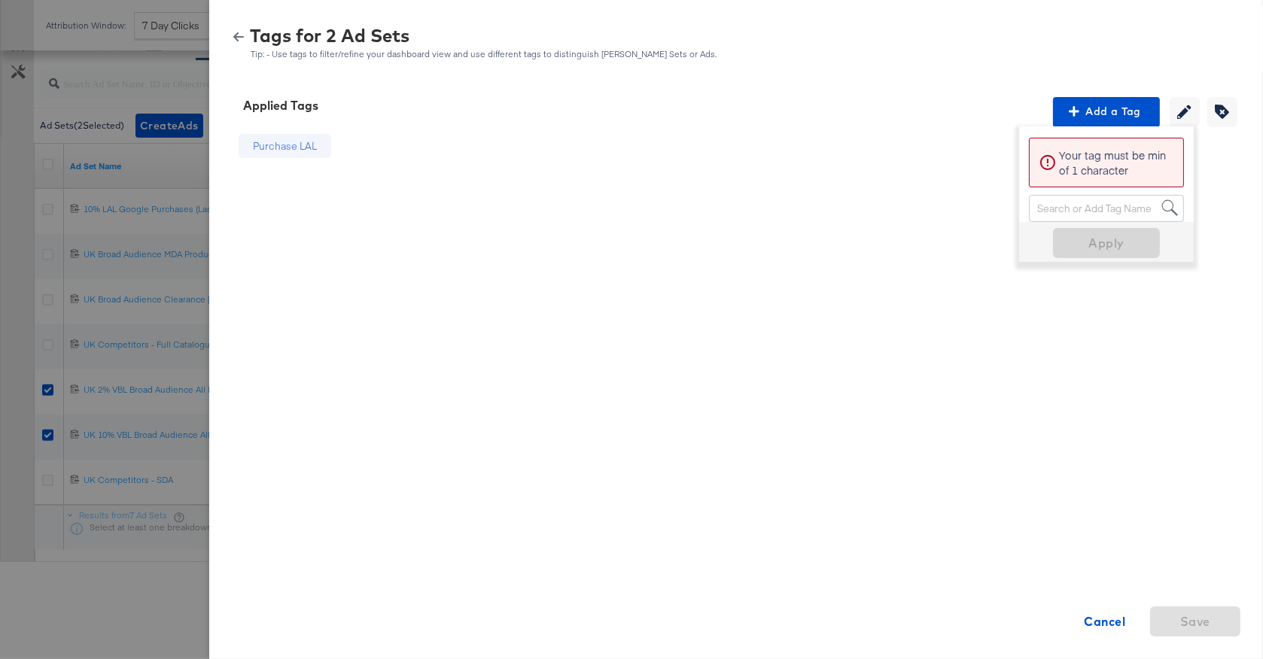
click at [235, 35] on icon "button" at bounding box center [238, 37] width 11 height 11
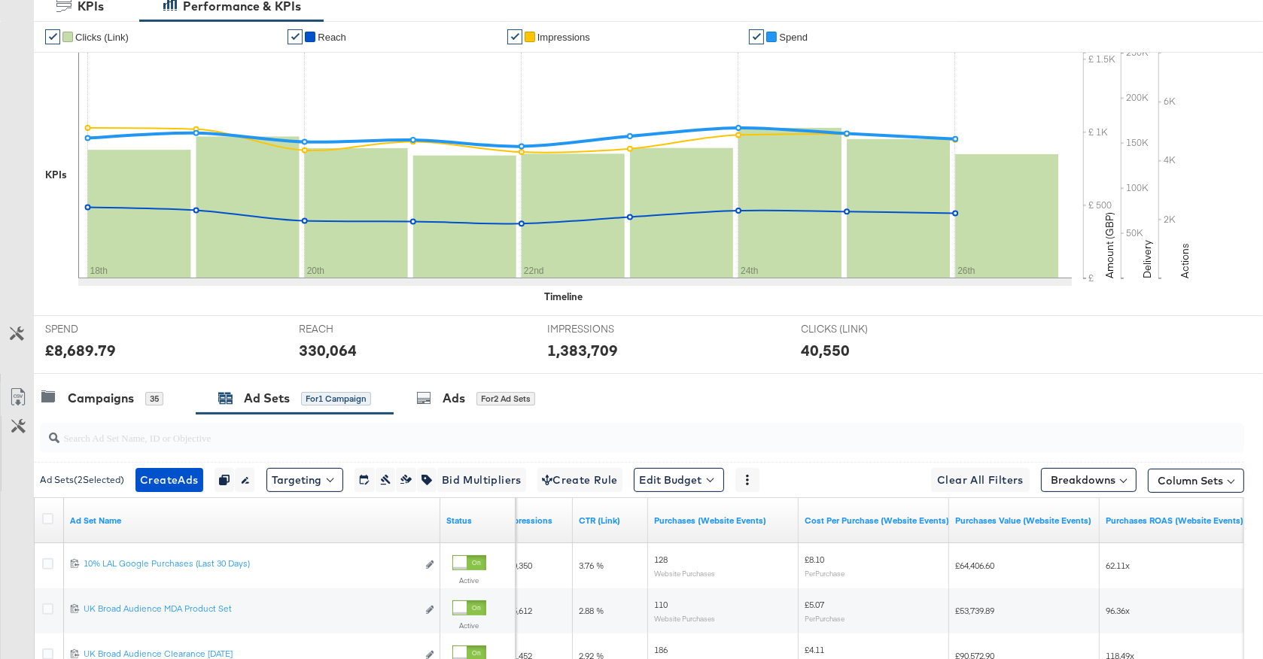
scroll to position [0, 0]
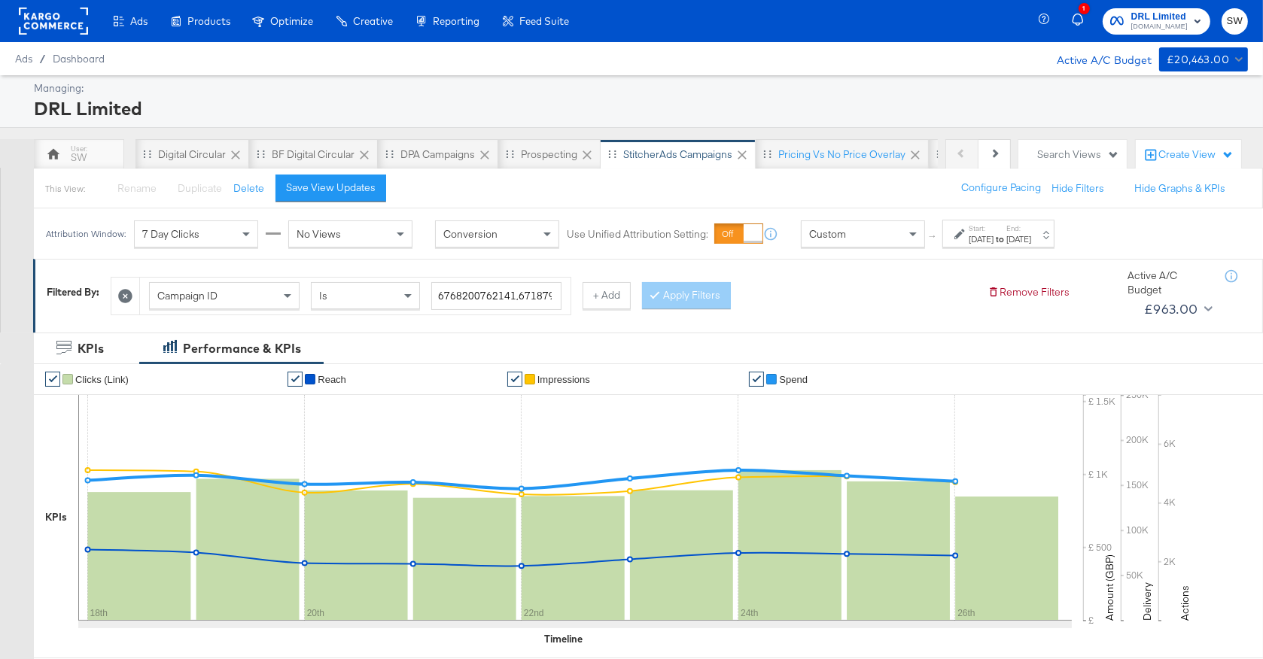
click at [1189, 149] on div "Create View" at bounding box center [1195, 155] width 75 height 15
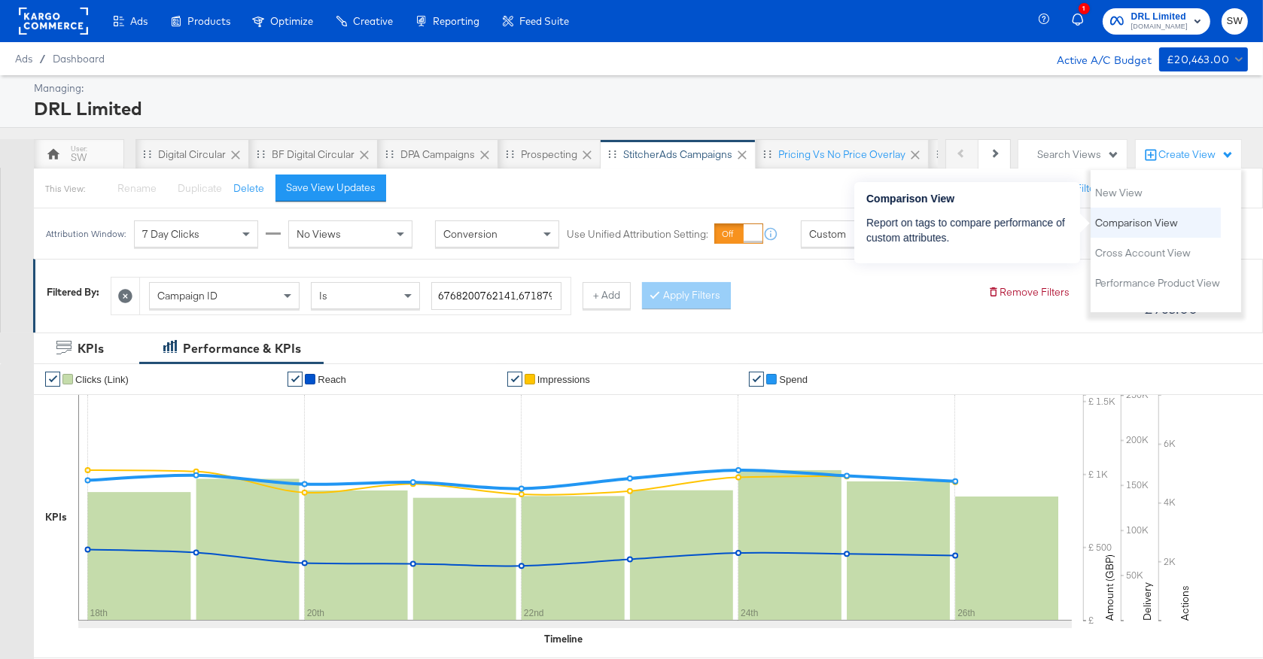
click at [1158, 215] on button "Comparison View" at bounding box center [1136, 223] width 84 height 18
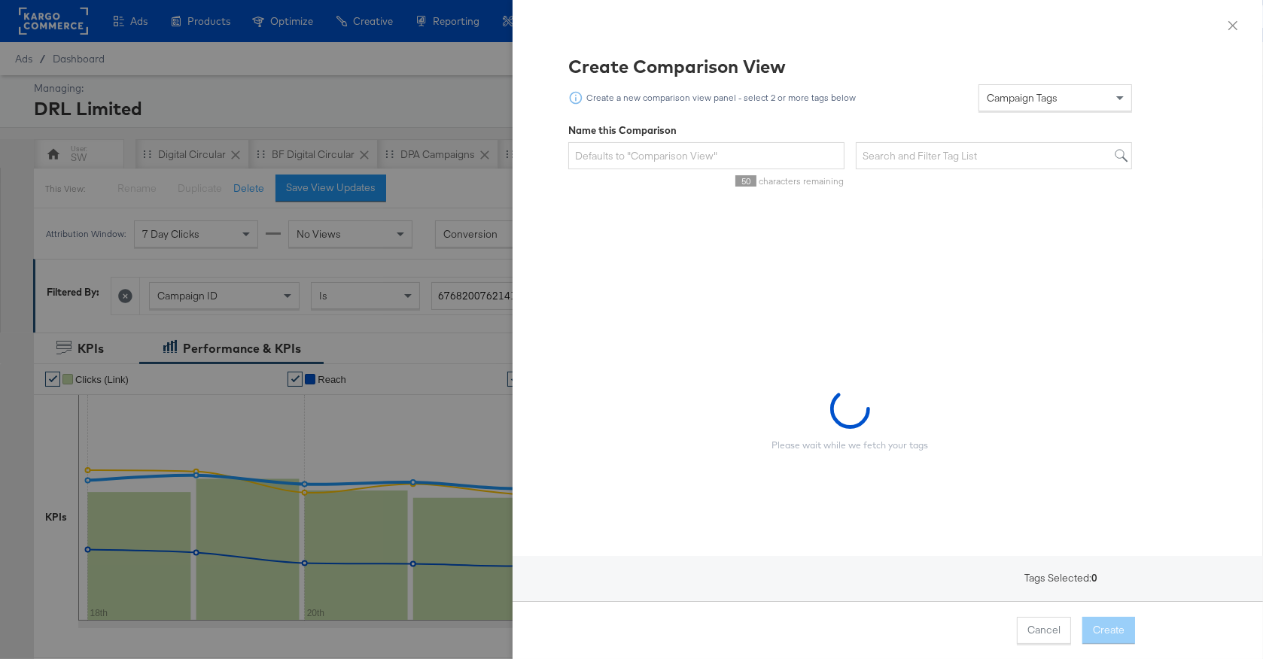
click at [1041, 93] on span "Campaign Tags" at bounding box center [1022, 98] width 71 height 14
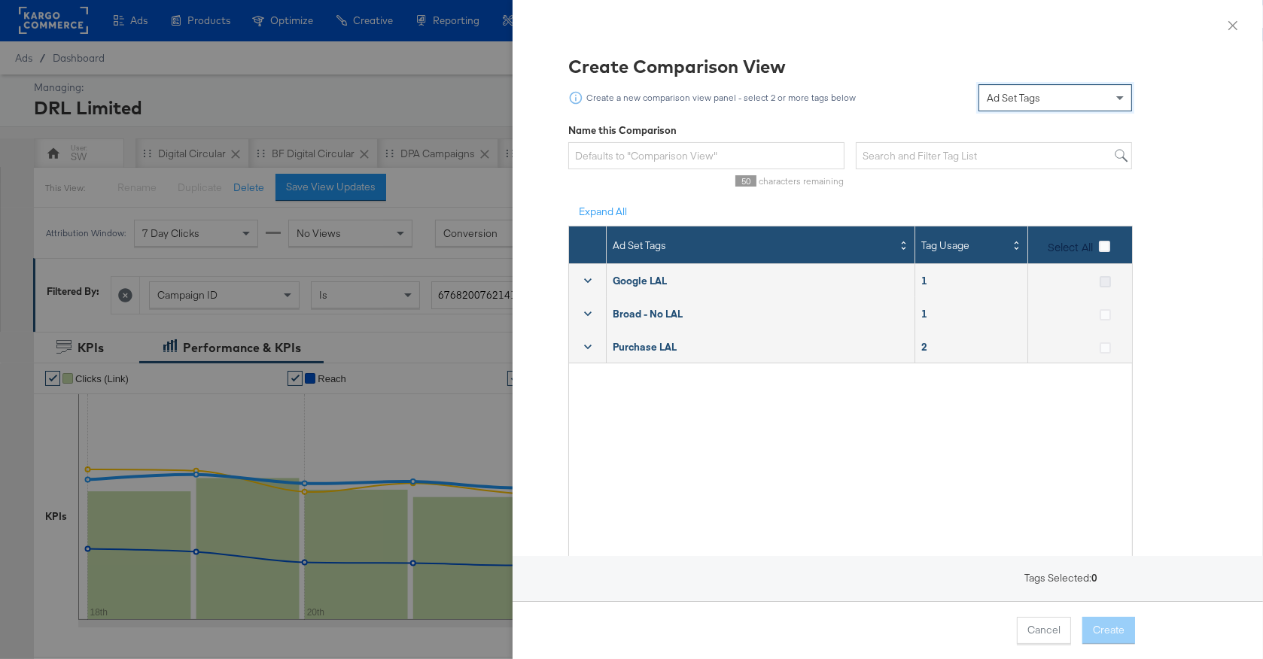
click at [1105, 281] on icon at bounding box center [1105, 281] width 11 height 11
click at [0, 0] on input "checkbox" at bounding box center [0, 0] width 0 height 0
click at [1104, 317] on icon at bounding box center [1105, 314] width 11 height 11
click at [0, 0] on input "checkbox" at bounding box center [0, 0] width 0 height 0
click at [1100, 349] on icon at bounding box center [1105, 347] width 11 height 11
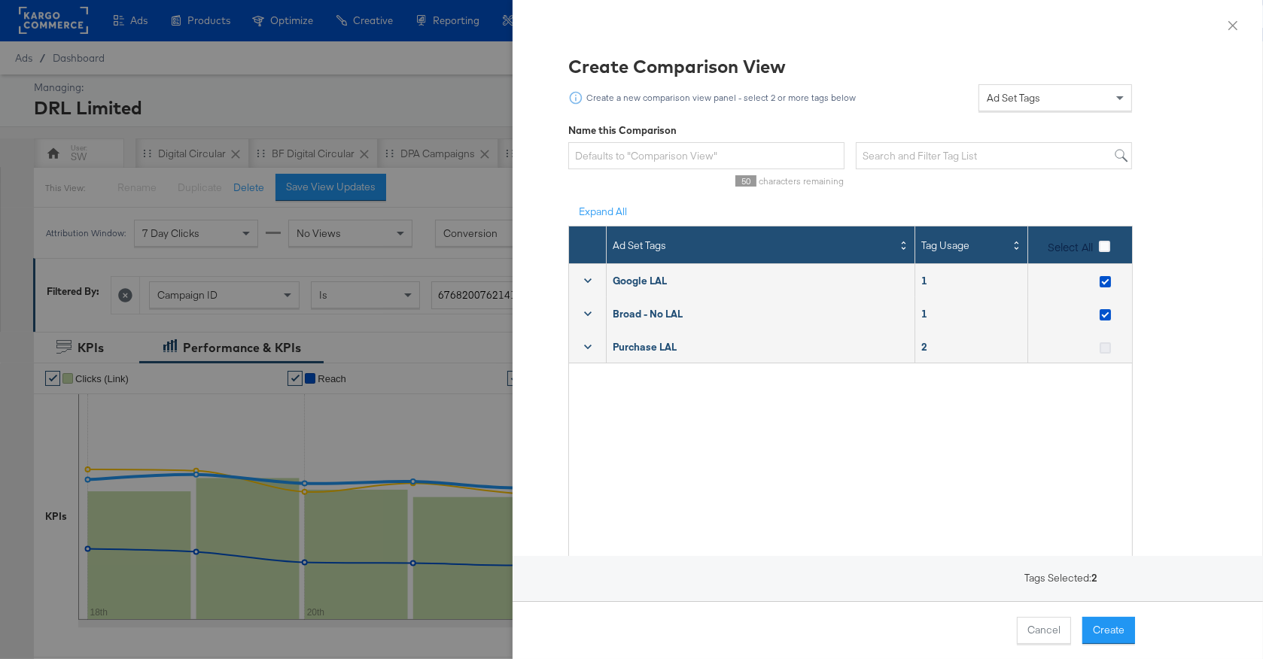
click at [0, 0] on input "checkbox" at bounding box center [0, 0] width 0 height 0
click at [1102, 638] on button "Create" at bounding box center [1108, 630] width 53 height 27
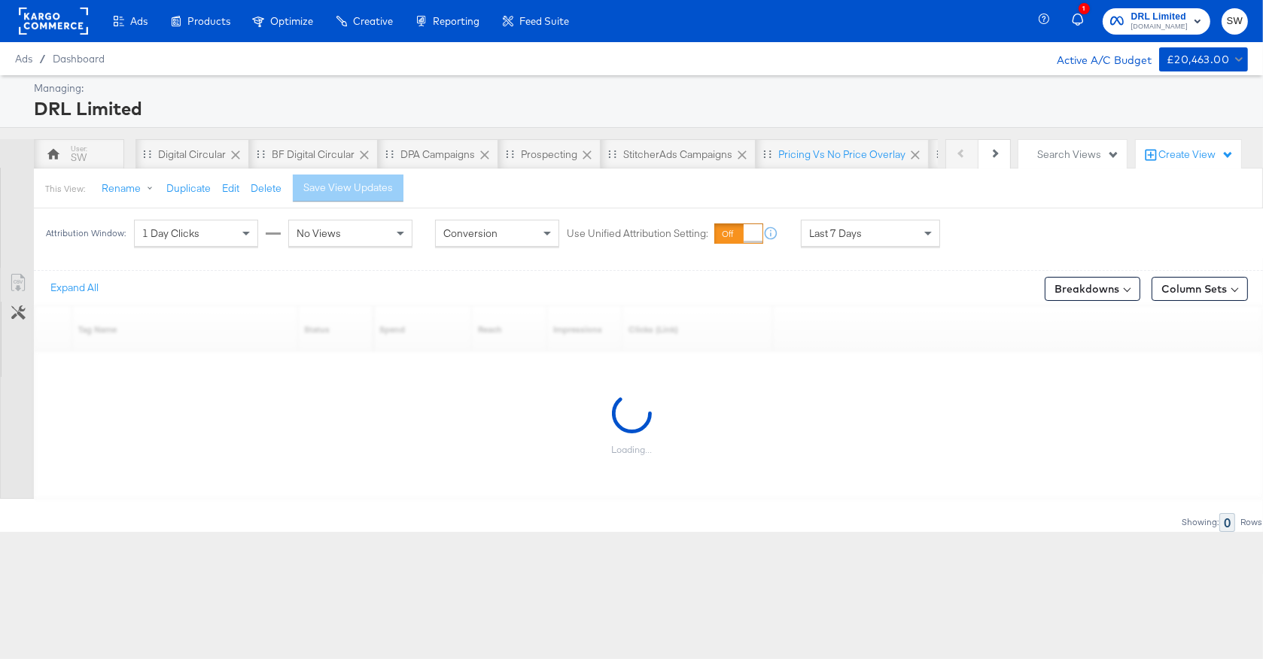
click at [230, 236] on div "1 Day Clicks" at bounding box center [196, 234] width 123 height 26
drag, startPoint x: 836, startPoint y: 229, endPoint x: 844, endPoint y: 242, distance: 15.5
click at [838, 230] on span "Last 7 Days" at bounding box center [835, 234] width 53 height 14
click at [951, 240] on div "Start: Aug 27th 2025 to End: Aug 27th 2025" at bounding box center [998, 234] width 112 height 28
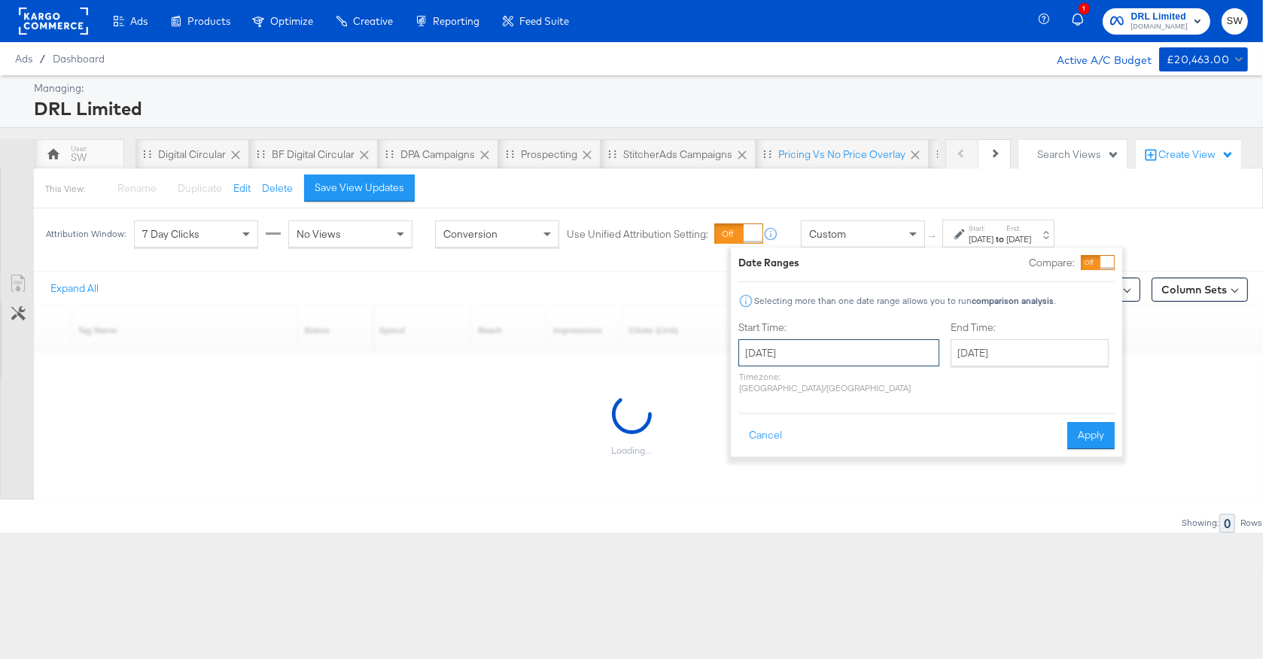
click at [851, 348] on input "August 27th 2025" at bounding box center [838, 352] width 201 height 27
click at [774, 491] on td "18" at bounding box center [782, 492] width 26 height 21
type input "August 18th 2025"
click at [951, 347] on input "August 27th 2025" at bounding box center [1030, 352] width 158 height 27
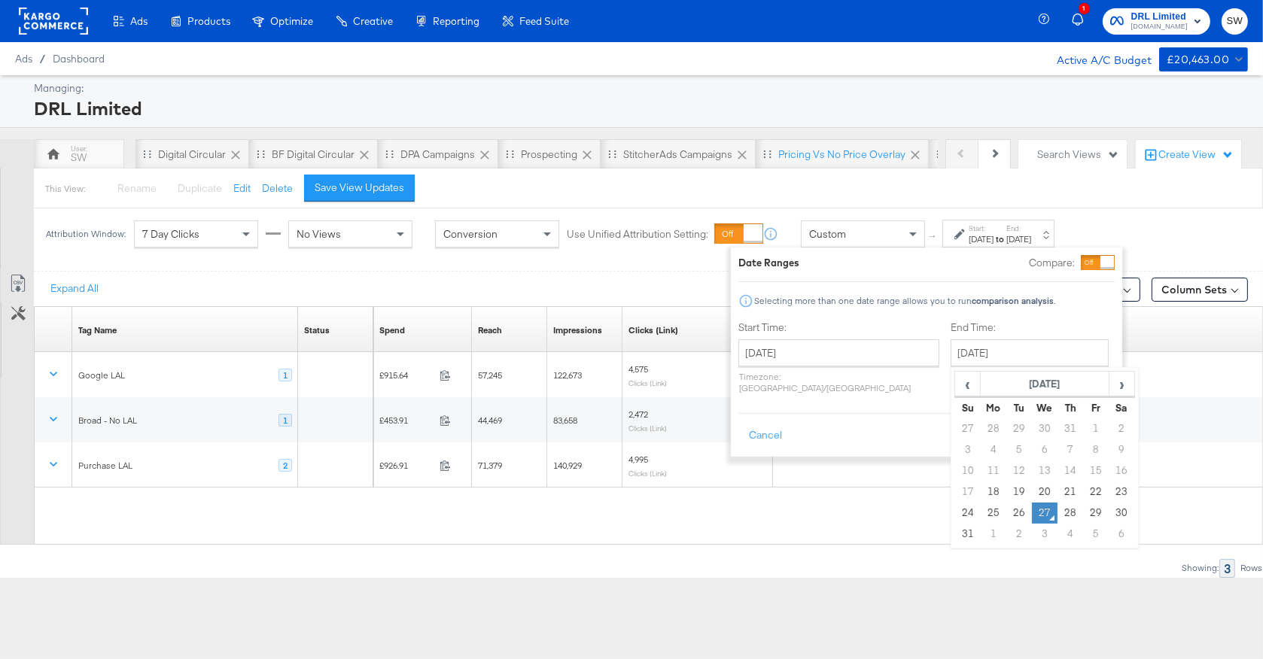
click at [1032, 511] on td "27" at bounding box center [1045, 513] width 26 height 21
click at [1094, 428] on button "Apply" at bounding box center [1090, 435] width 47 height 27
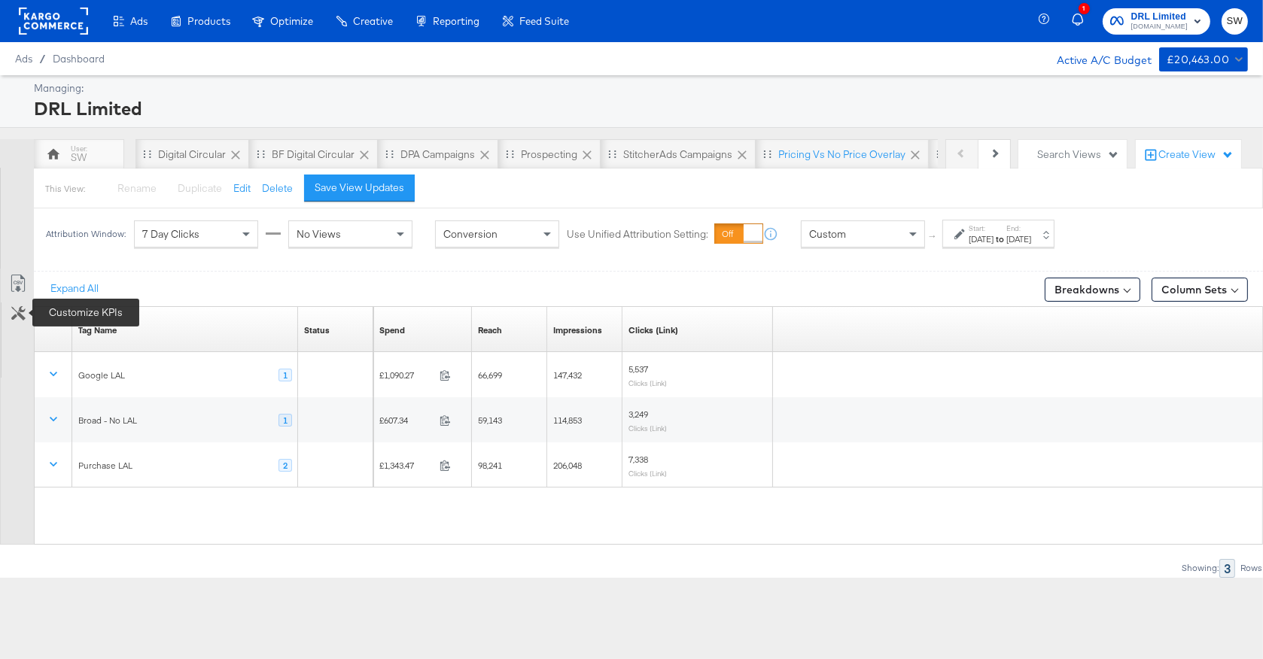
click at [21, 310] on icon at bounding box center [18, 313] width 14 height 14
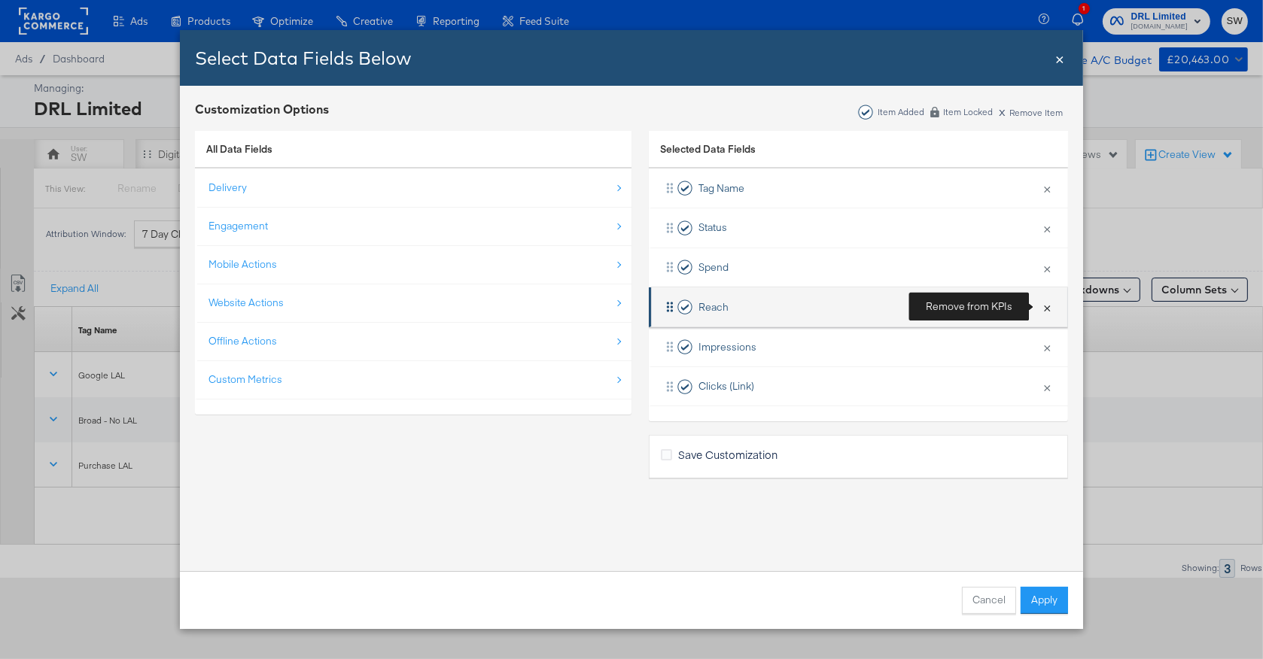
click at [1045, 315] on button "×" at bounding box center [1047, 307] width 20 height 32
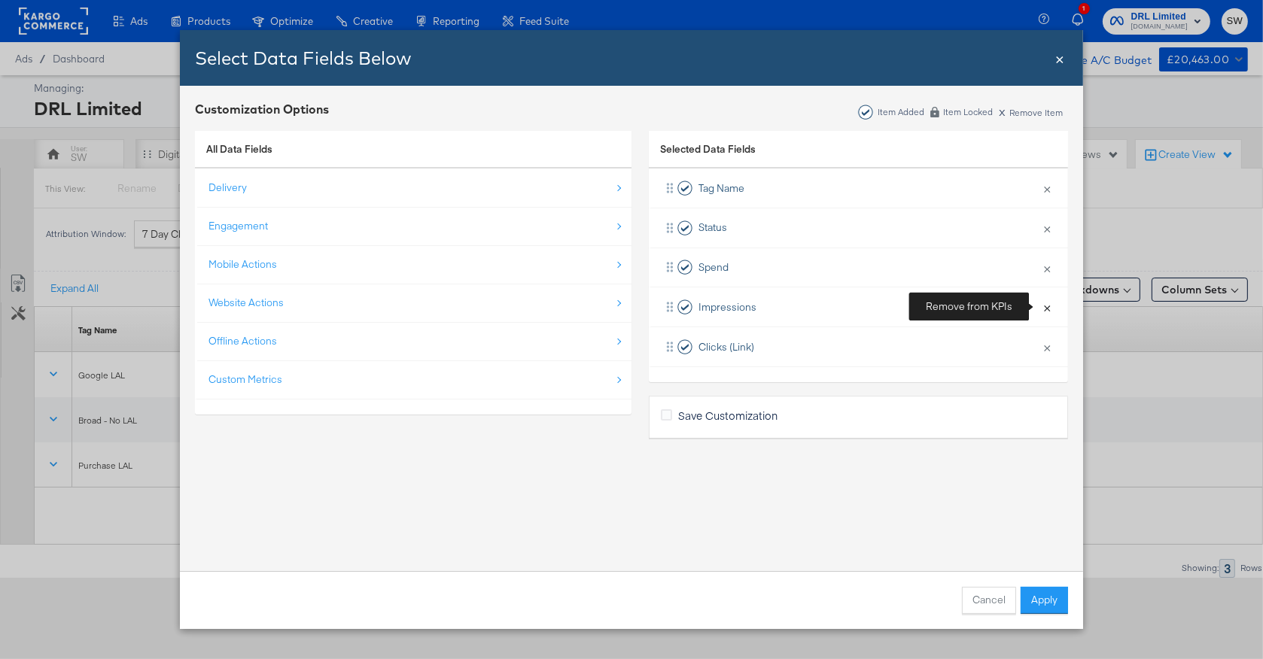
drag, startPoint x: 1044, startPoint y: 318, endPoint x: 1045, endPoint y: 328, distance: 9.8
click at [1044, 318] on button "×" at bounding box center [1047, 307] width 20 height 32
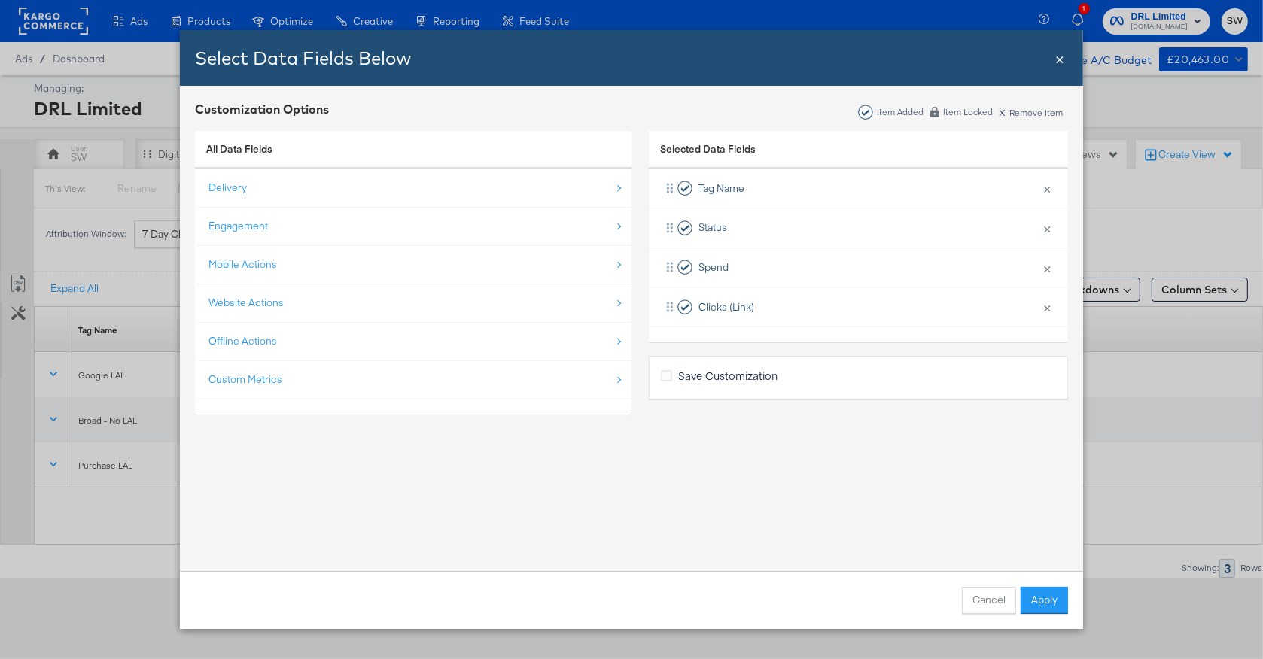
click at [1046, 339] on div "Tag Name × Remove from KPIs Status × Remove from KPIs Spend × Remove from KPIs …" at bounding box center [858, 256] width 419 height 174
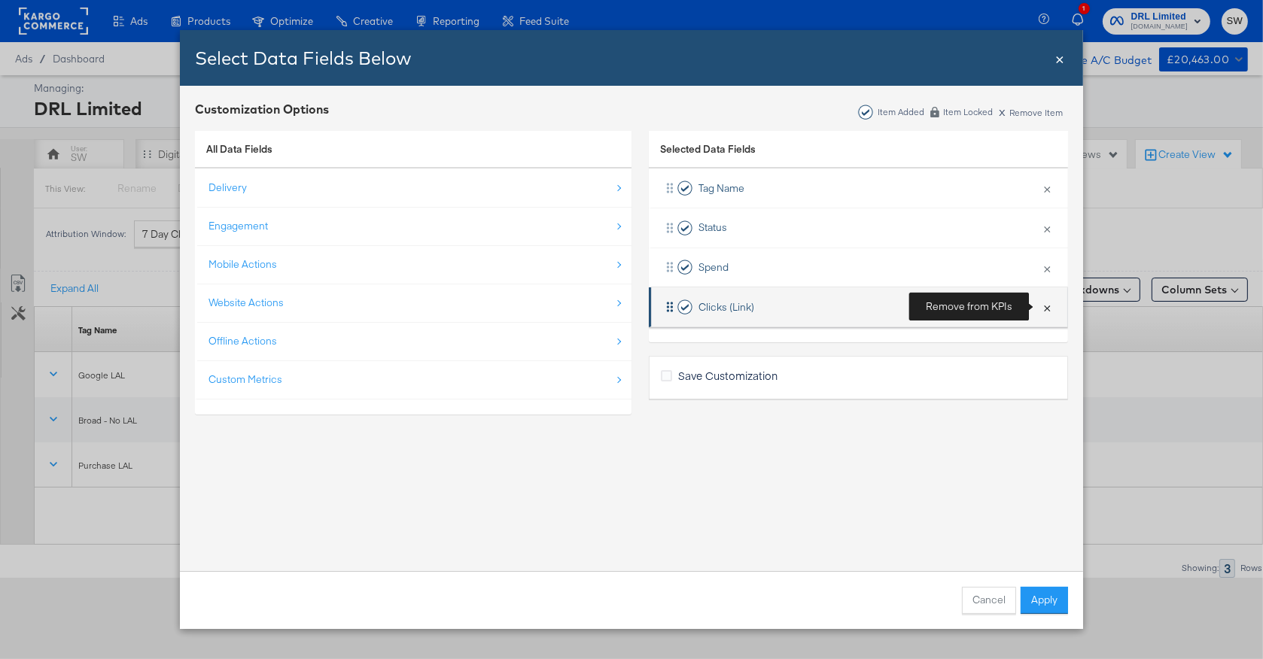
click at [1045, 308] on button "×" at bounding box center [1047, 307] width 20 height 32
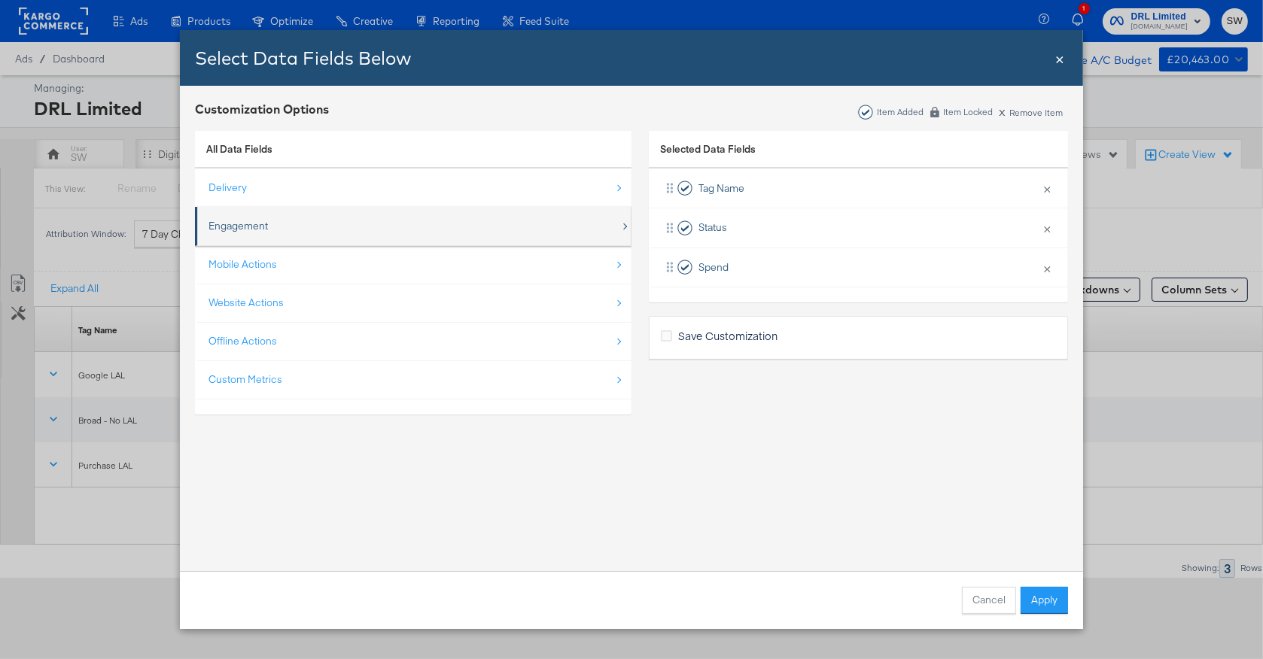
click at [279, 227] on div "Engagement" at bounding box center [415, 226] width 412 height 31
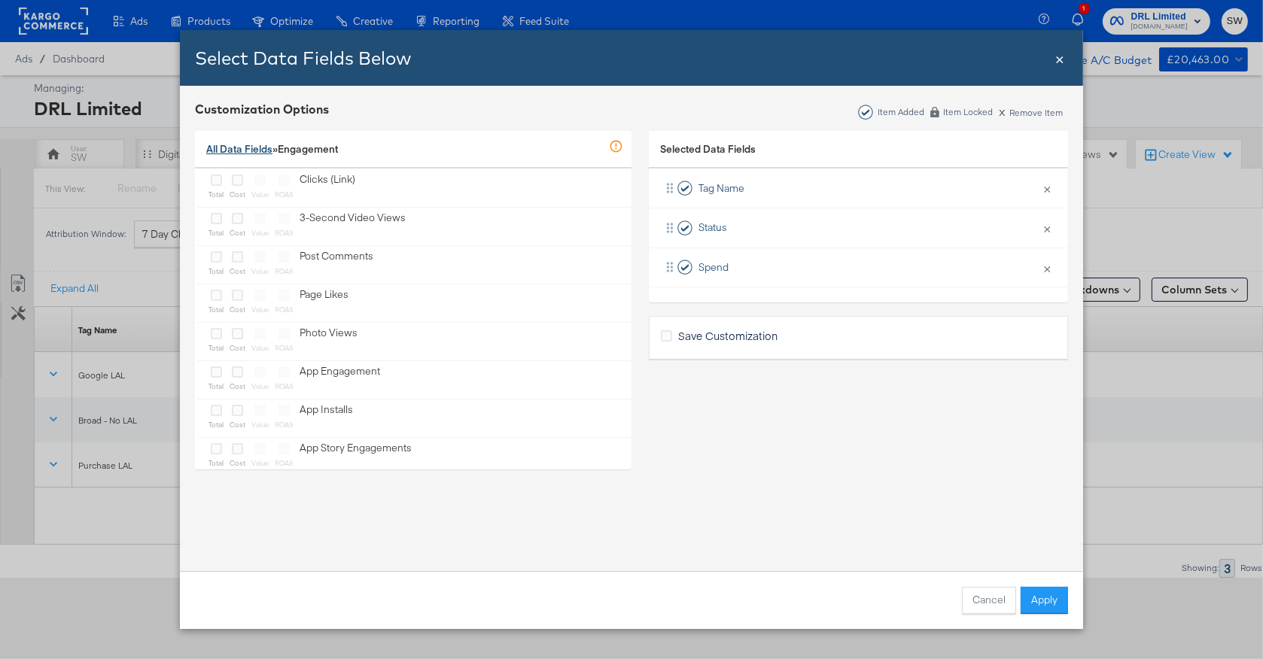
click at [232, 150] on link "All Data Fields" at bounding box center [239, 149] width 66 height 14
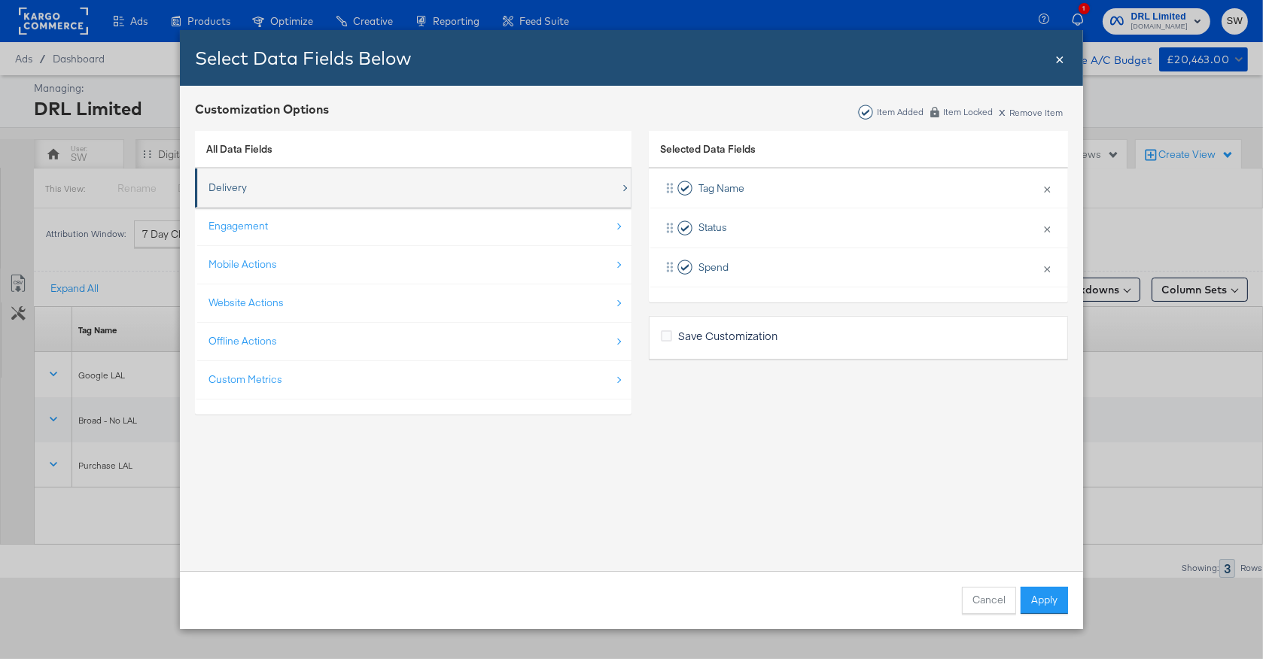
click at [234, 196] on div "Delivery" at bounding box center [415, 187] width 412 height 31
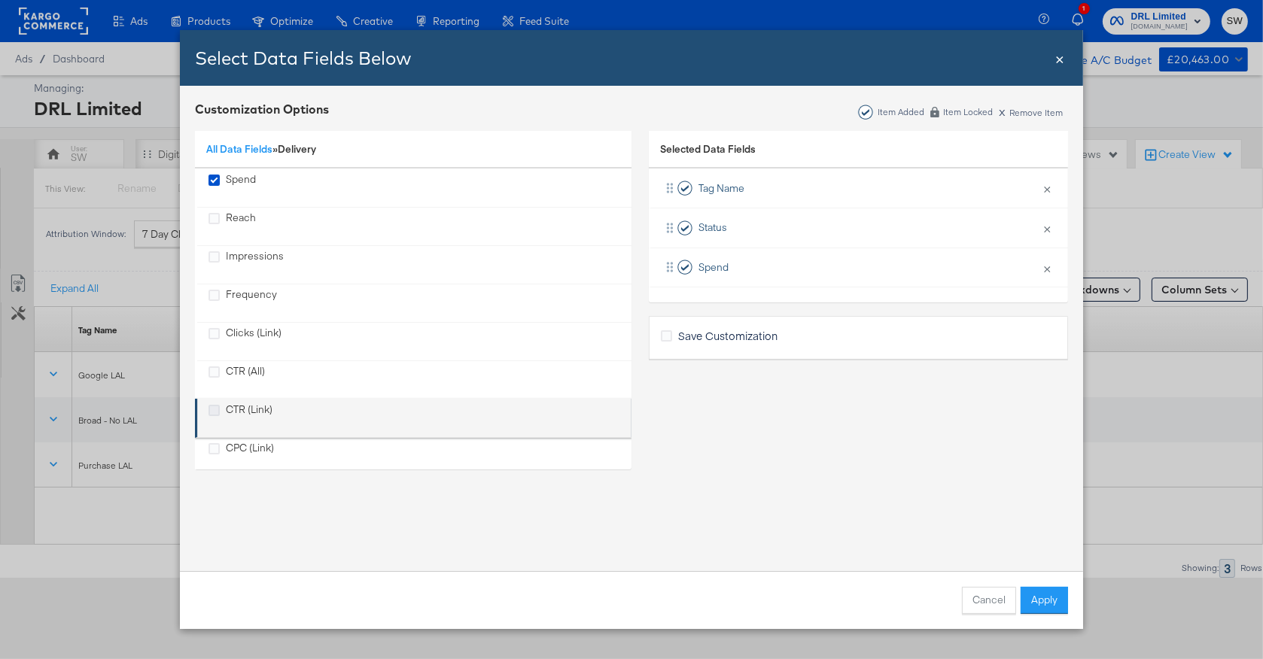
click at [214, 409] on icon "CTR (Link)" at bounding box center [214, 410] width 11 height 11
click at [0, 0] on input "CTR (Link)" at bounding box center [0, 0] width 0 height 0
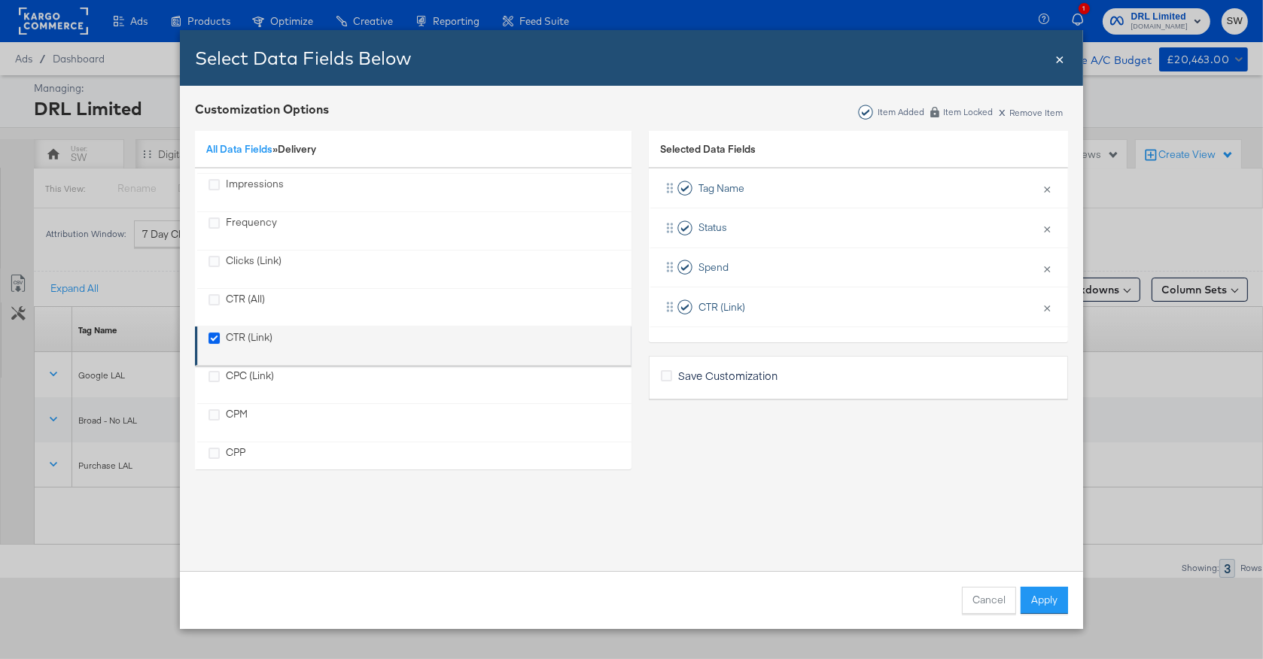
click at [215, 409] on icon "CPM" at bounding box center [214, 414] width 11 height 11
click at [0, 0] on input "CPM" at bounding box center [0, 0] width 0 height 0
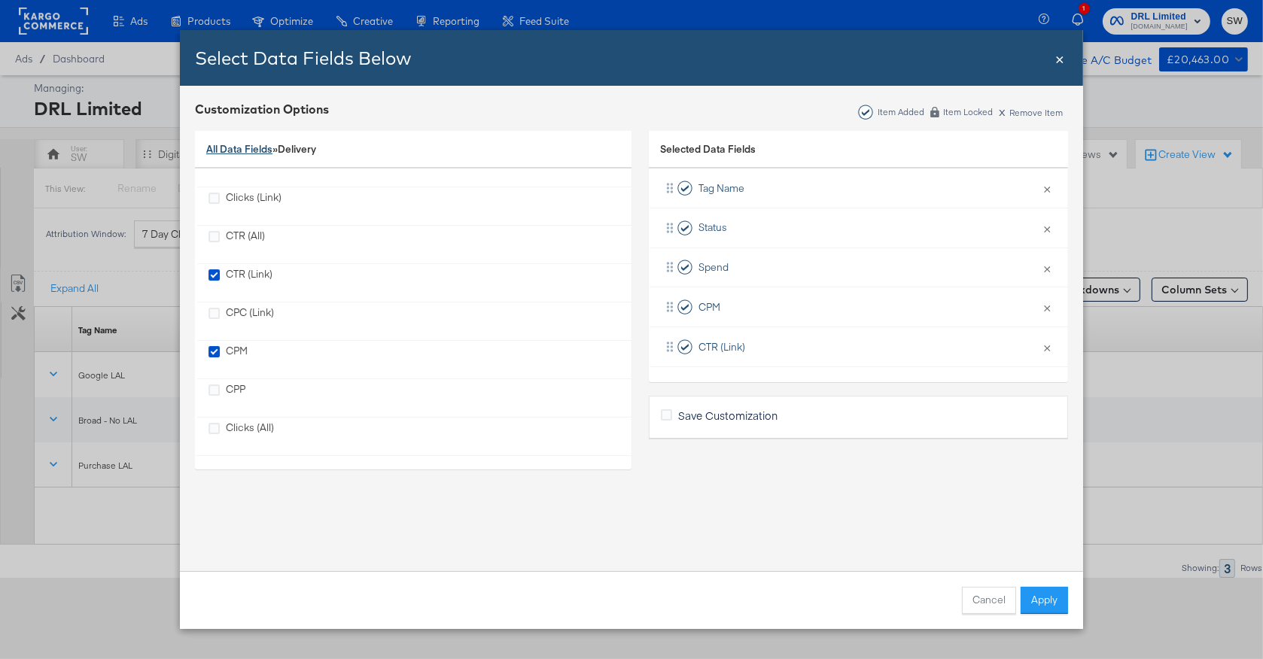
click at [244, 146] on link "All Data Fields" at bounding box center [239, 149] width 66 height 14
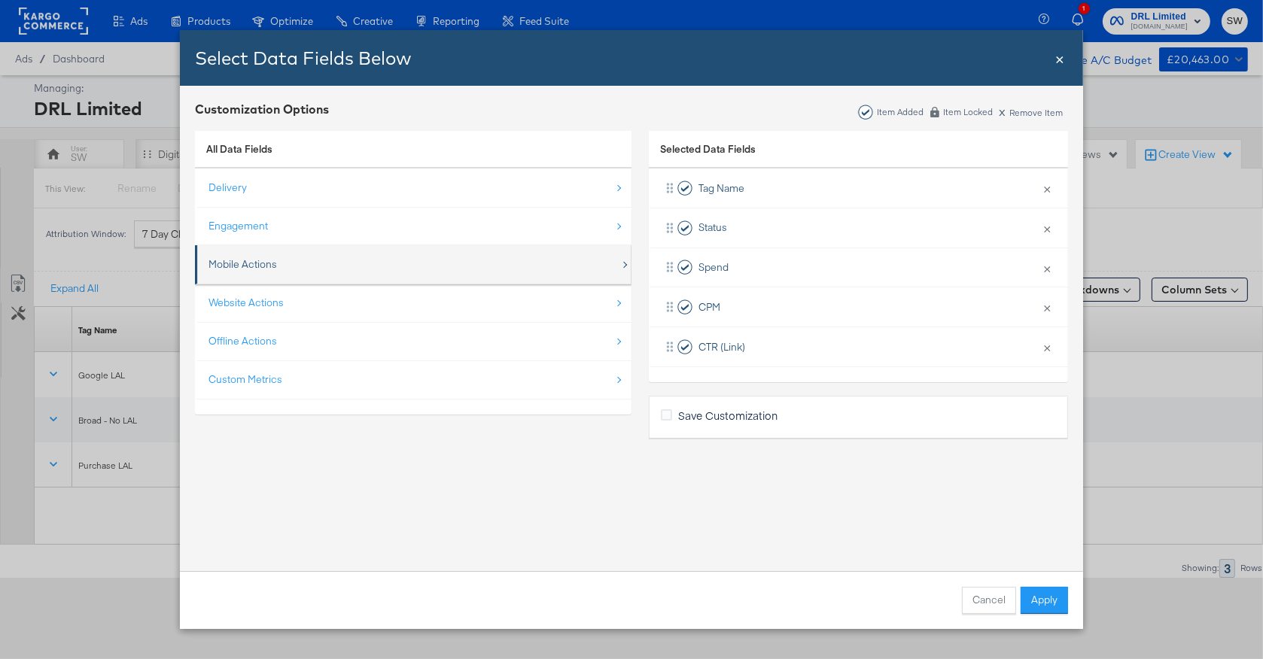
click at [247, 272] on div "Mobile Actions" at bounding box center [415, 264] width 412 height 31
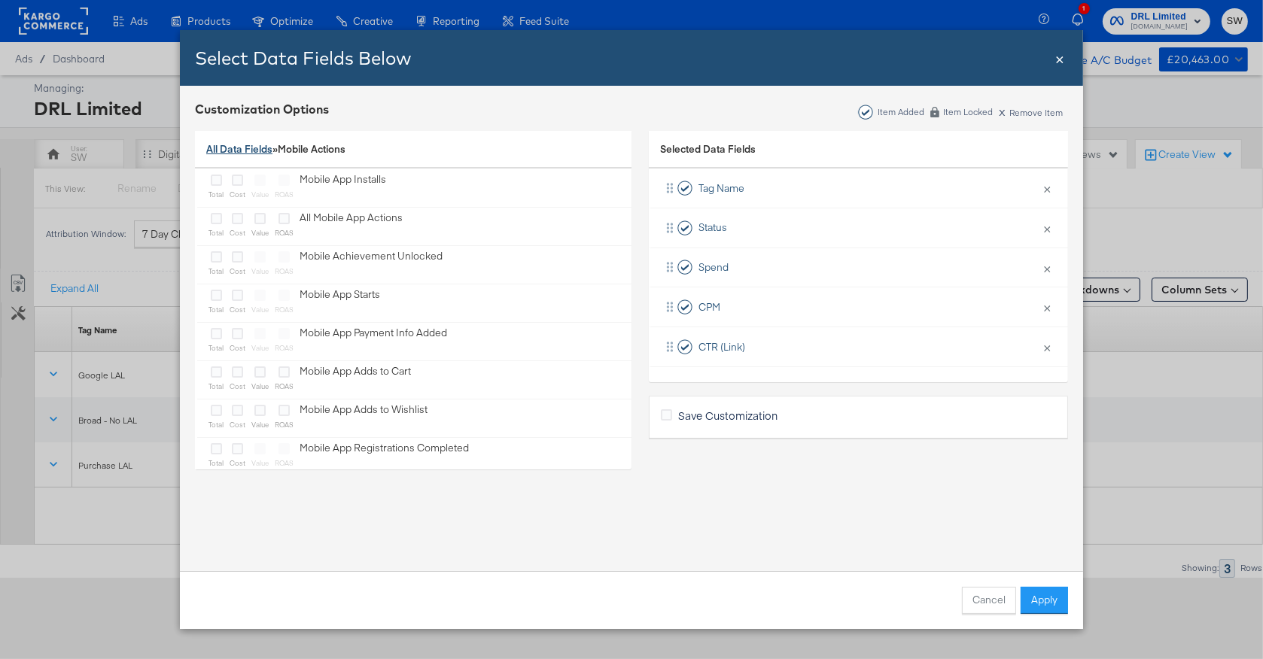
click at [248, 145] on link "All Data Fields" at bounding box center [239, 149] width 66 height 14
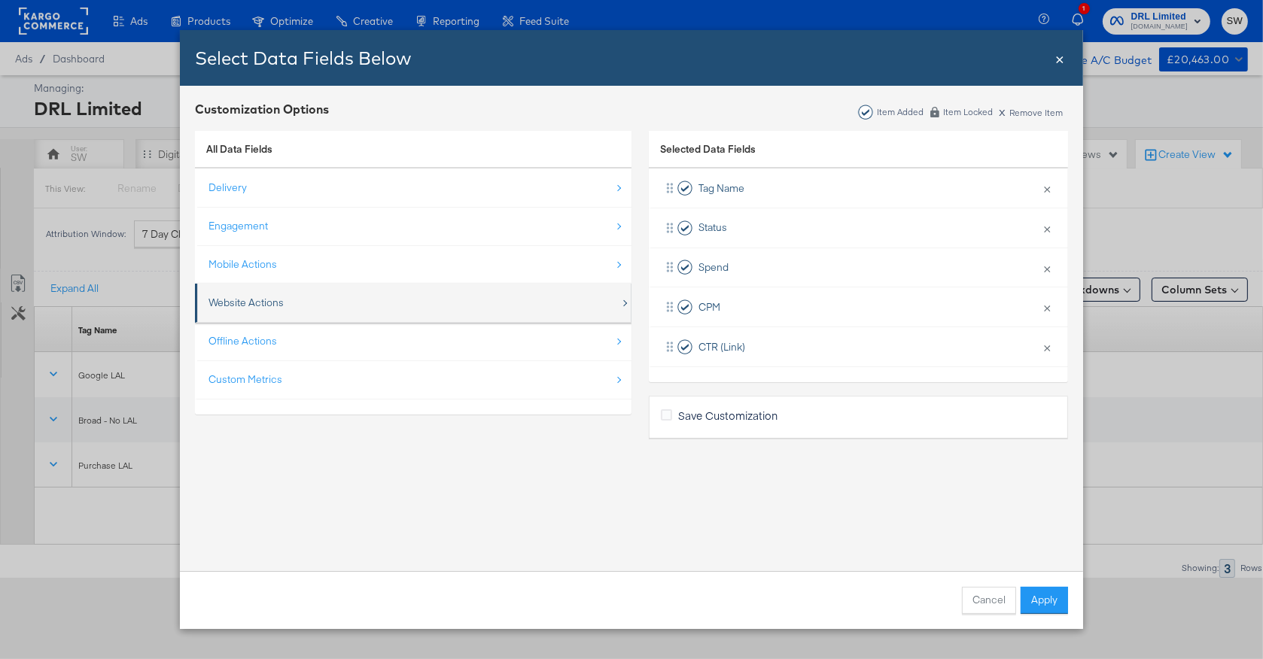
click at [286, 305] on div "Website Actions" at bounding box center [415, 303] width 412 height 31
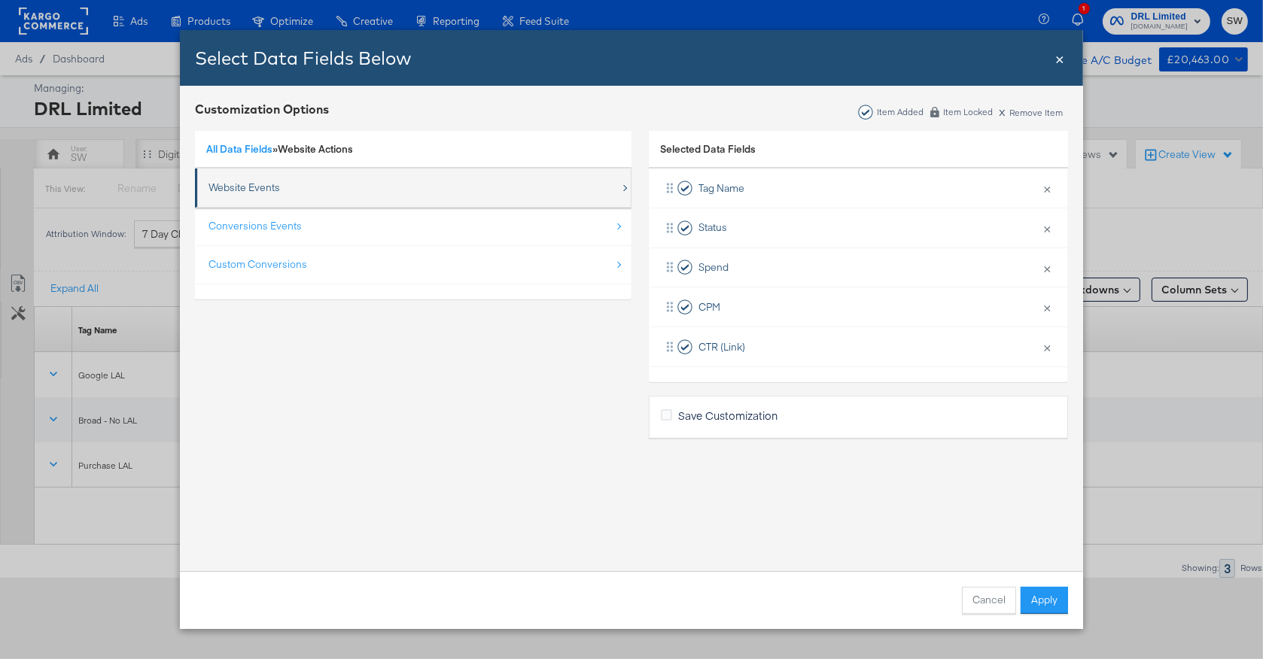
click at [227, 195] on div "Website Events" at bounding box center [415, 187] width 412 height 31
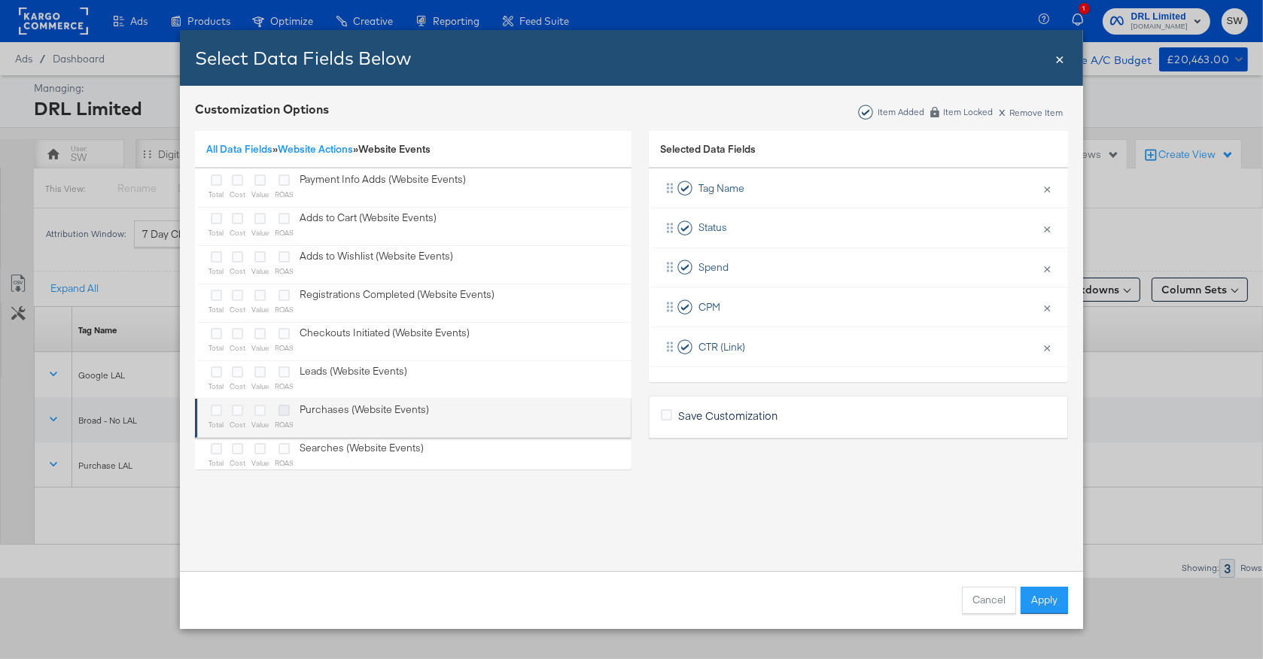
click at [288, 406] on icon "Bulk Add Locations Modal" at bounding box center [284, 410] width 11 height 11
click at [0, 0] on input "Bulk Add Locations Modal" at bounding box center [0, 0] width 0 height 0
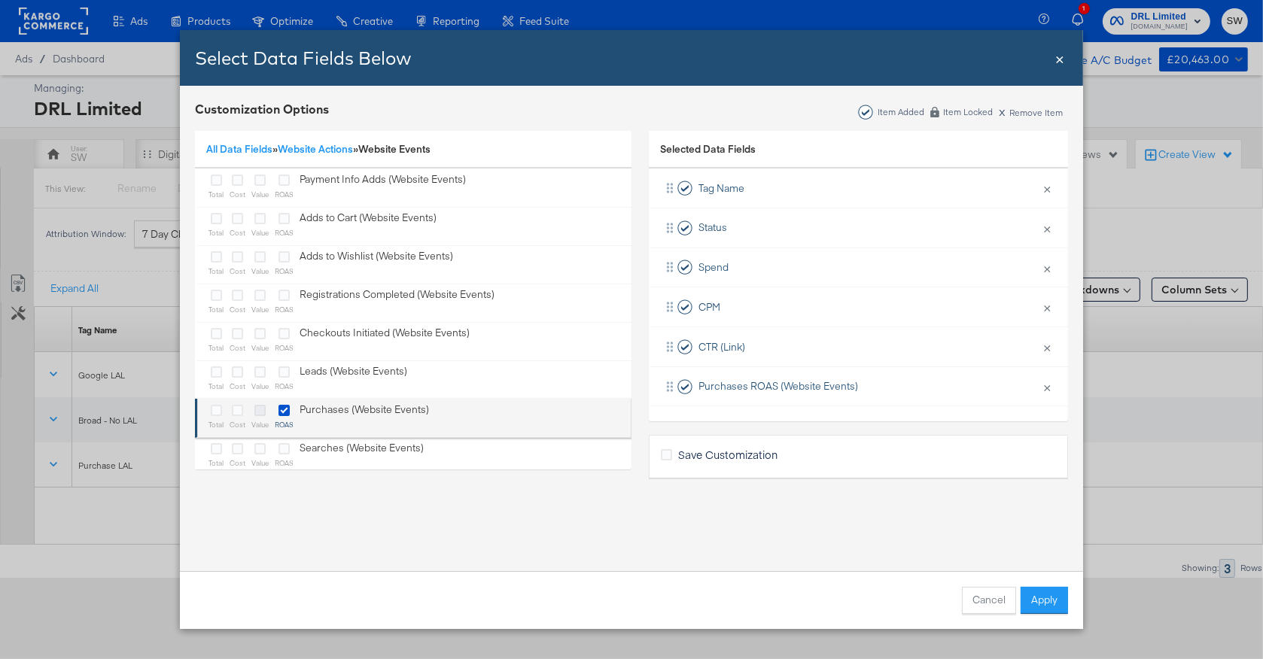
click at [261, 409] on icon "Bulk Add Locations Modal" at bounding box center [259, 410] width 11 height 11
click at [0, 0] on input "Bulk Add Locations Modal" at bounding box center [0, 0] width 0 height 0
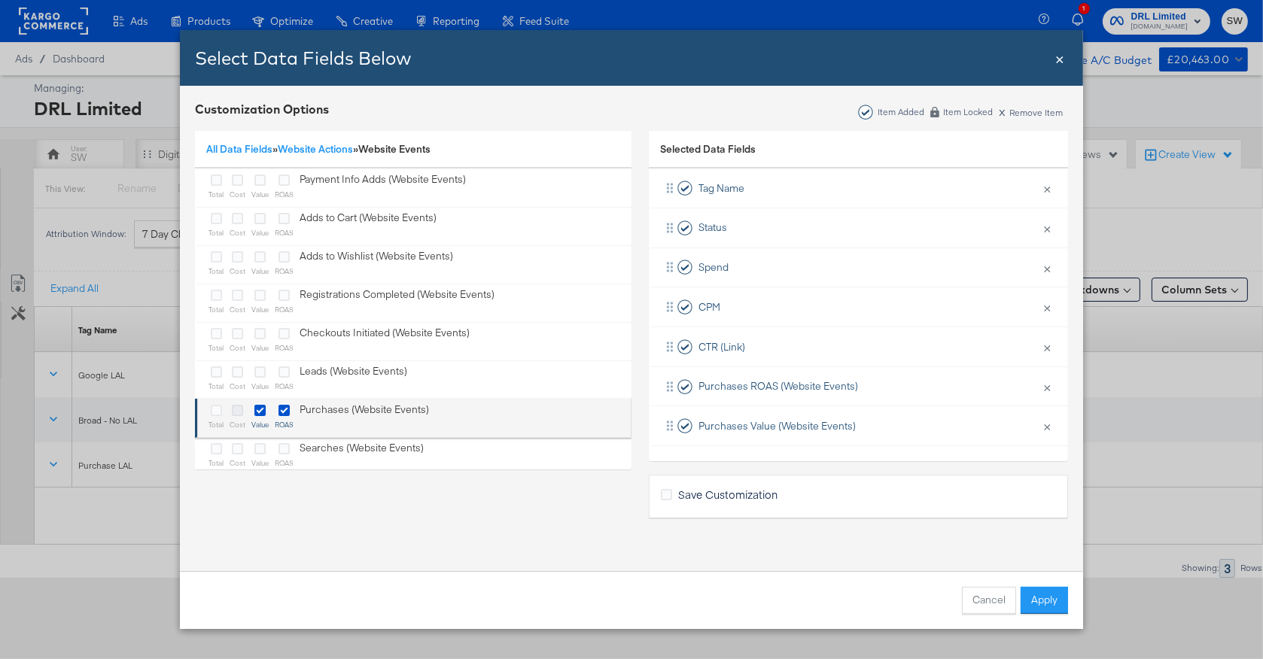
click at [239, 410] on icon "Bulk Add Locations Modal" at bounding box center [237, 410] width 11 height 11
click at [0, 0] on input "Bulk Add Locations Modal" at bounding box center [0, 0] width 0 height 0
click at [215, 412] on icon "Bulk Add Locations Modal" at bounding box center [216, 410] width 11 height 11
click at [0, 0] on input "Bulk Add Locations Modal" at bounding box center [0, 0] width 0 height 0
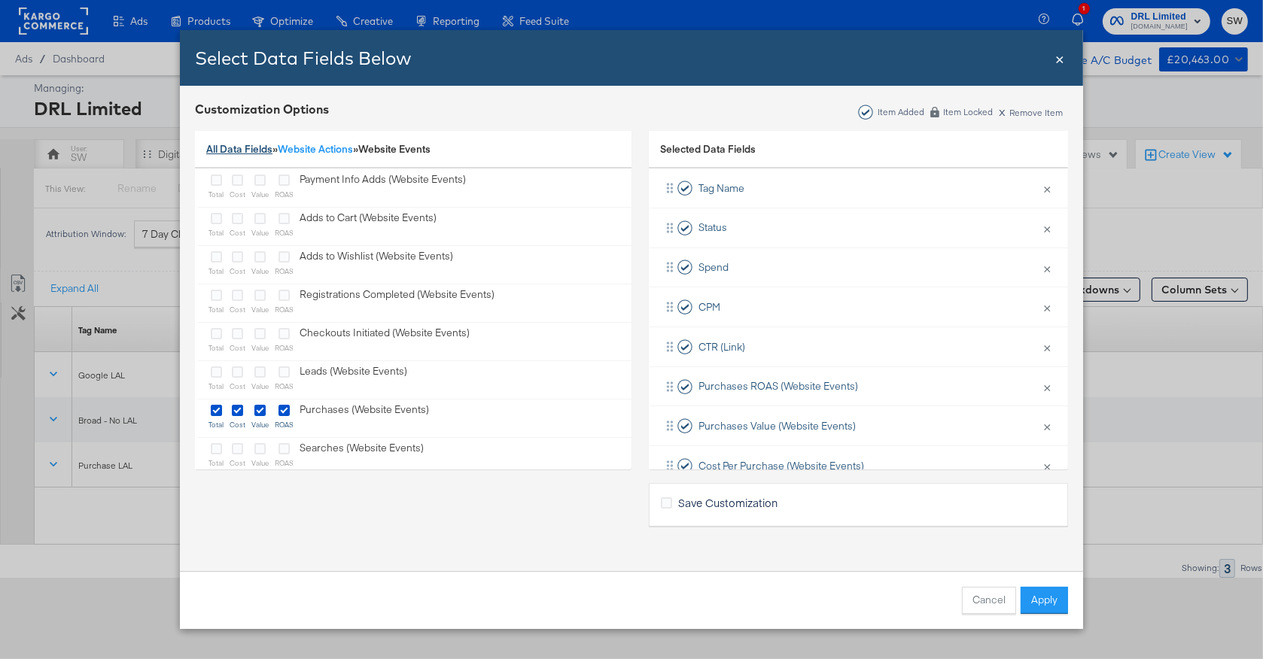
click at [243, 148] on link "All Data Fields" at bounding box center [239, 149] width 66 height 14
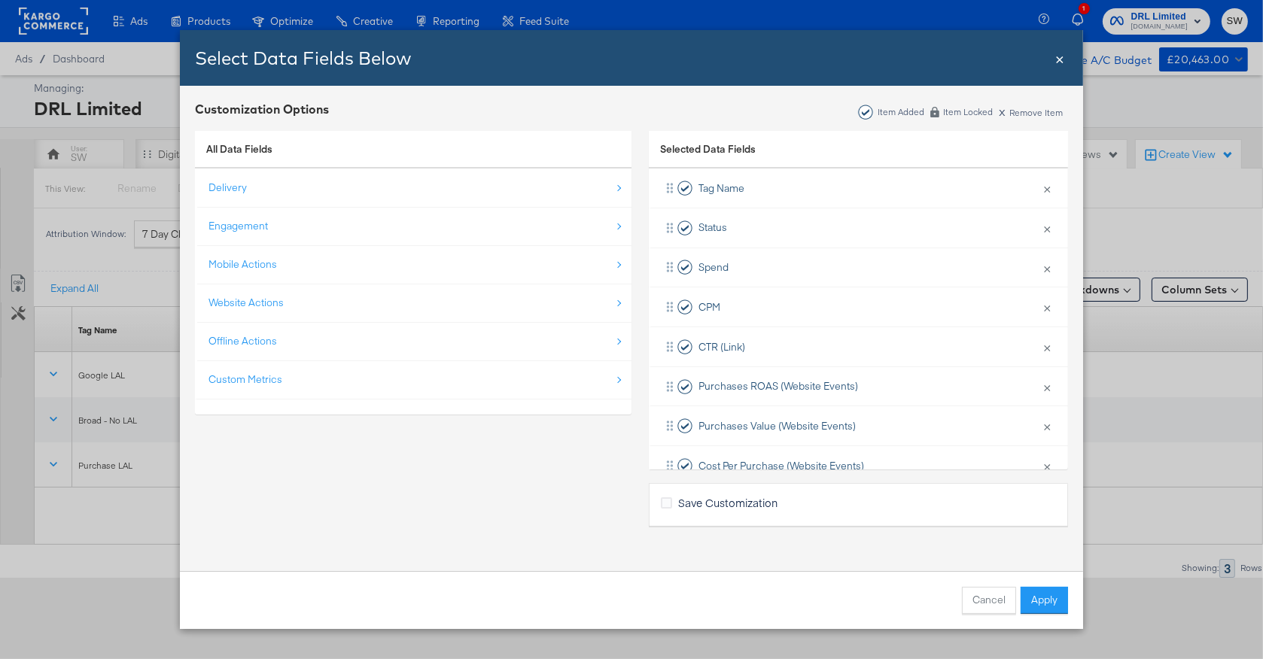
click at [297, 382] on div "Custom Metrics" at bounding box center [415, 379] width 412 height 31
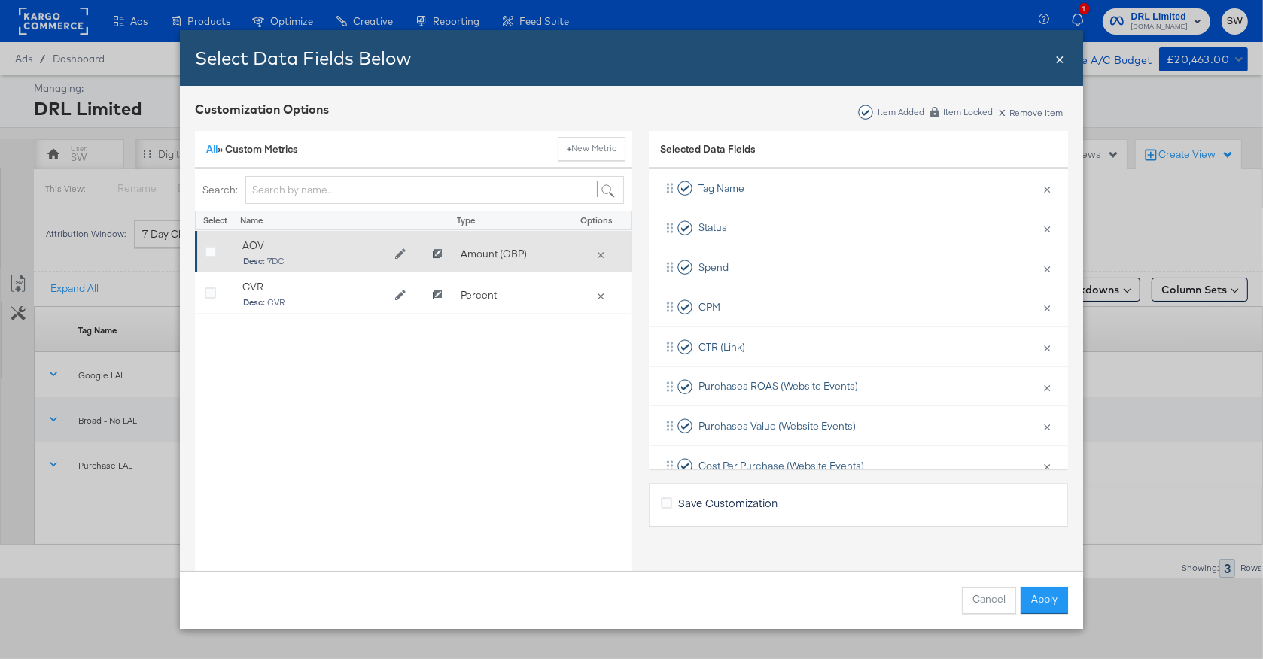
click at [212, 253] on icon "Bulk Add Locations Modal" at bounding box center [210, 252] width 11 height 11
click at [0, 0] on input "Bulk Add Locations Modal" at bounding box center [0, 0] width 0 height 0
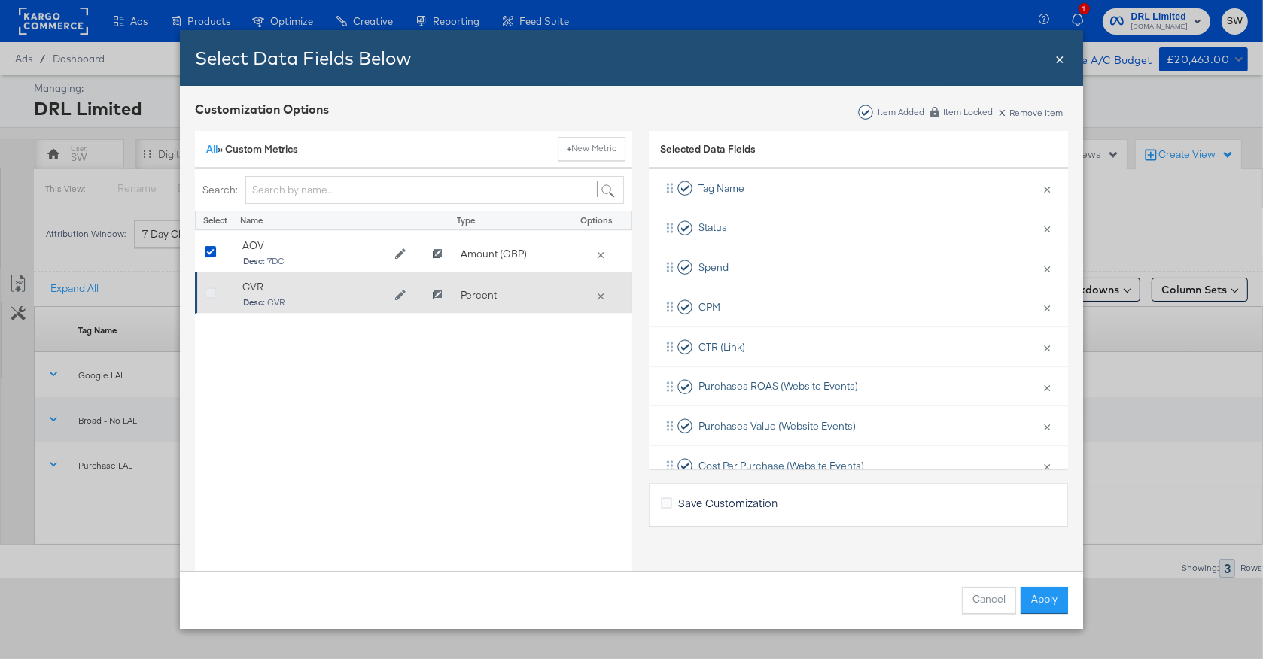
click at [212, 296] on icon "Bulk Add Locations Modal" at bounding box center [210, 293] width 11 height 11
click at [0, 0] on input "Bulk Add Locations Modal" at bounding box center [0, 0] width 0 height 0
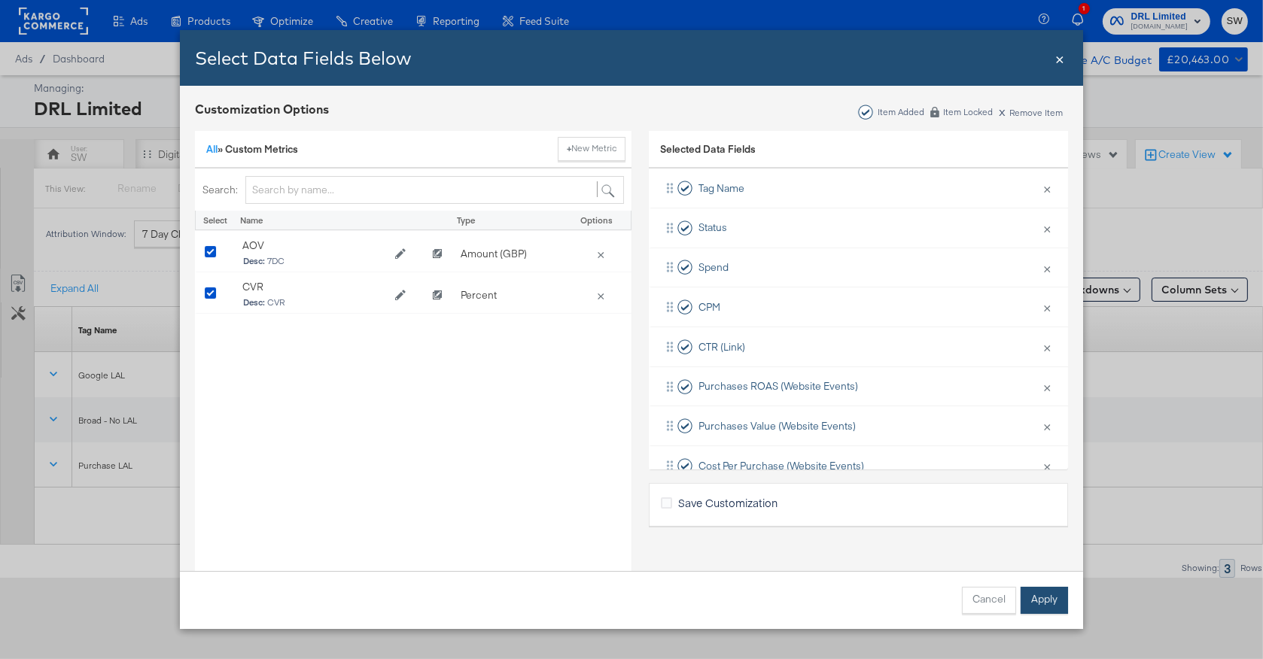
click at [1052, 604] on button "Apply" at bounding box center [1044, 600] width 47 height 27
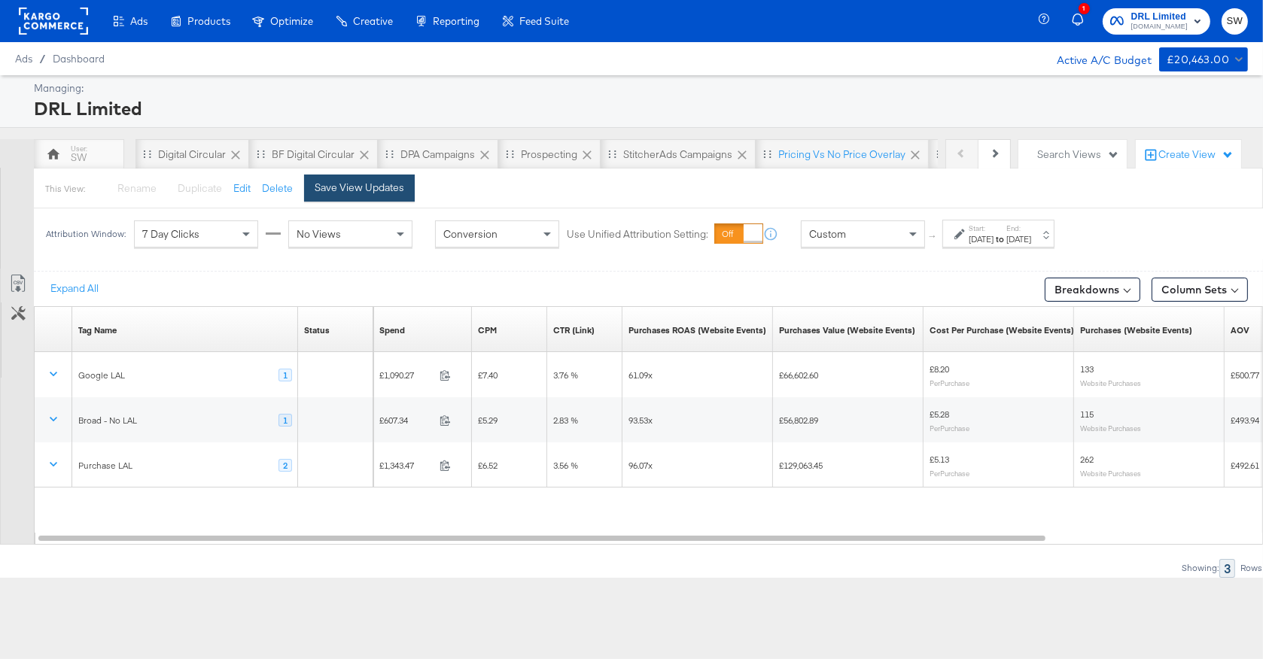
click at [312, 187] on button "Save View Updates" at bounding box center [359, 188] width 111 height 27
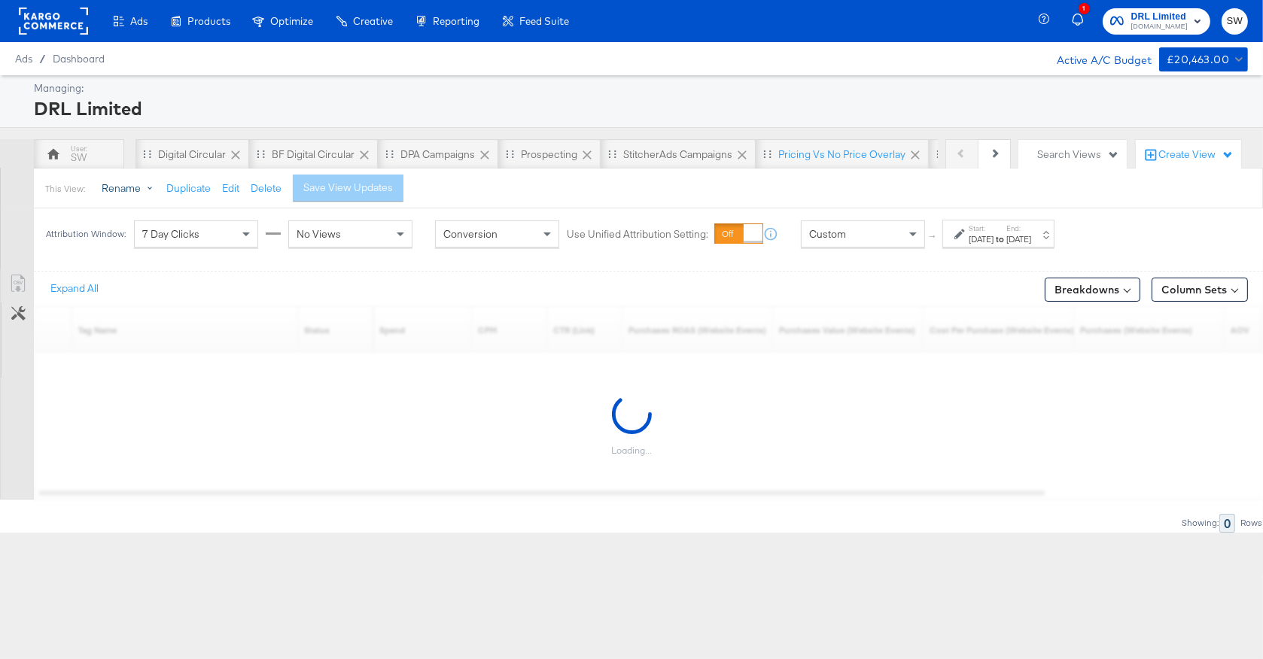
click at [148, 189] on span at bounding box center [150, 188] width 5 height 5
click at [181, 254] on input "Comparison View" at bounding box center [244, 252] width 294 height 28
click at [181, 253] on input "Comparison View" at bounding box center [244, 252] width 294 height 28
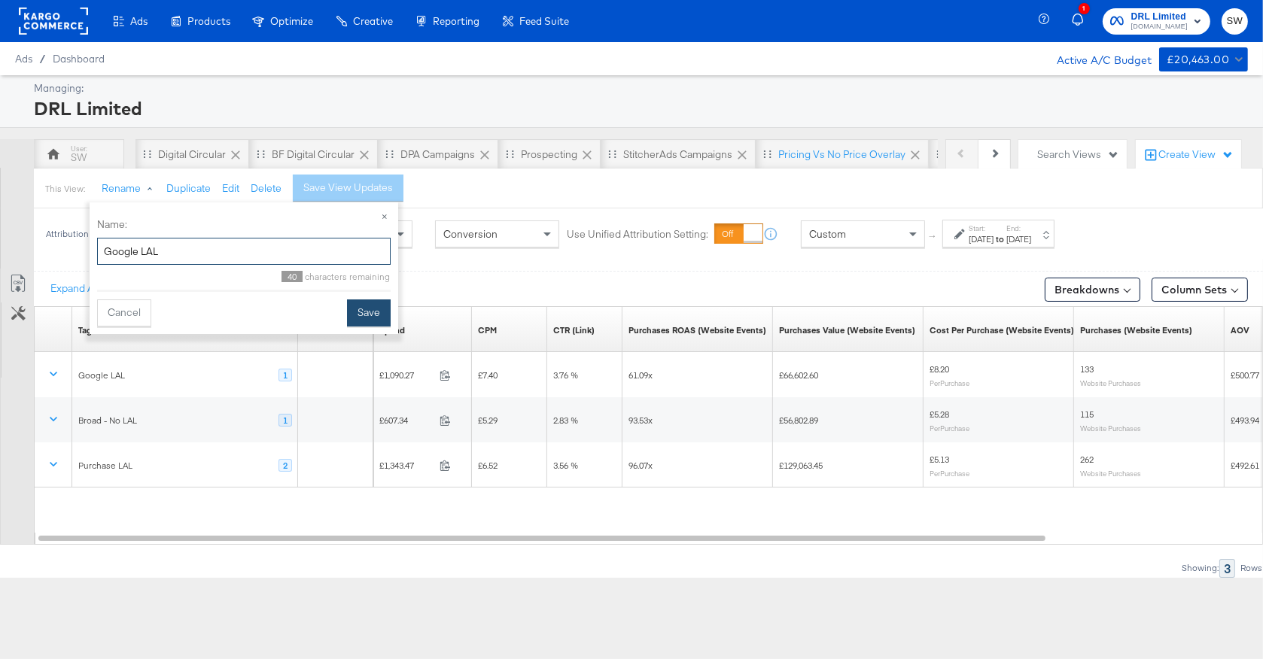
type input "Google LAL"
click at [360, 315] on button "Save" at bounding box center [369, 313] width 44 height 27
